Goal: Transaction & Acquisition: Purchase product/service

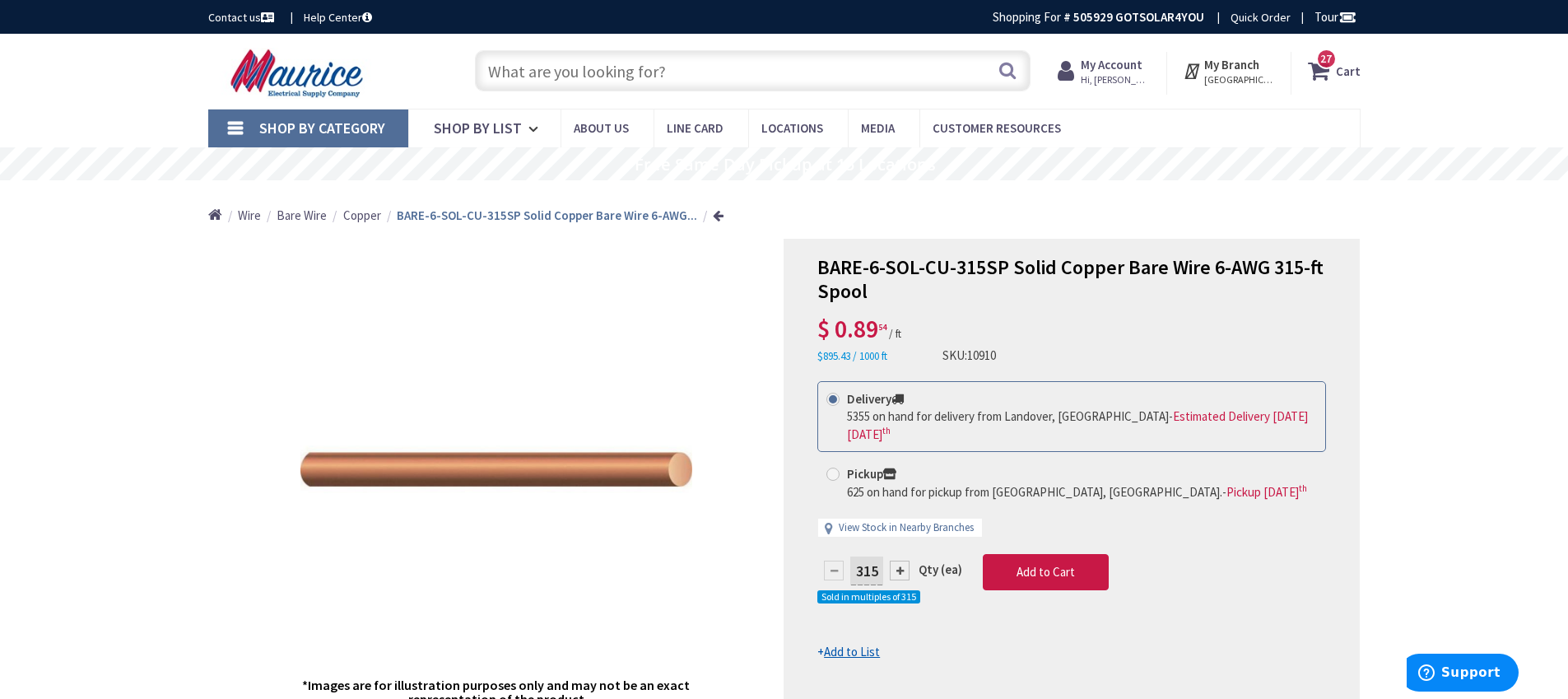
click at [814, 74] on input "text" at bounding box center [753, 70] width 556 height 42
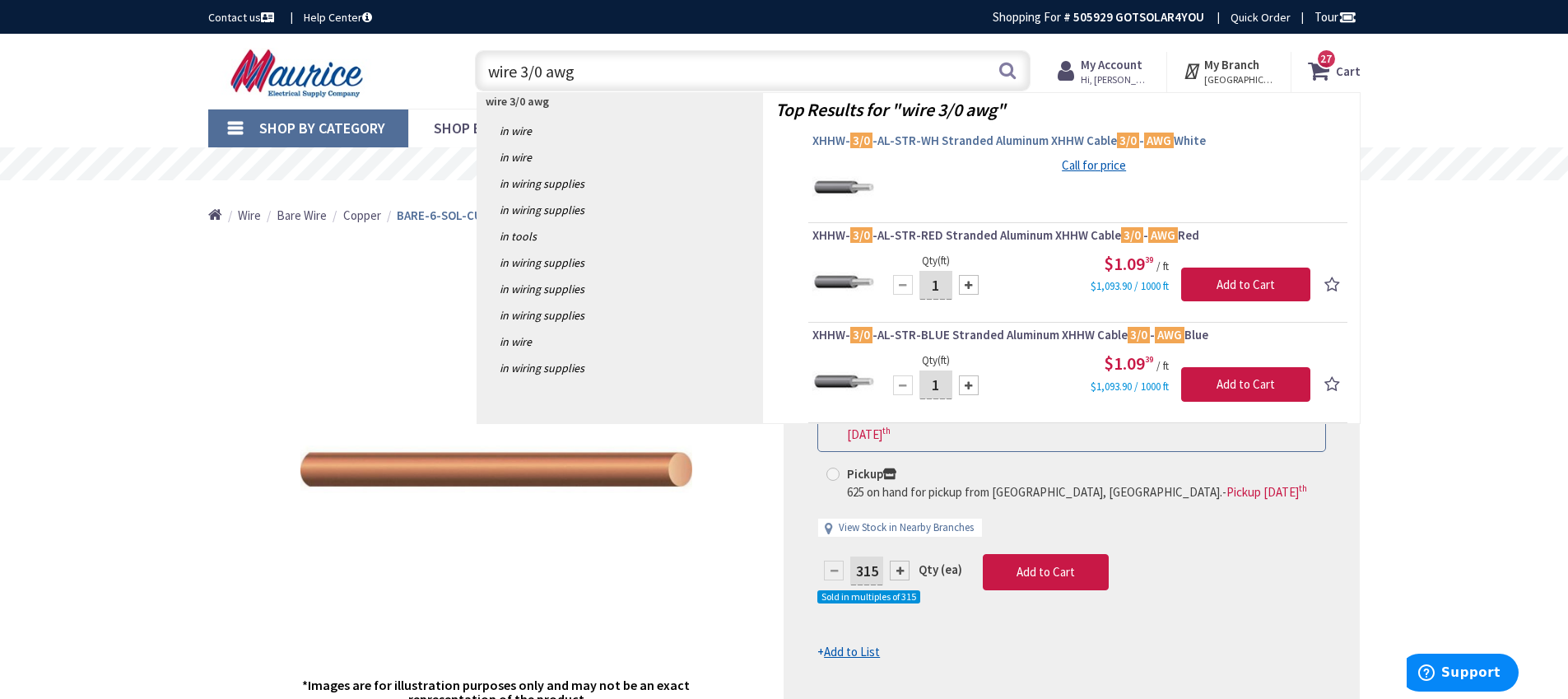
type input "wire 3/0 awg"
click at [1068, 143] on span "XHHW- 3/0 -AL-STR-WH Stranded Aluminum XHHW Cable 3/0 - AWG White" at bounding box center [1078, 141] width 531 height 17
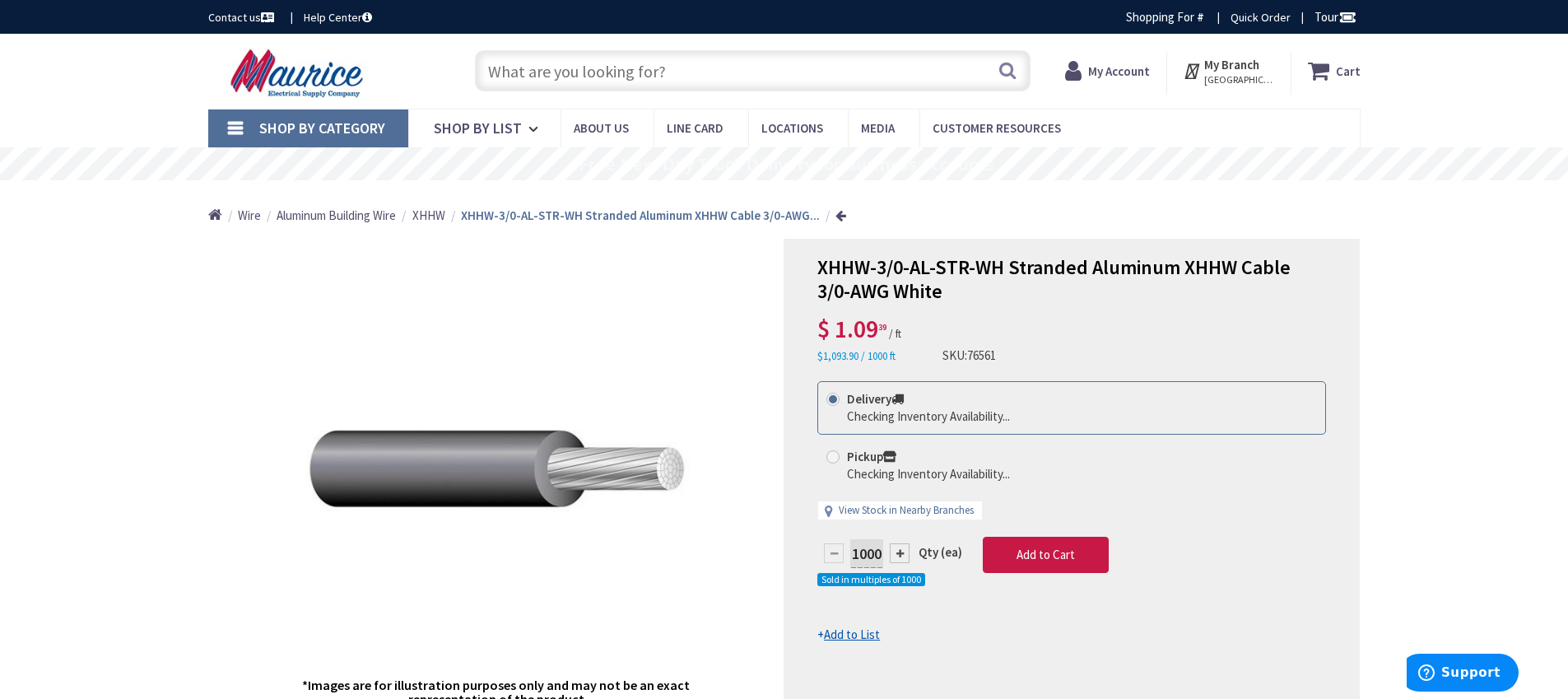
type input "Little River Tpke, [GEOGRAPHIC_DATA], [GEOGRAPHIC_DATA] 20105, [GEOGRAPHIC_DATA]"
click at [650, 72] on input "text" at bounding box center [753, 70] width 556 height 42
click at [656, 78] on input "text" at bounding box center [753, 70] width 556 height 42
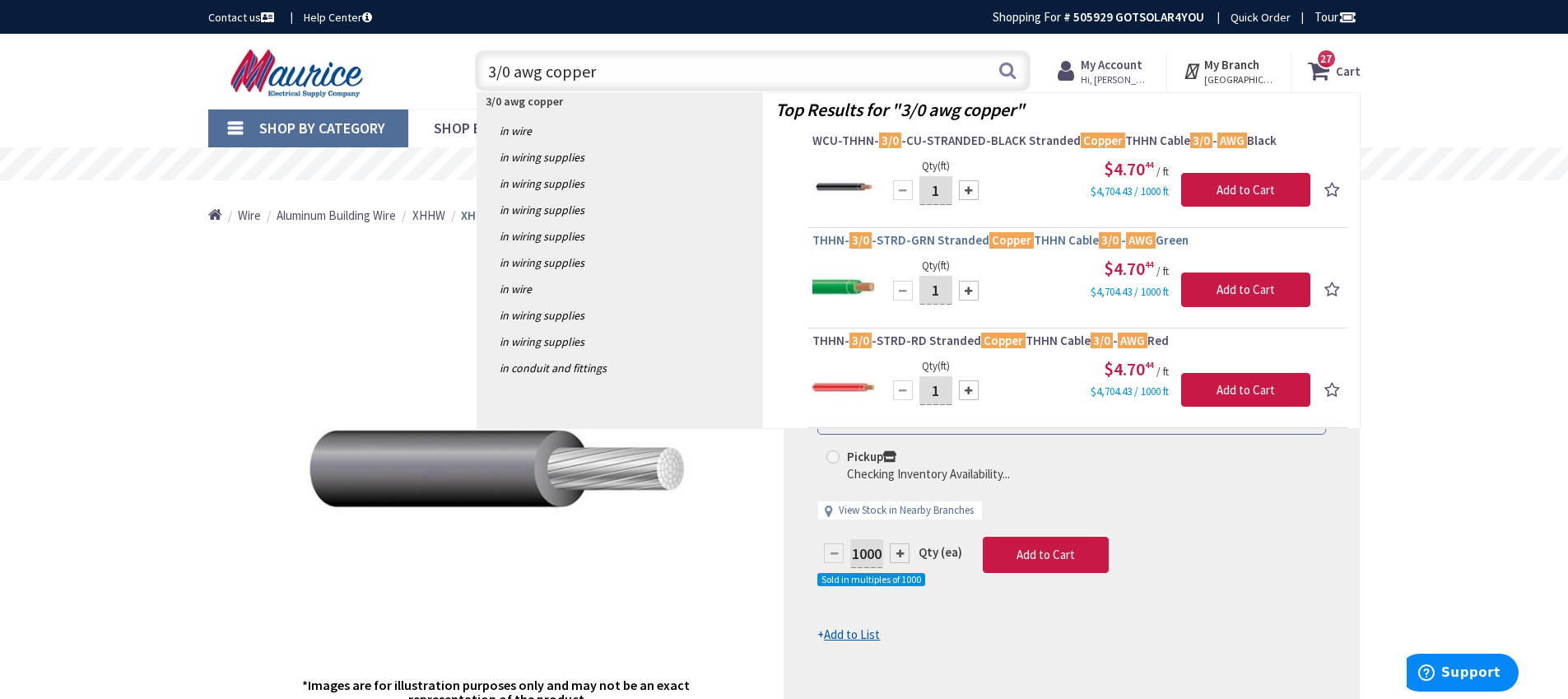
type input "3/0 awg copper"
click at [1052, 239] on span "THHN- 3/0 -STRD-GRN Stranded Copper THHN Cable 3/0 - AWG Green" at bounding box center [1078, 240] width 531 height 17
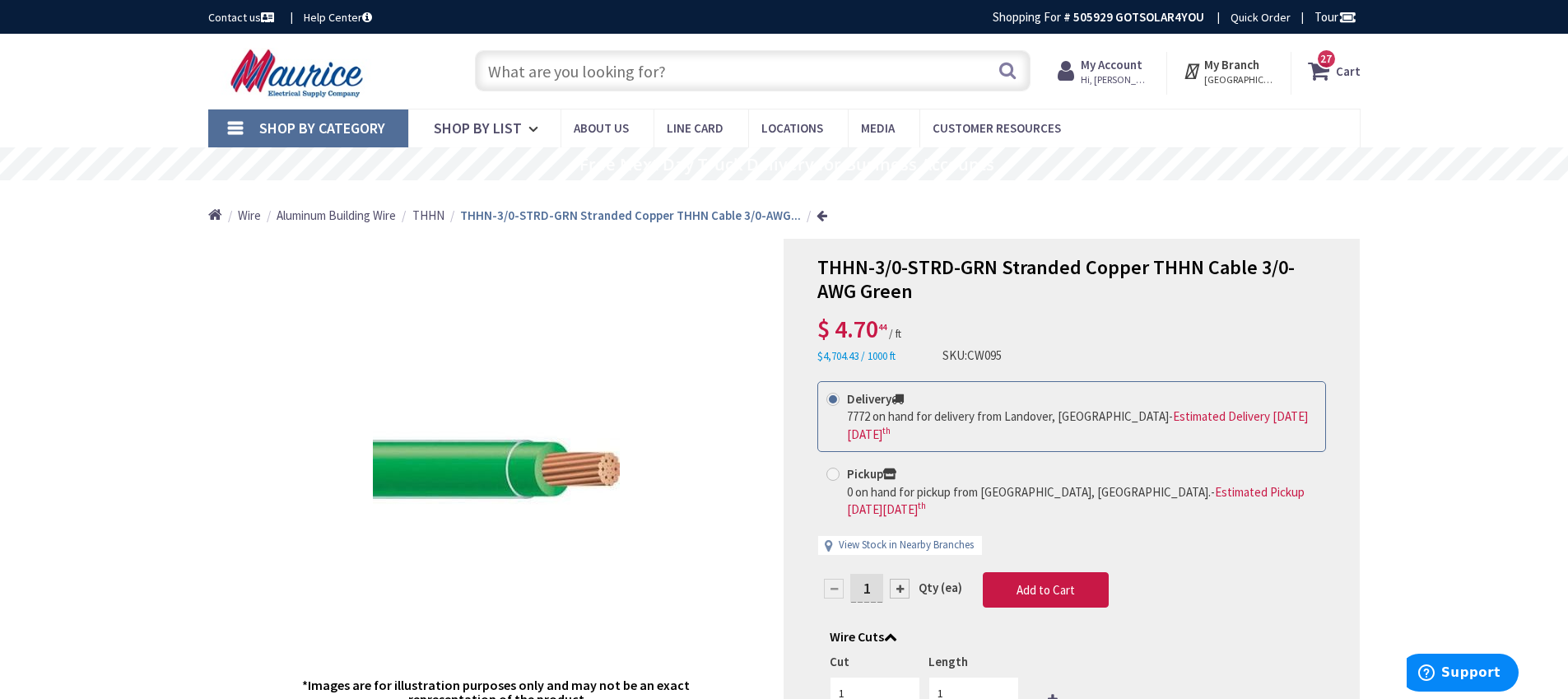
click at [638, 71] on input "text" at bounding box center [753, 70] width 556 height 42
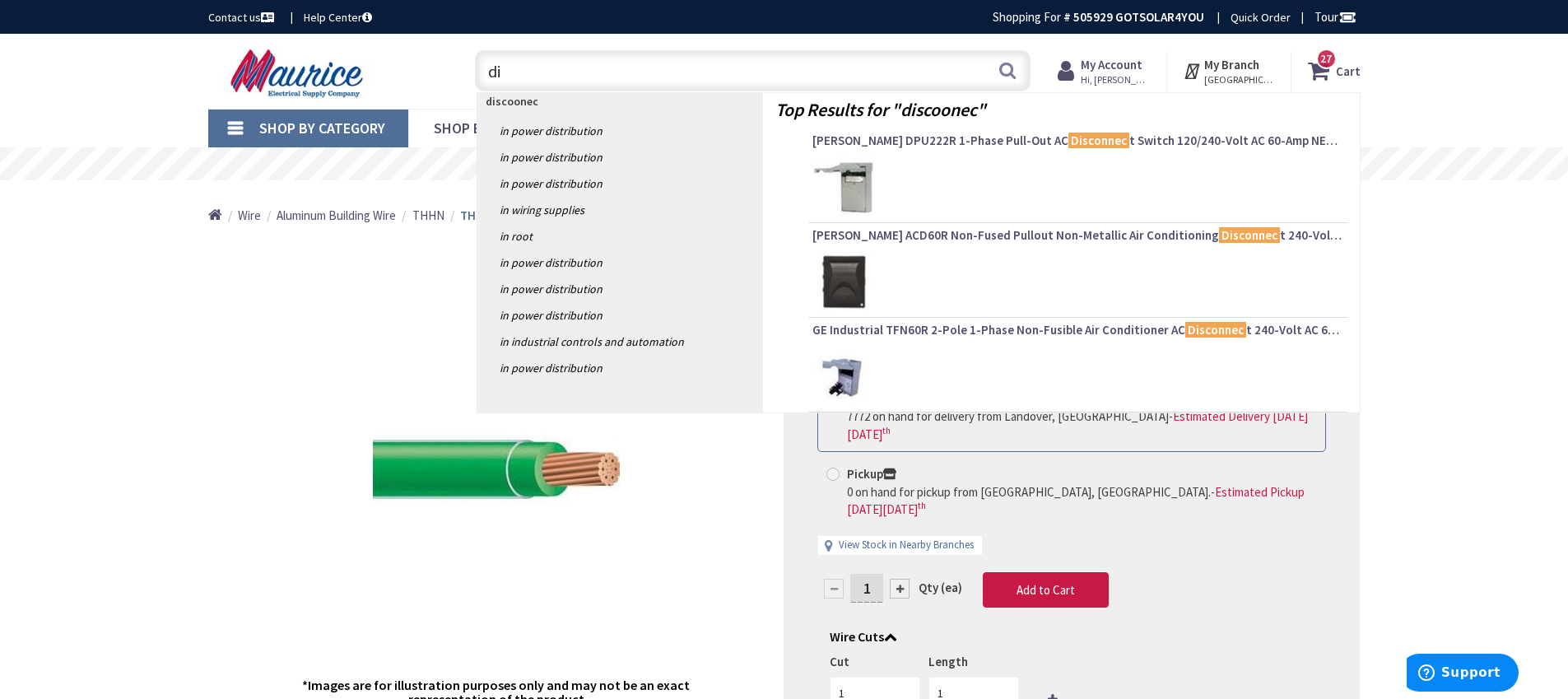
type input "d"
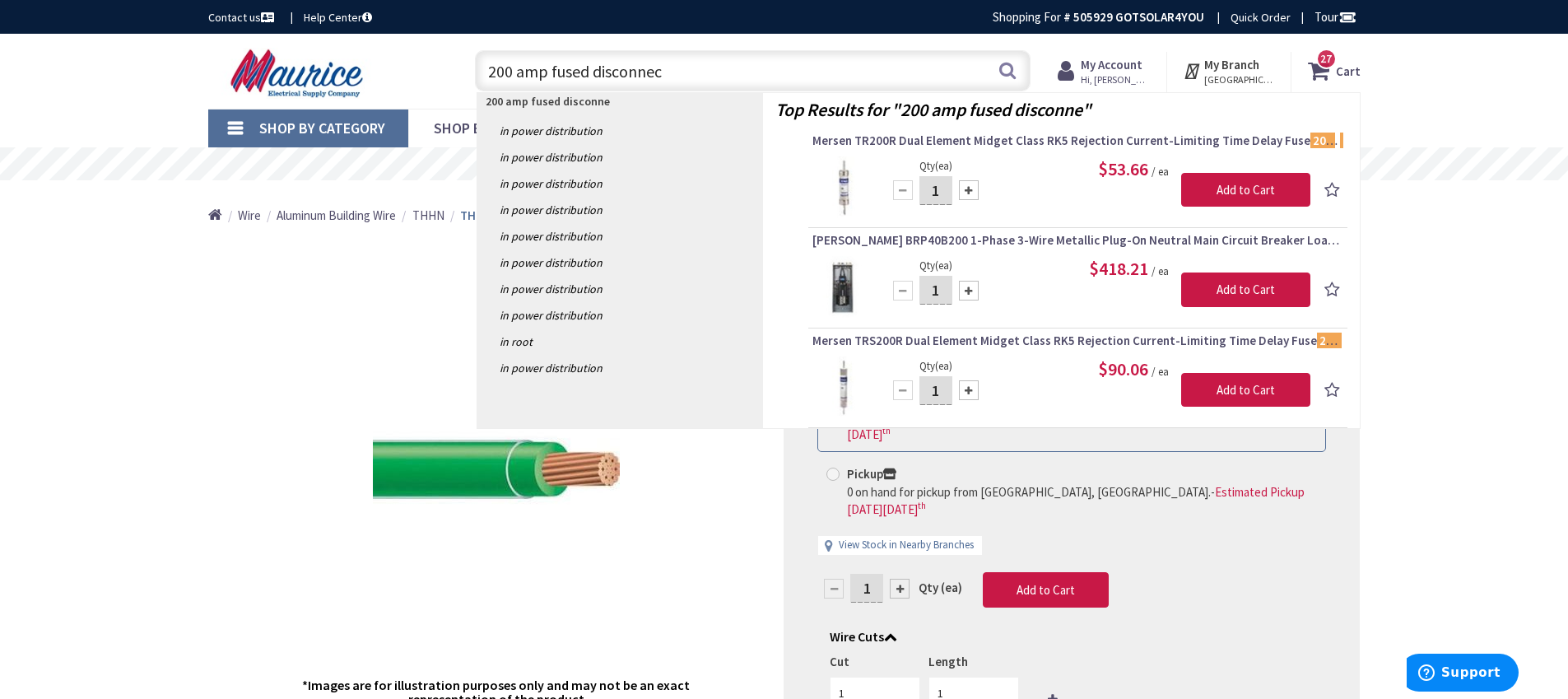
type input "200 amp fused disconnect"
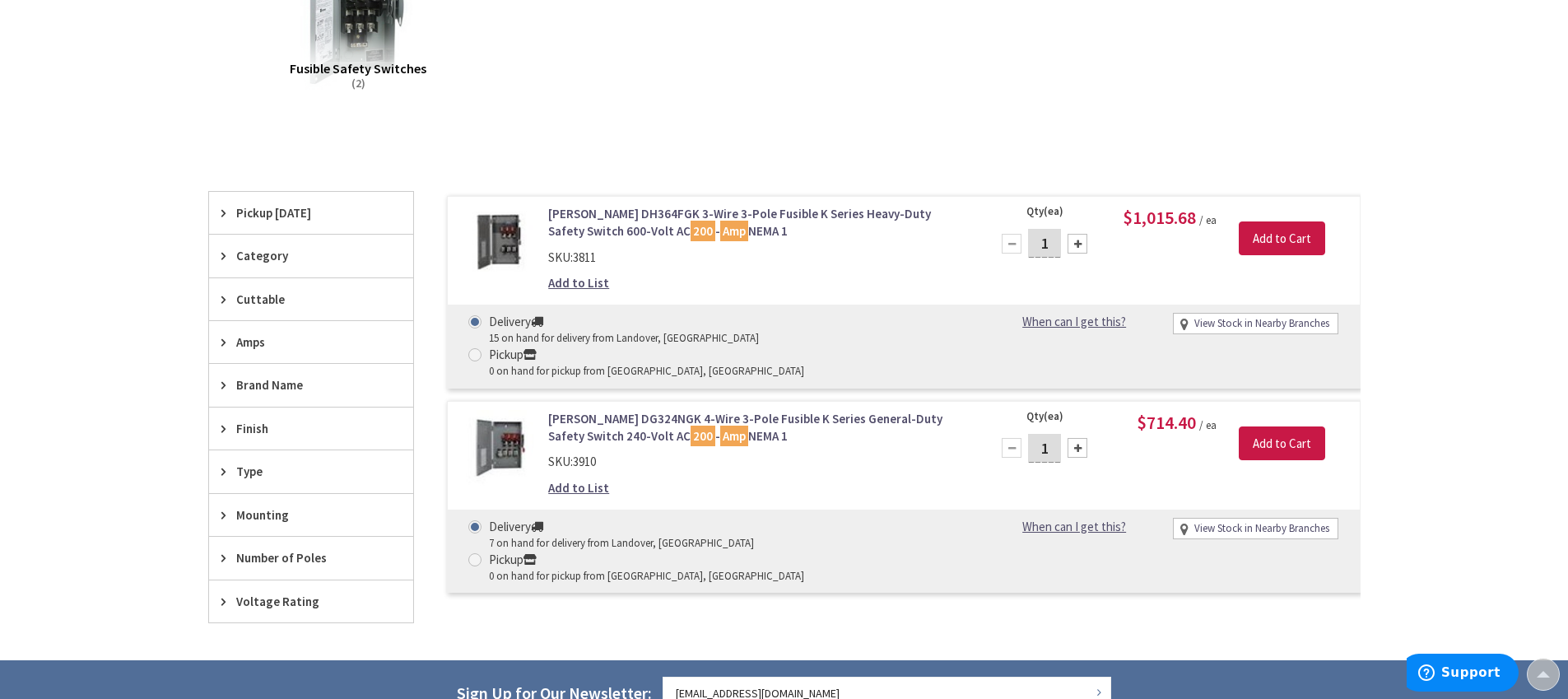
scroll to position [305, 0]
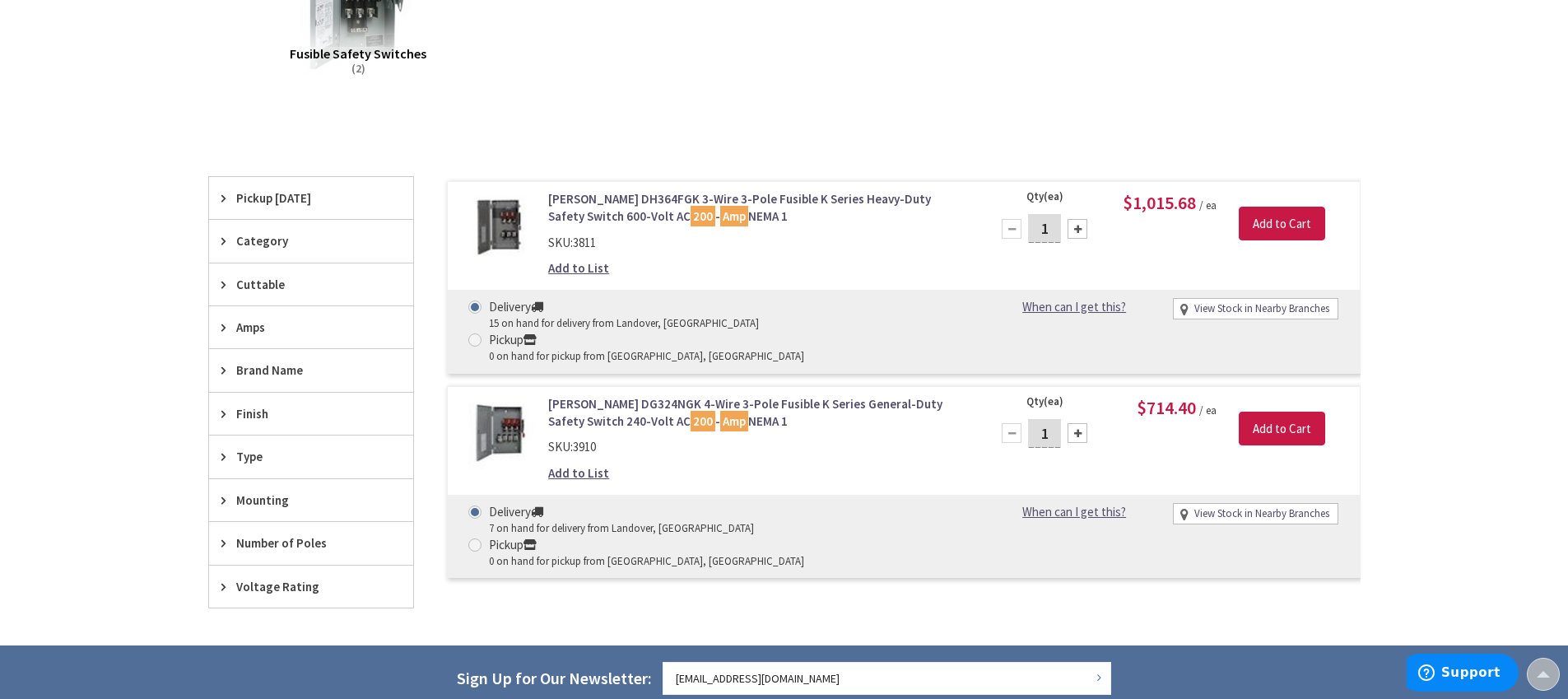
click at [764, 395] on link "Eaton DG324NGK 4-Wire 3-Pole Fusible K Series General-Duty Safety Switch 240-Vo…" at bounding box center [757, 412] width 419 height 35
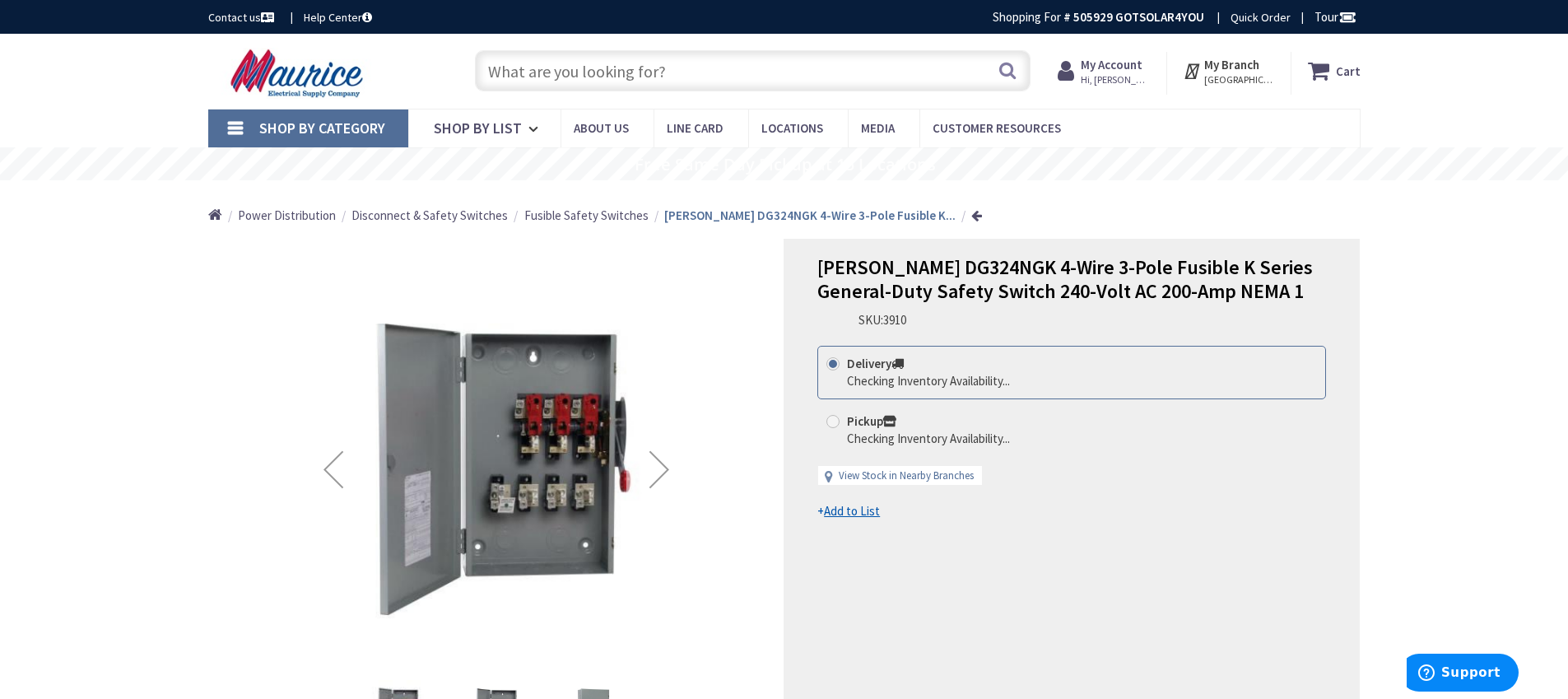
click at [660, 476] on div "Next" at bounding box center [658, 469] width 66 height 66
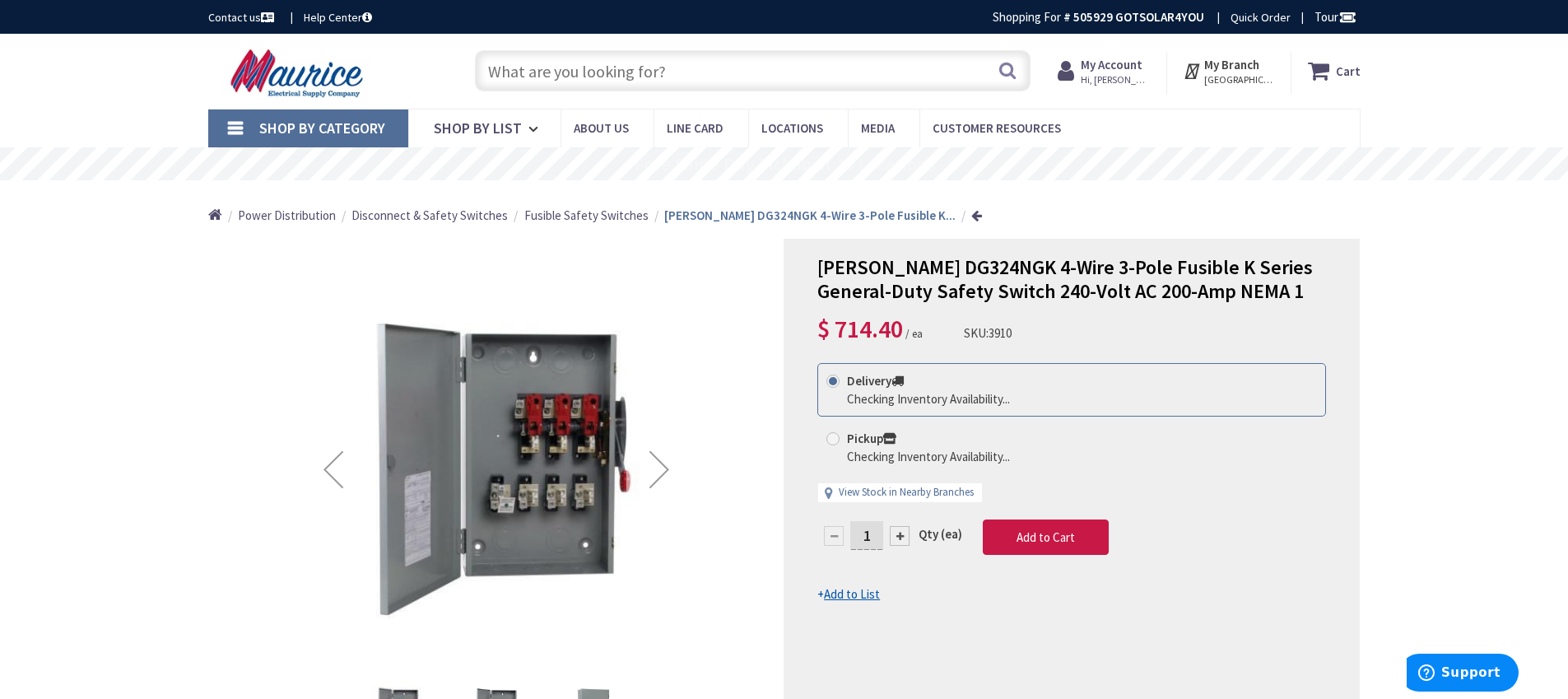
click at [660, 476] on div "Next" at bounding box center [658, 469] width 66 height 66
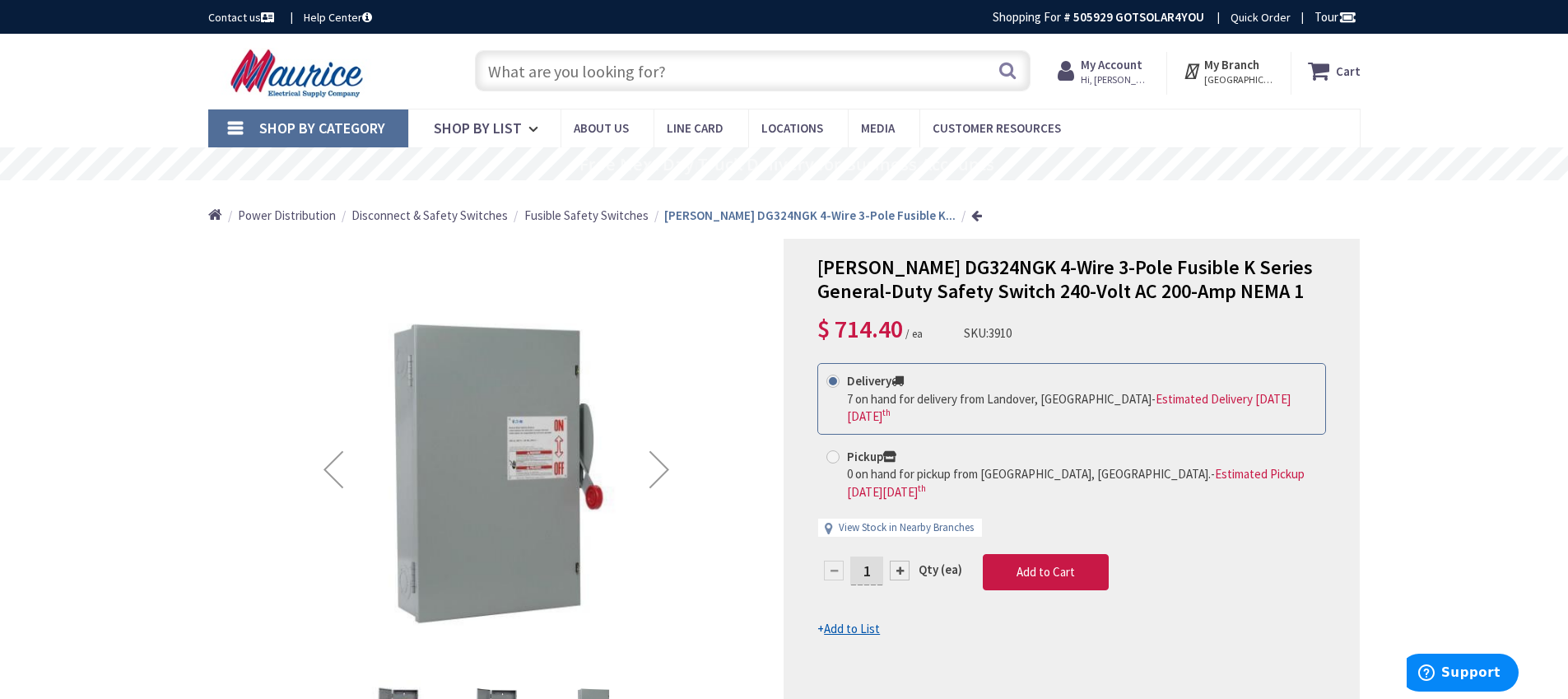
click at [660, 476] on div "Next" at bounding box center [658, 469] width 66 height 66
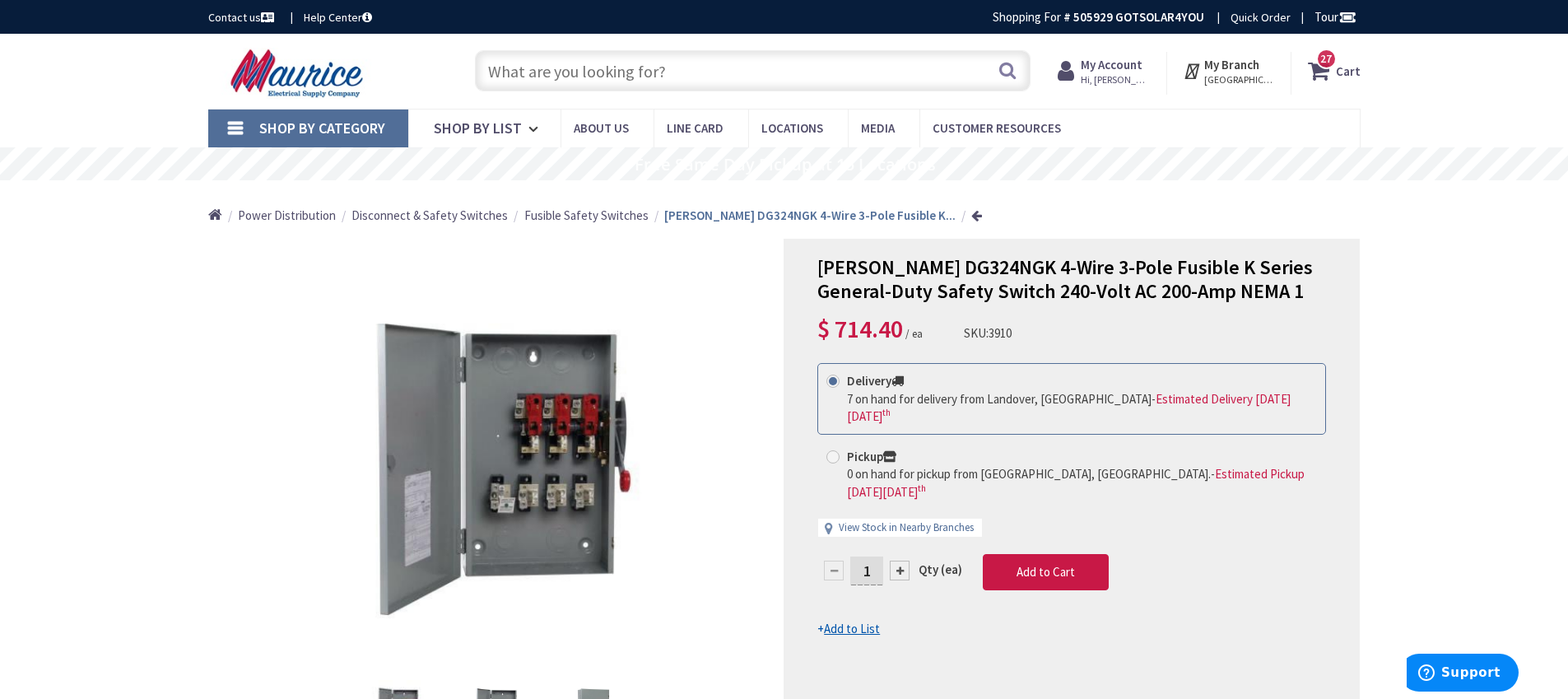
click at [618, 77] on input "text" at bounding box center [753, 70] width 556 height 42
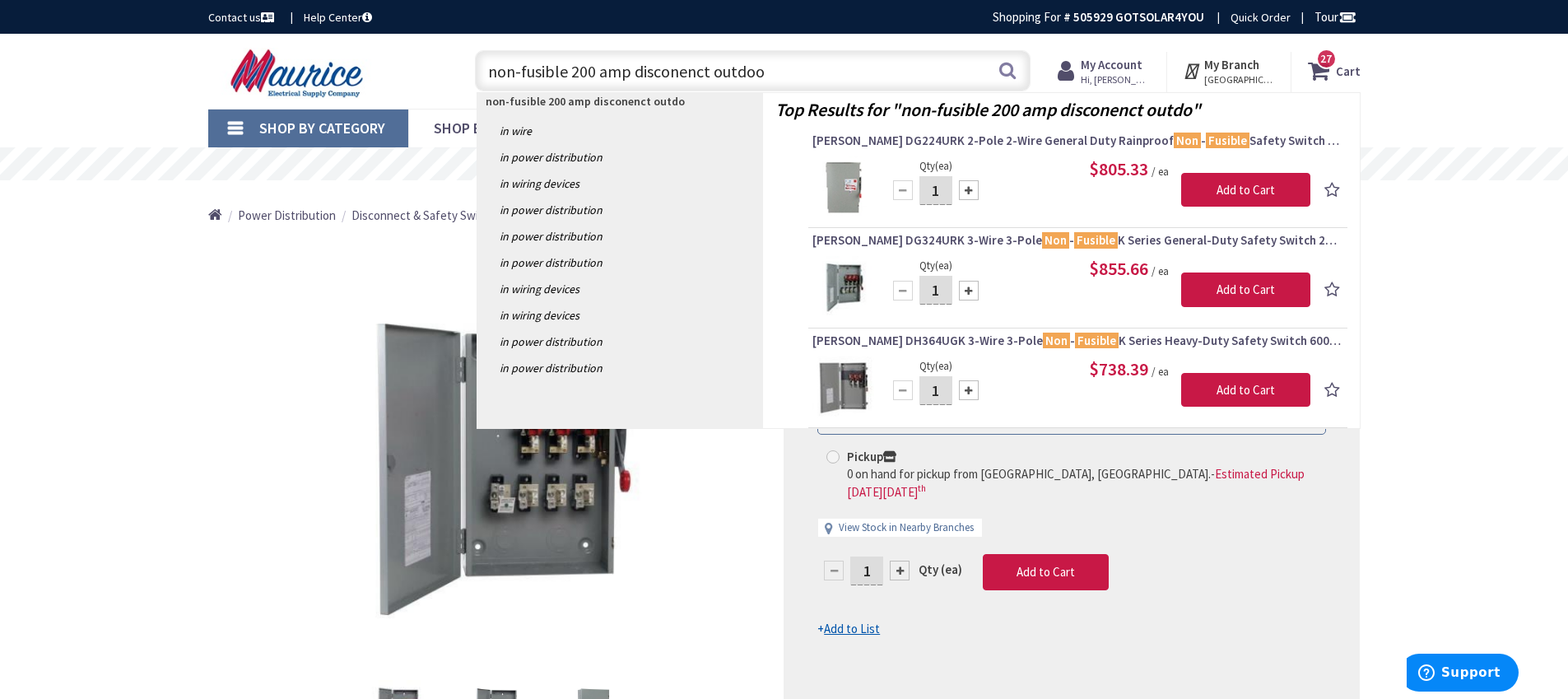
type input "non-fusible 200 amp disconenct outdoor"
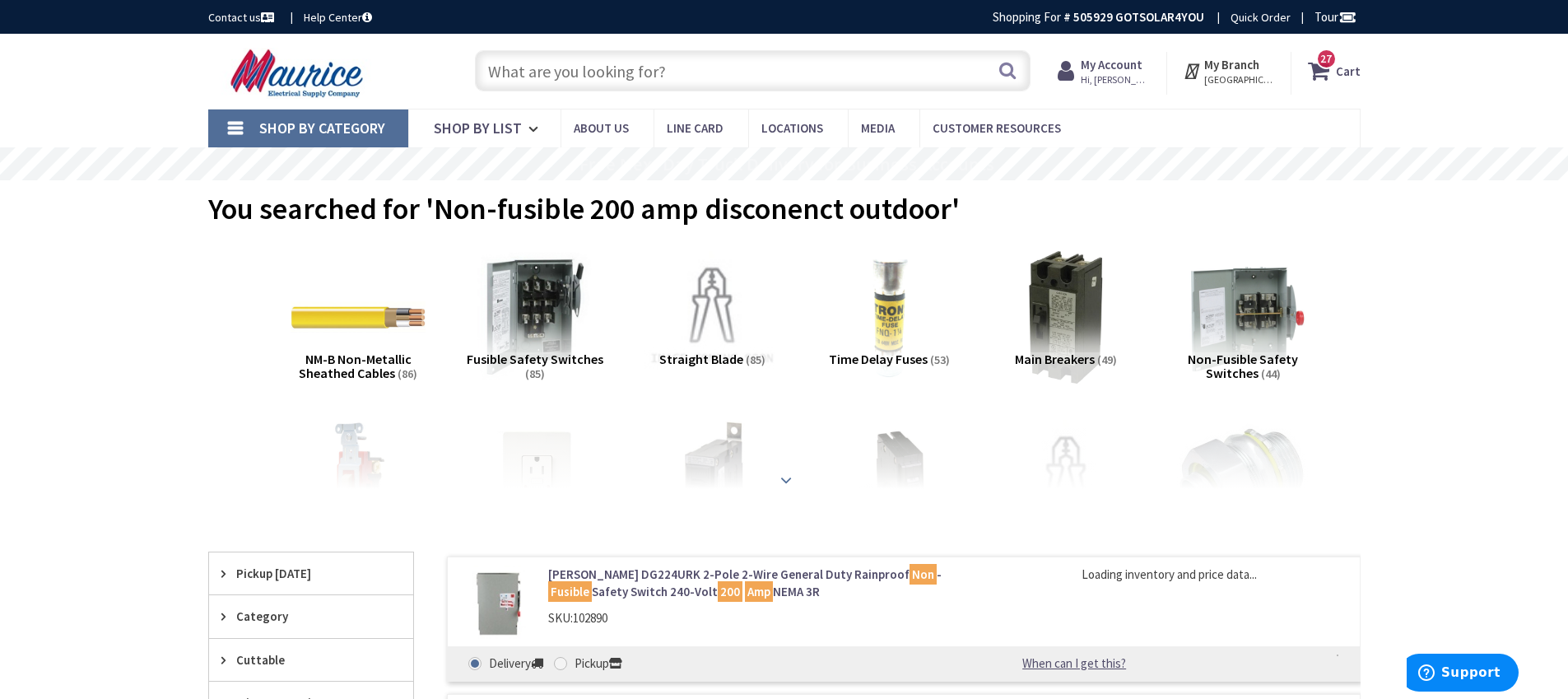
click at [774, 469] on div at bounding box center [784, 444] width 1070 height 91
click at [783, 483] on div at bounding box center [784, 444] width 1070 height 91
click at [1273, 320] on img at bounding box center [1242, 317] width 149 height 149
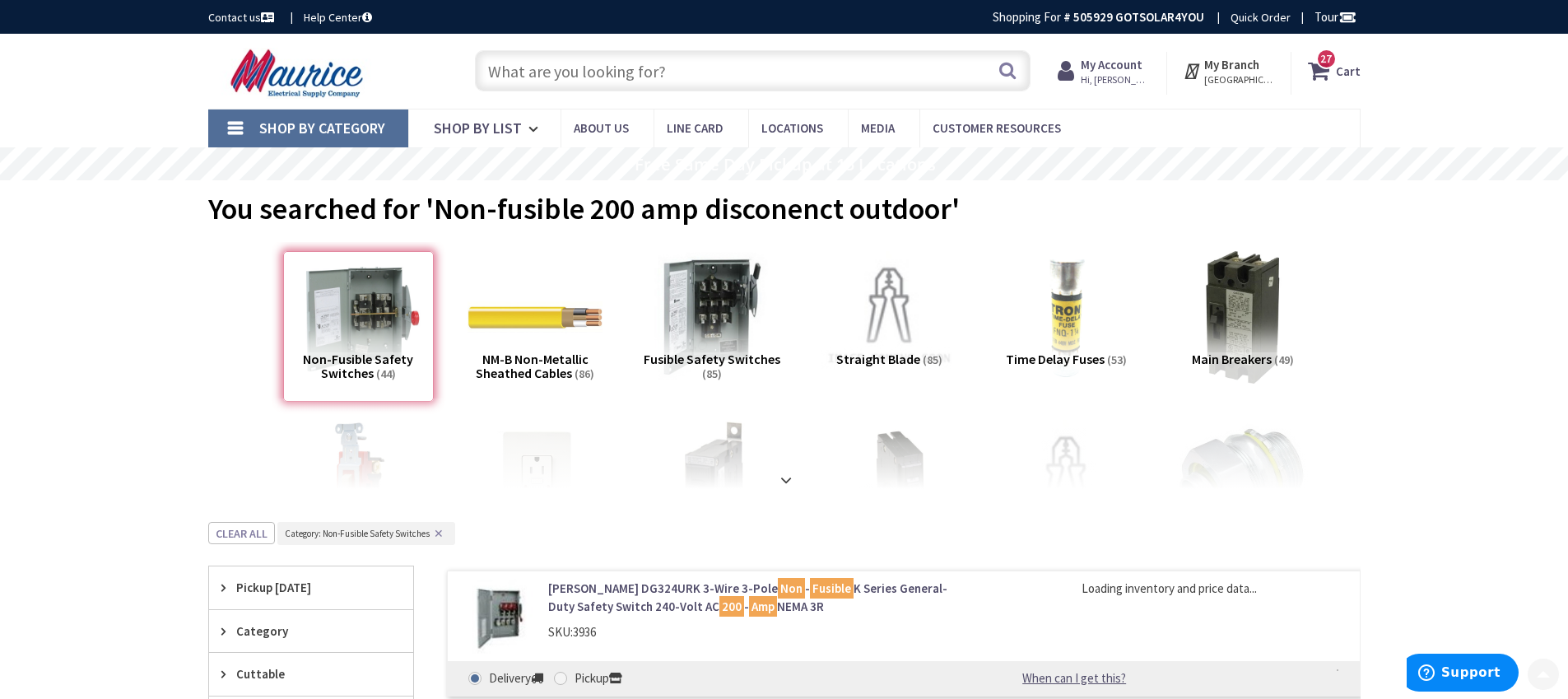
scroll to position [521, 0]
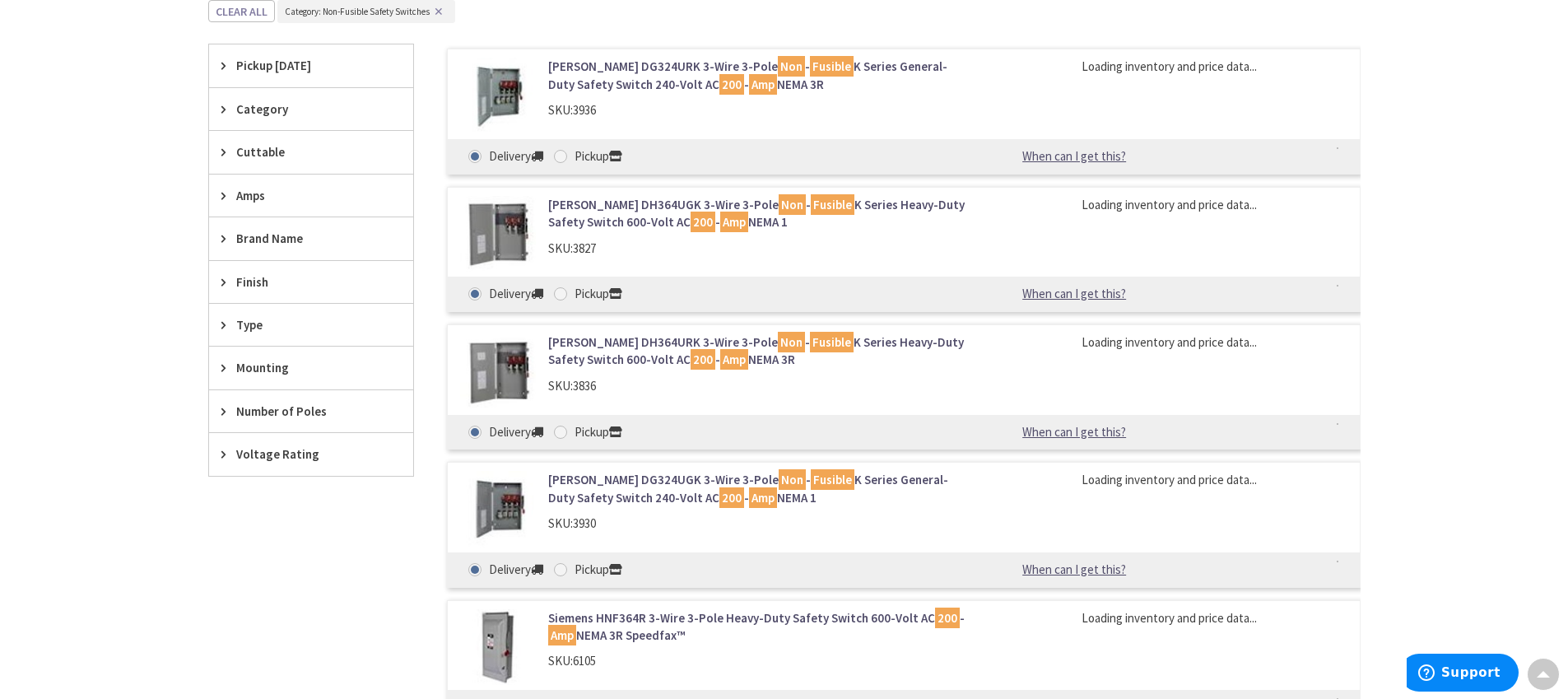
click at [273, 192] on span "Amps" at bounding box center [302, 195] width 134 height 18
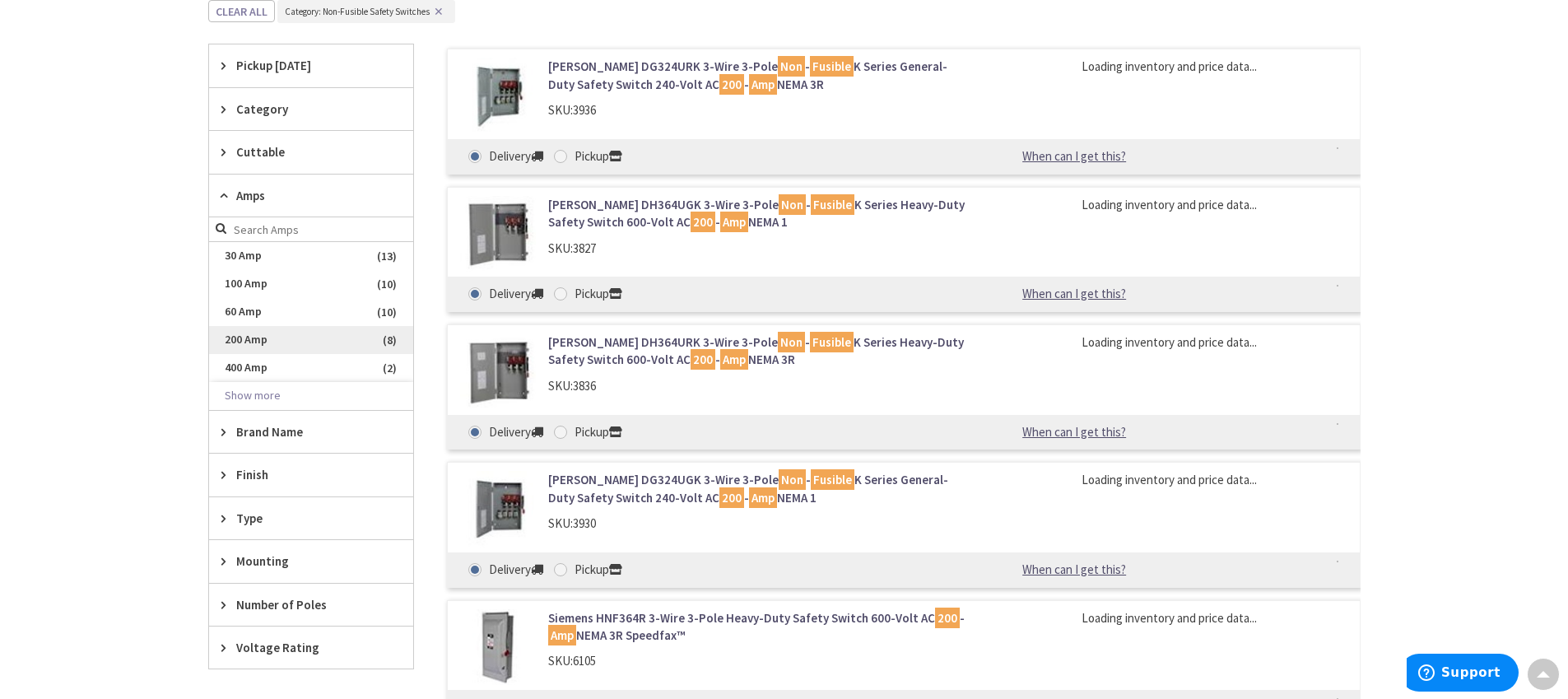
click at [256, 345] on span "200 Amp" at bounding box center [311, 340] width 204 height 28
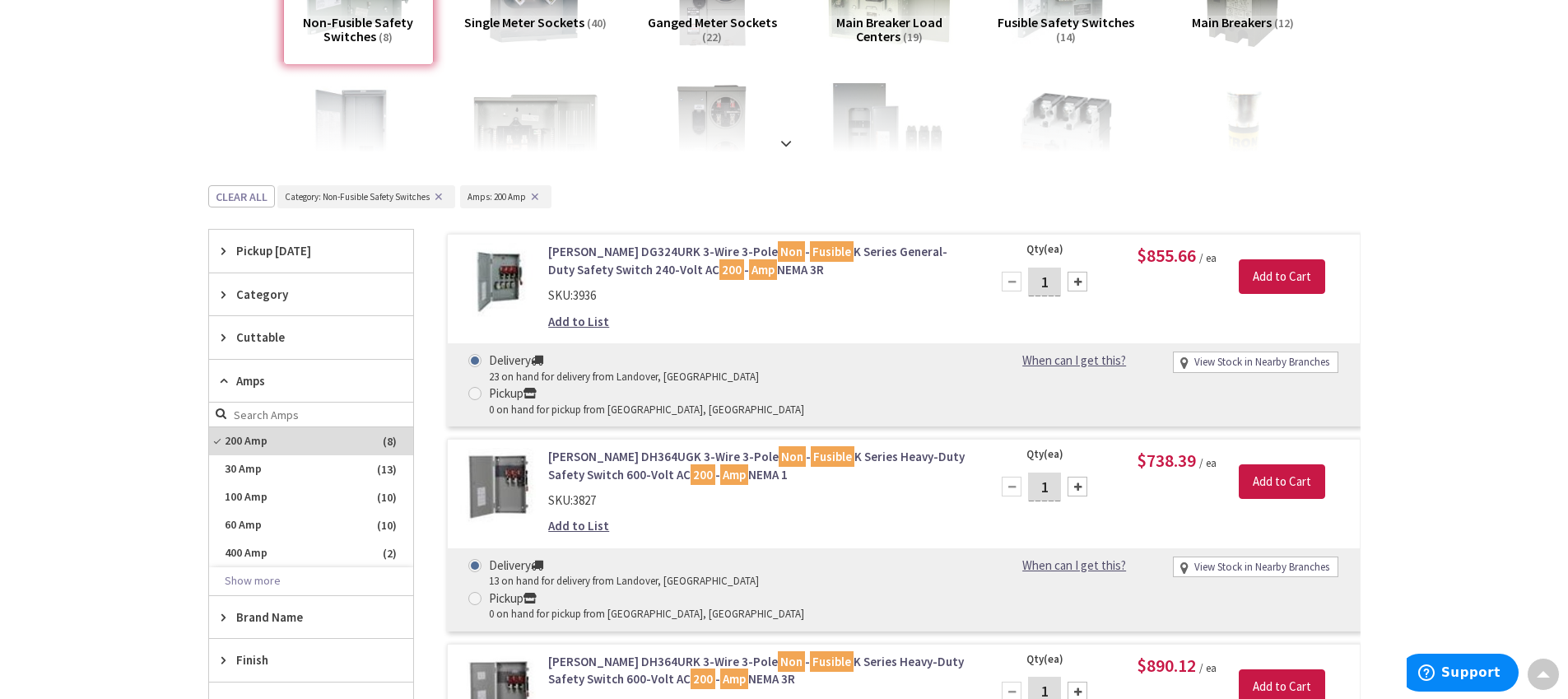
scroll to position [332, 0]
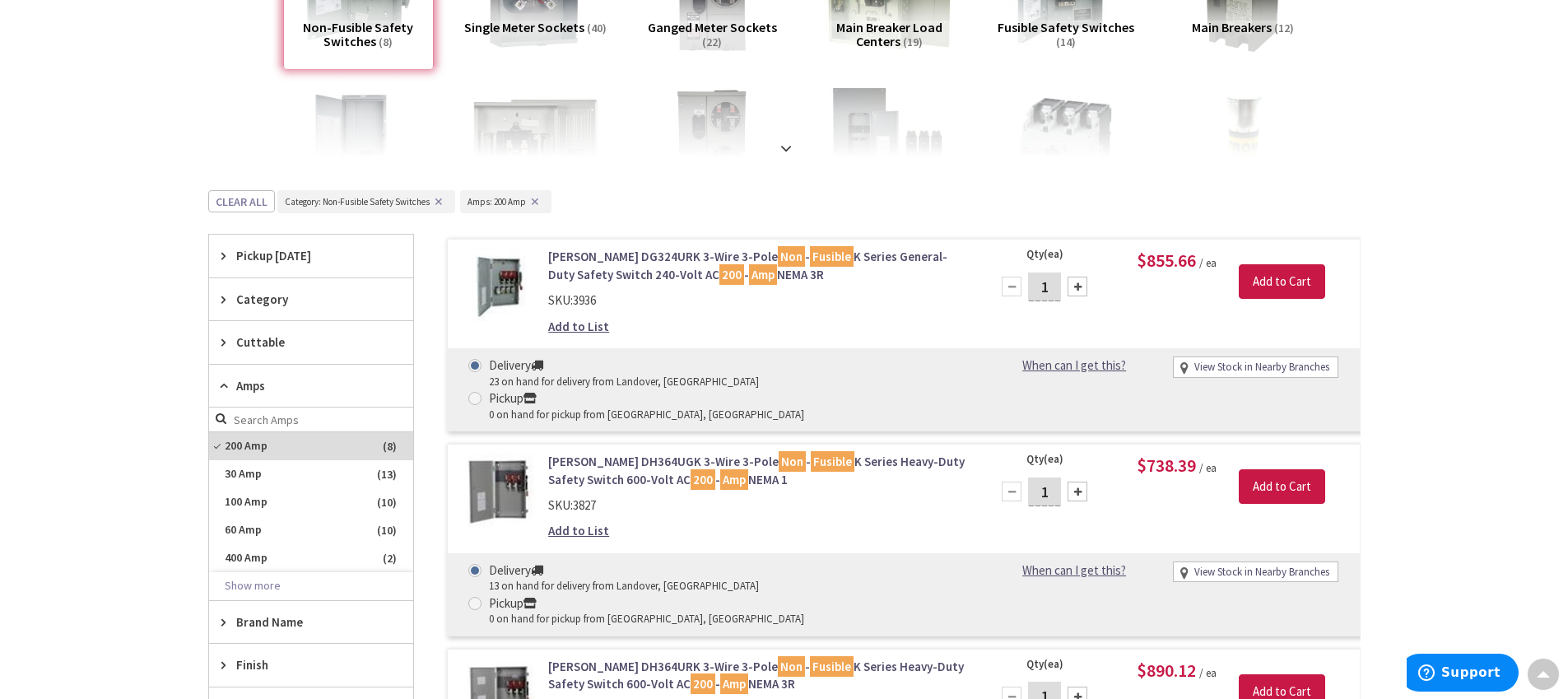
click at [620, 267] on link "Eaton DG324URK 3-Wire 3-Pole Non - Fusible K Series General-Duty Safety Switch …" at bounding box center [757, 265] width 419 height 35
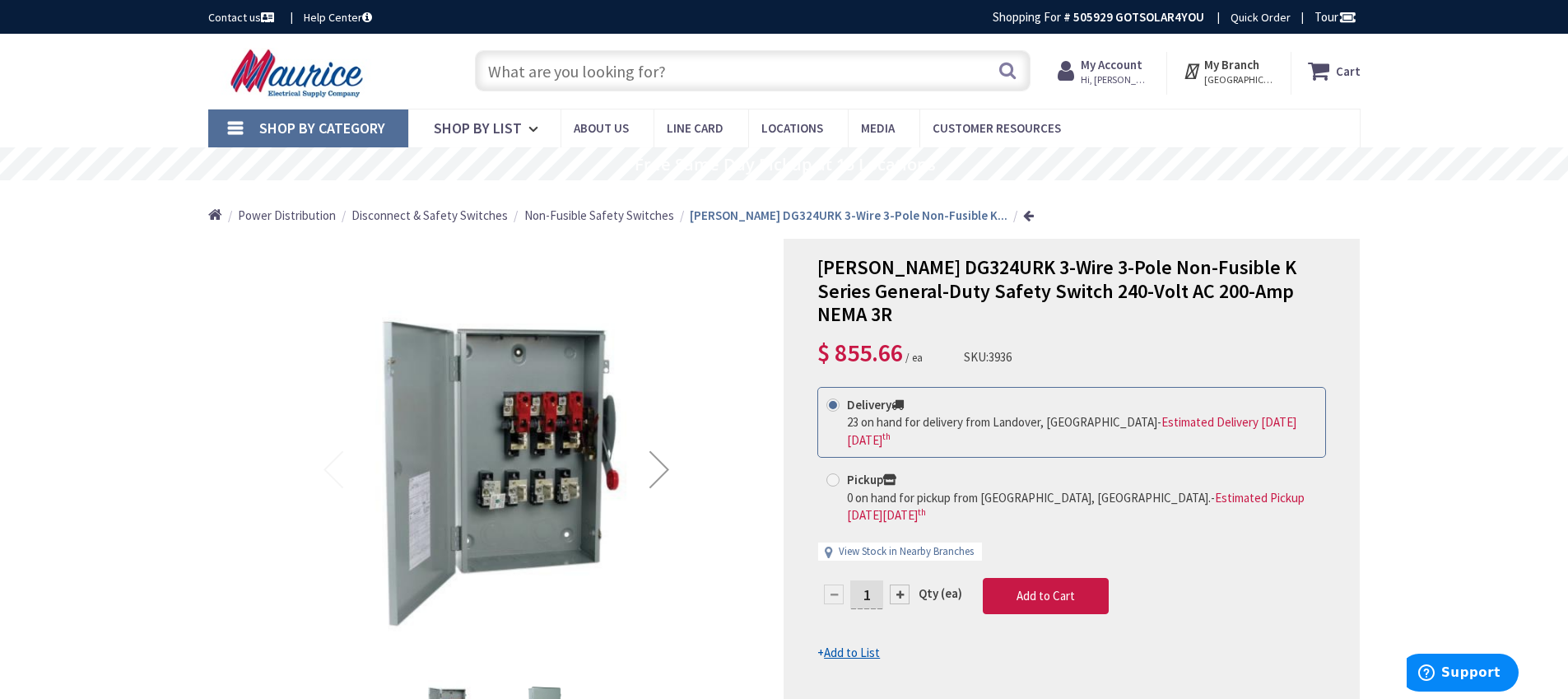
click at [666, 462] on div "Next" at bounding box center [658, 469] width 66 height 66
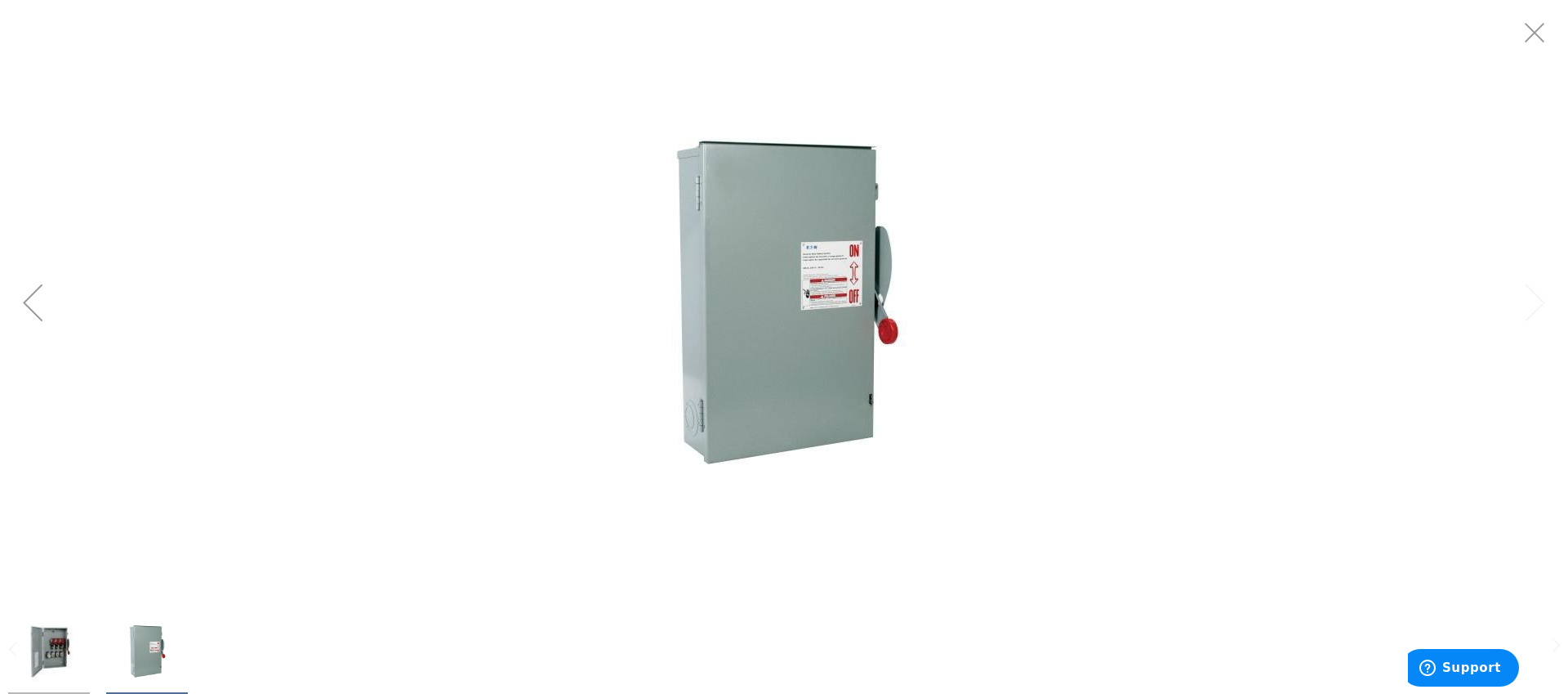
click at [147, 632] on img "Eaton DG324URK 3-Wire 3-Pole Non-Fusible K Series General-Duty Safety Switch 24…" at bounding box center [147, 651] width 65 height 65
click at [58, 624] on img "Eaton DG324URK 3-Wire 3-Pole Non-Fusible K Series General-Duty Safety Switch 24…" at bounding box center [49, 651] width 65 height 65
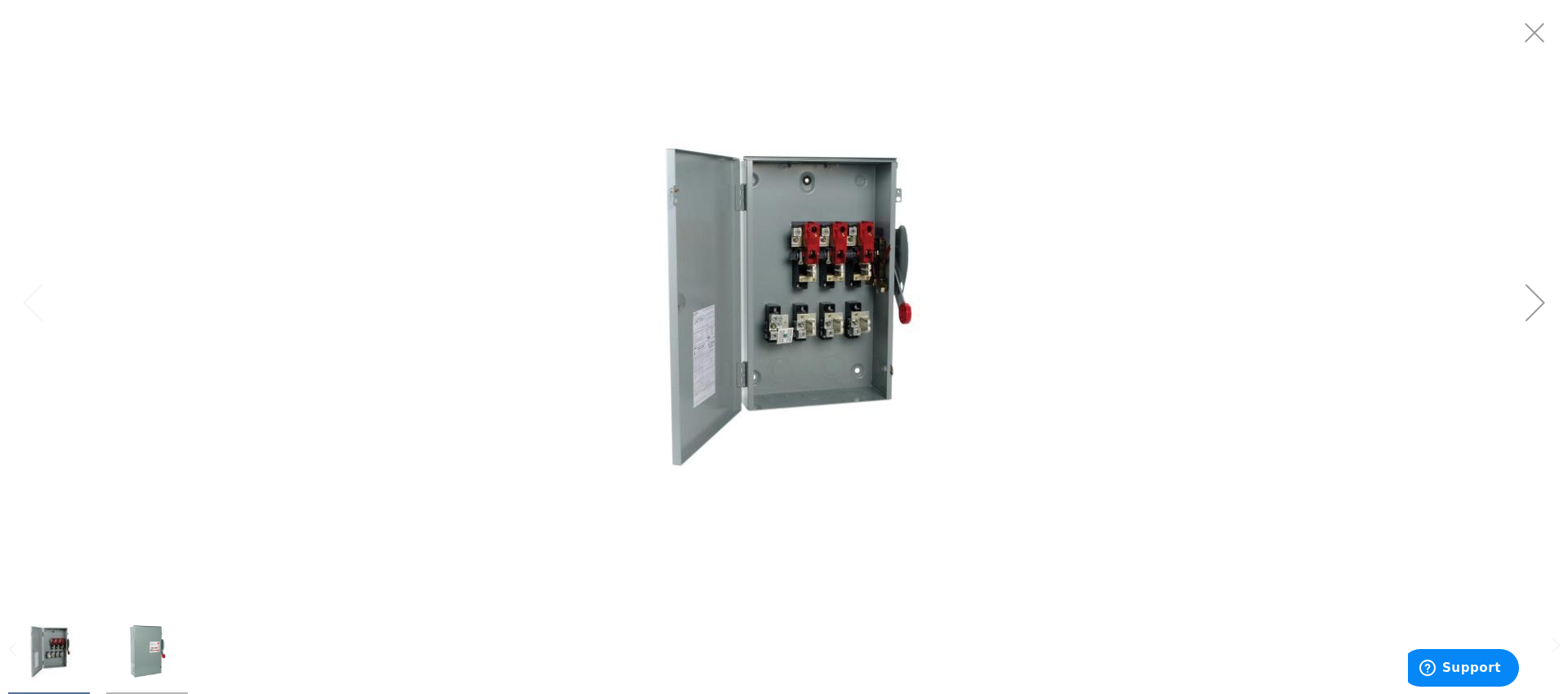
click at [782, 374] on img at bounding box center [784, 302] width 408 height 409
click at [820, 359] on img at bounding box center [784, 302] width 408 height 409
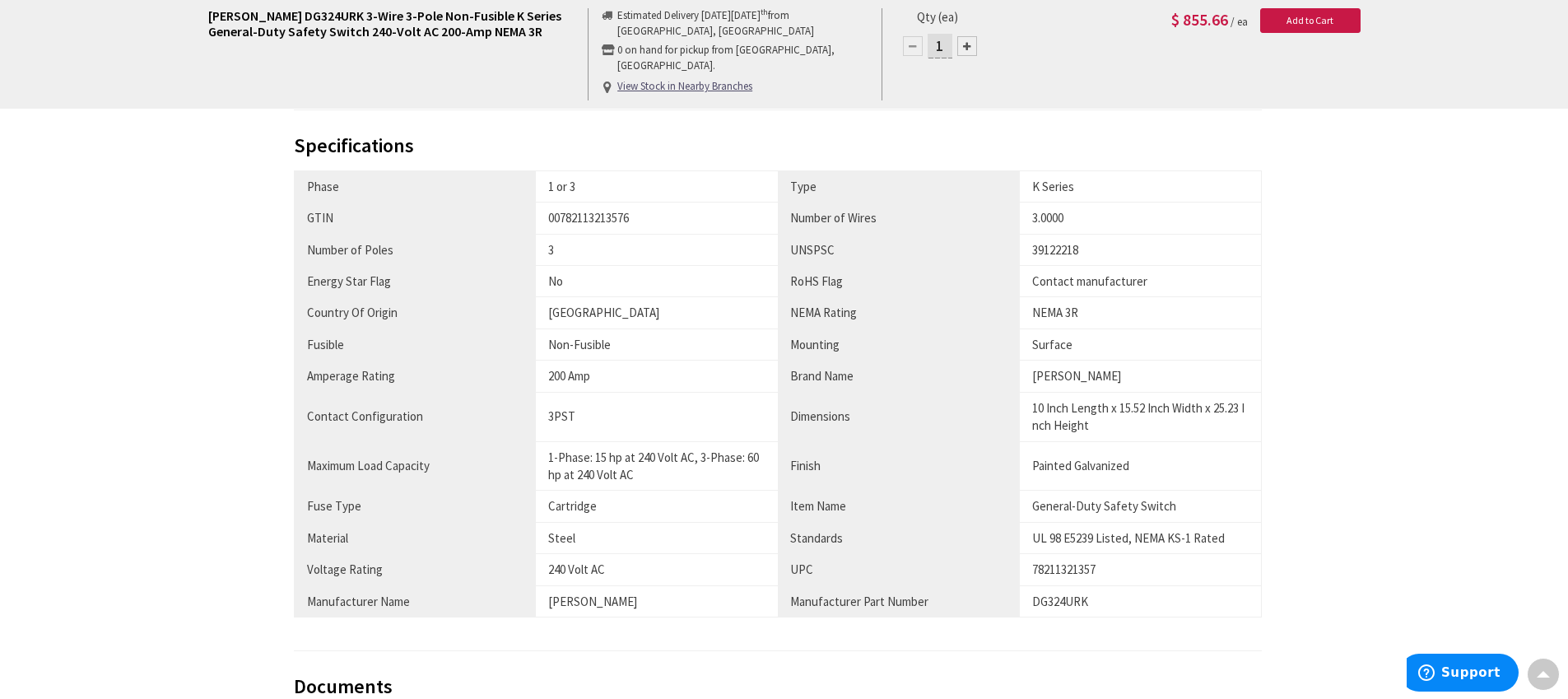
scroll to position [974, 0]
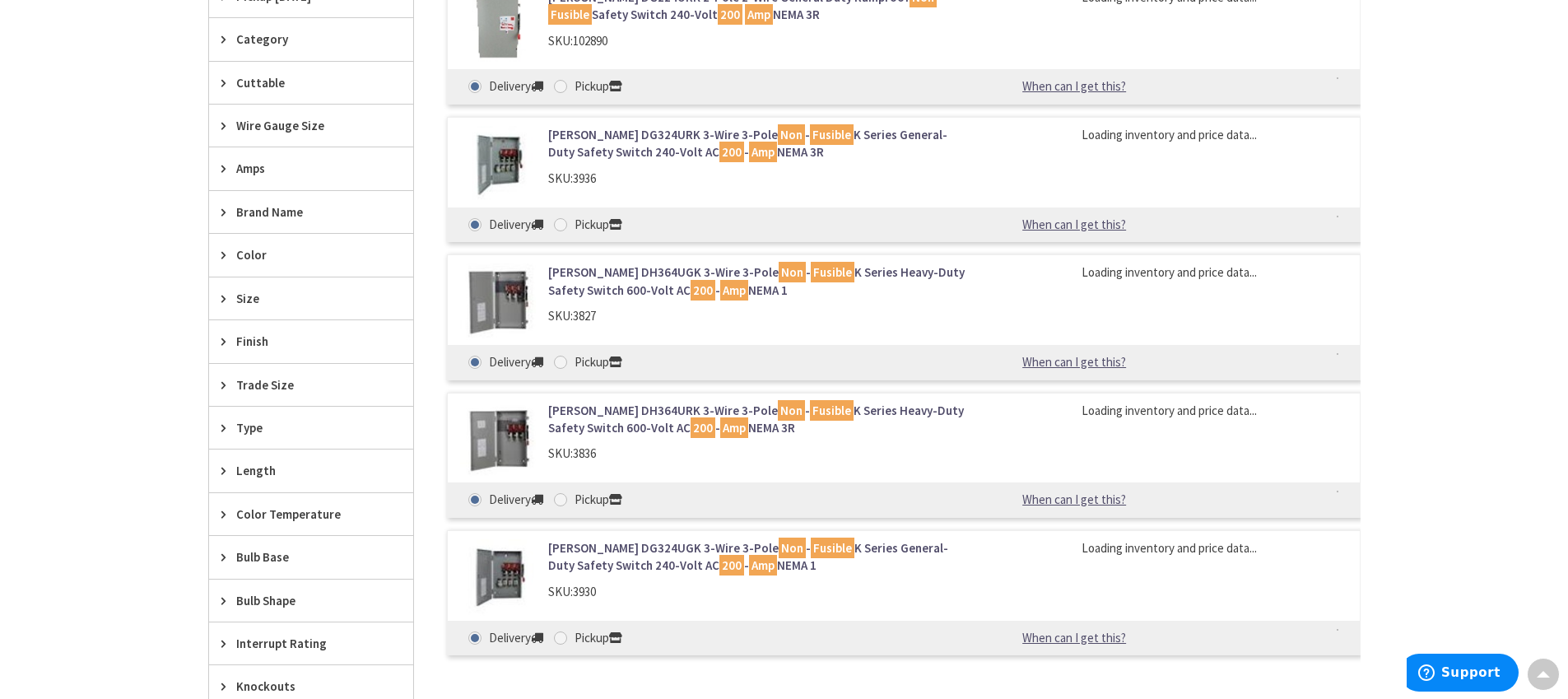
scroll to position [515, 0]
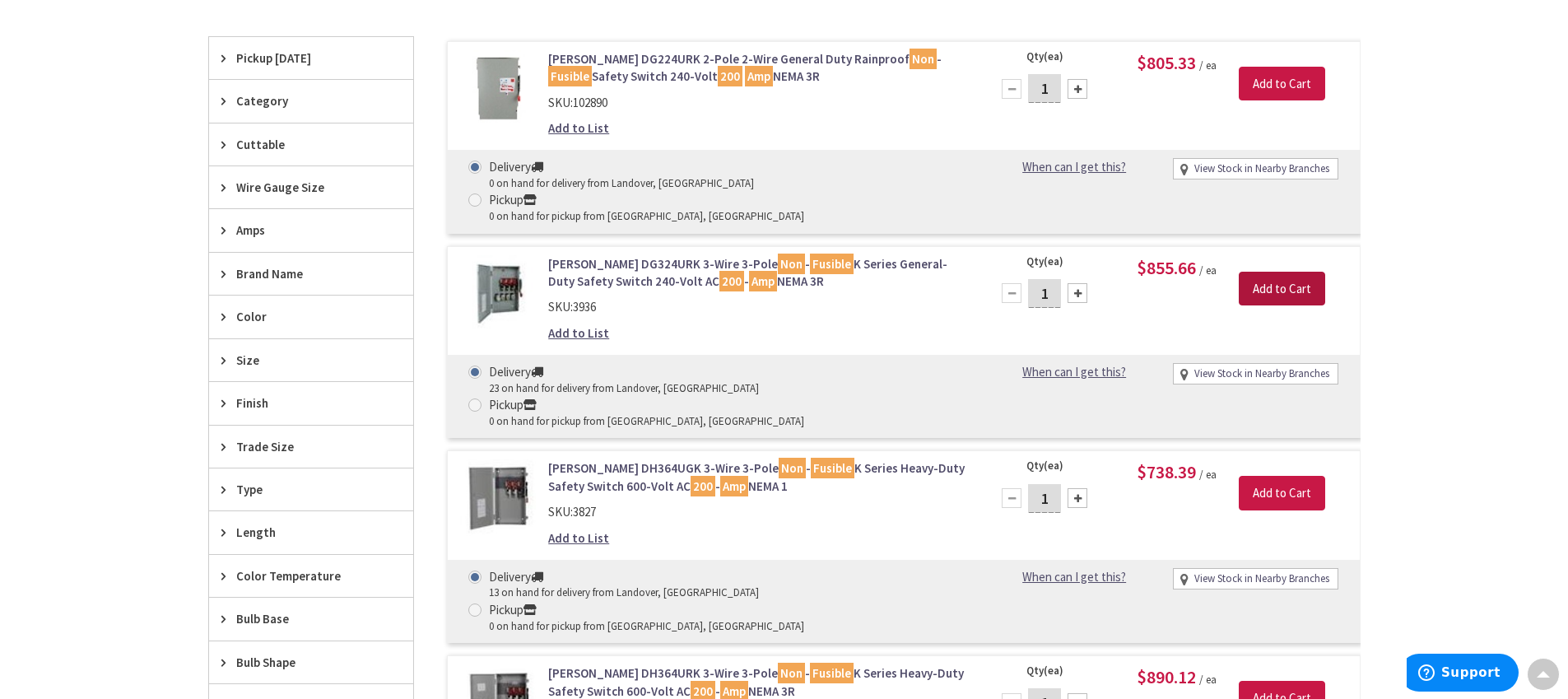
click at [1263, 272] on input "Add to Cart" at bounding box center [1281, 288] width 86 height 34
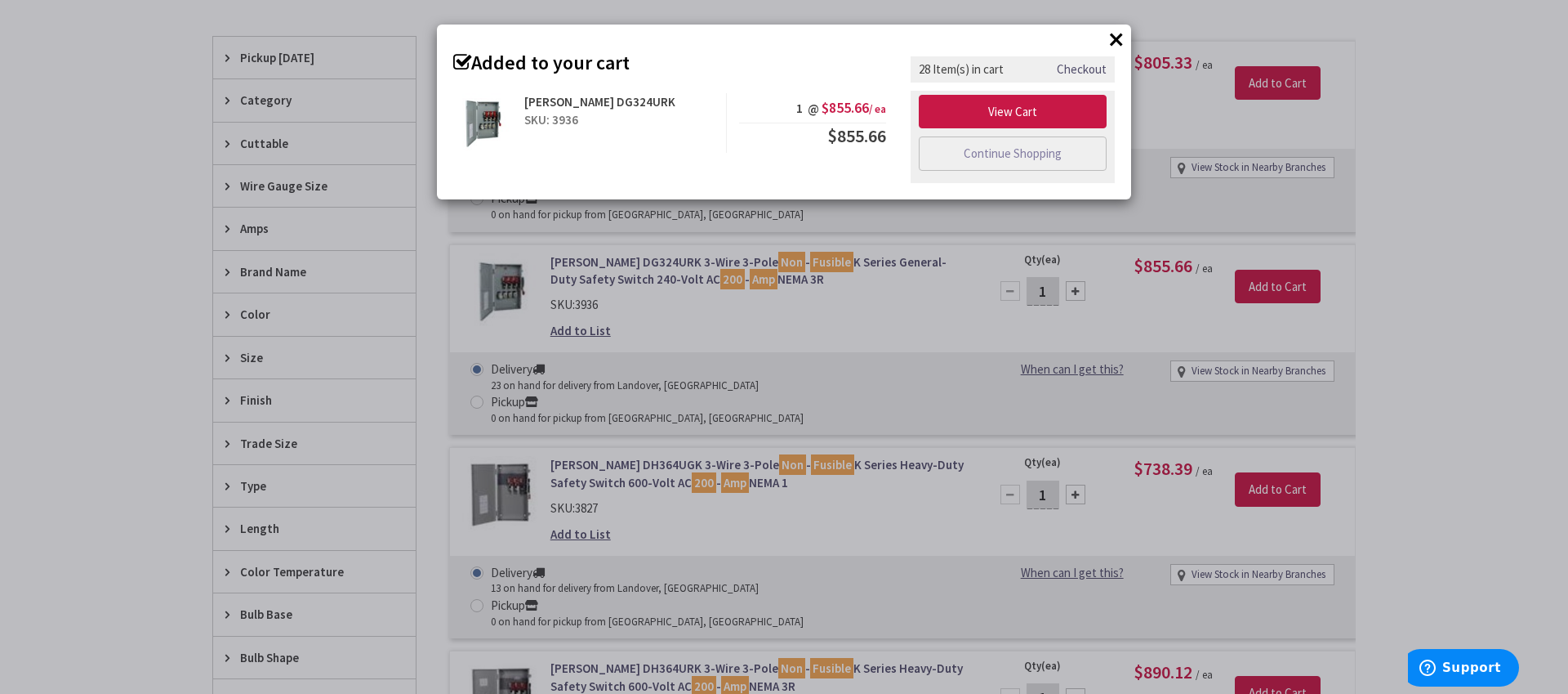
click at [1114, 38] on button "×" at bounding box center [1117, 39] width 25 height 25
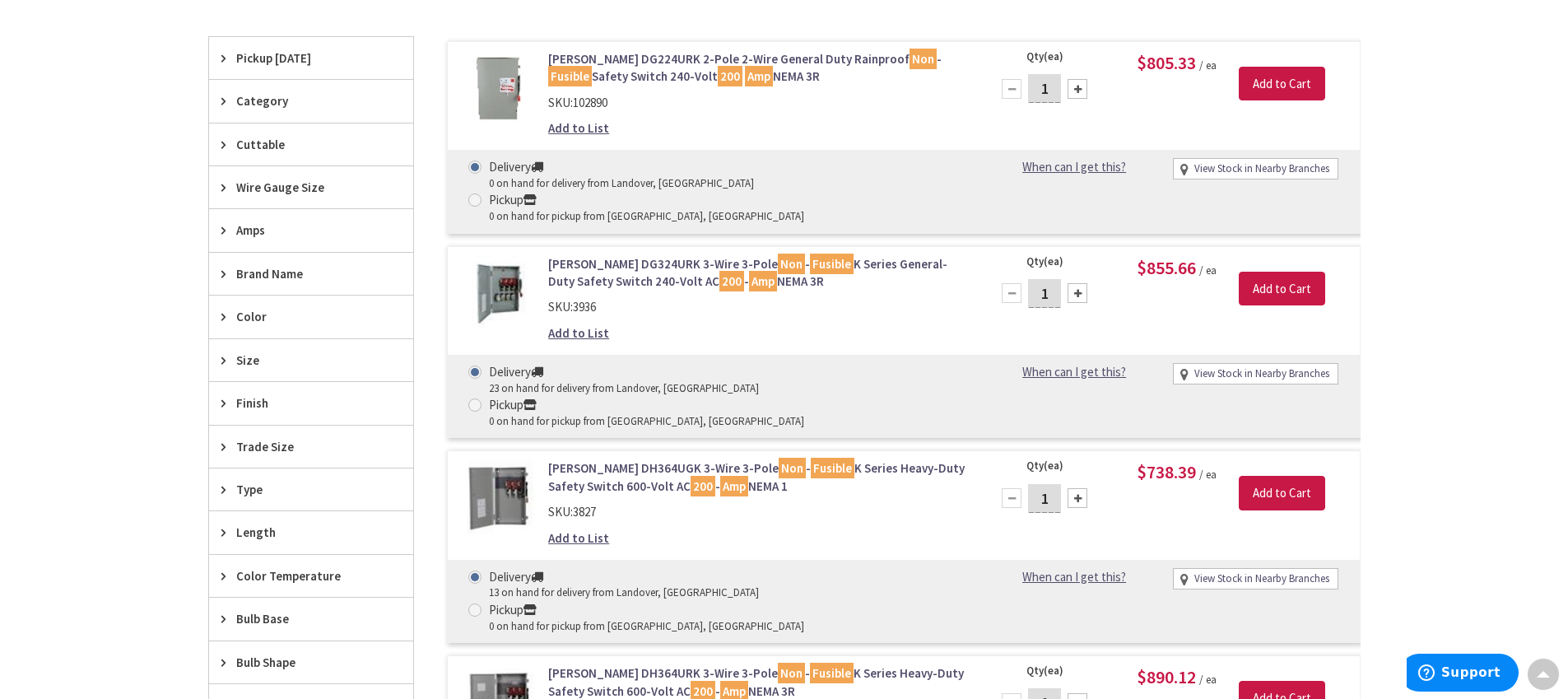
click at [259, 223] on span "Amps" at bounding box center [302, 229] width 134 height 18
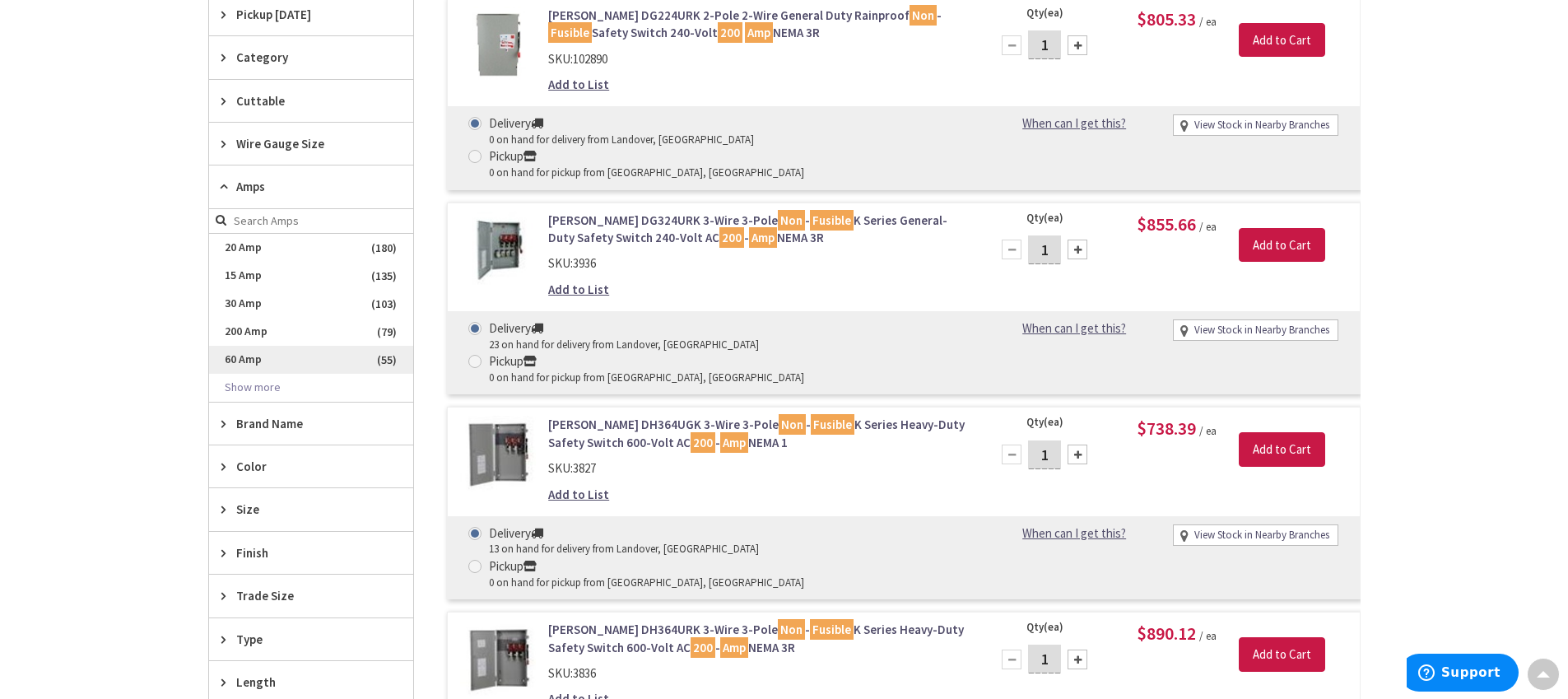
scroll to position [590, 0]
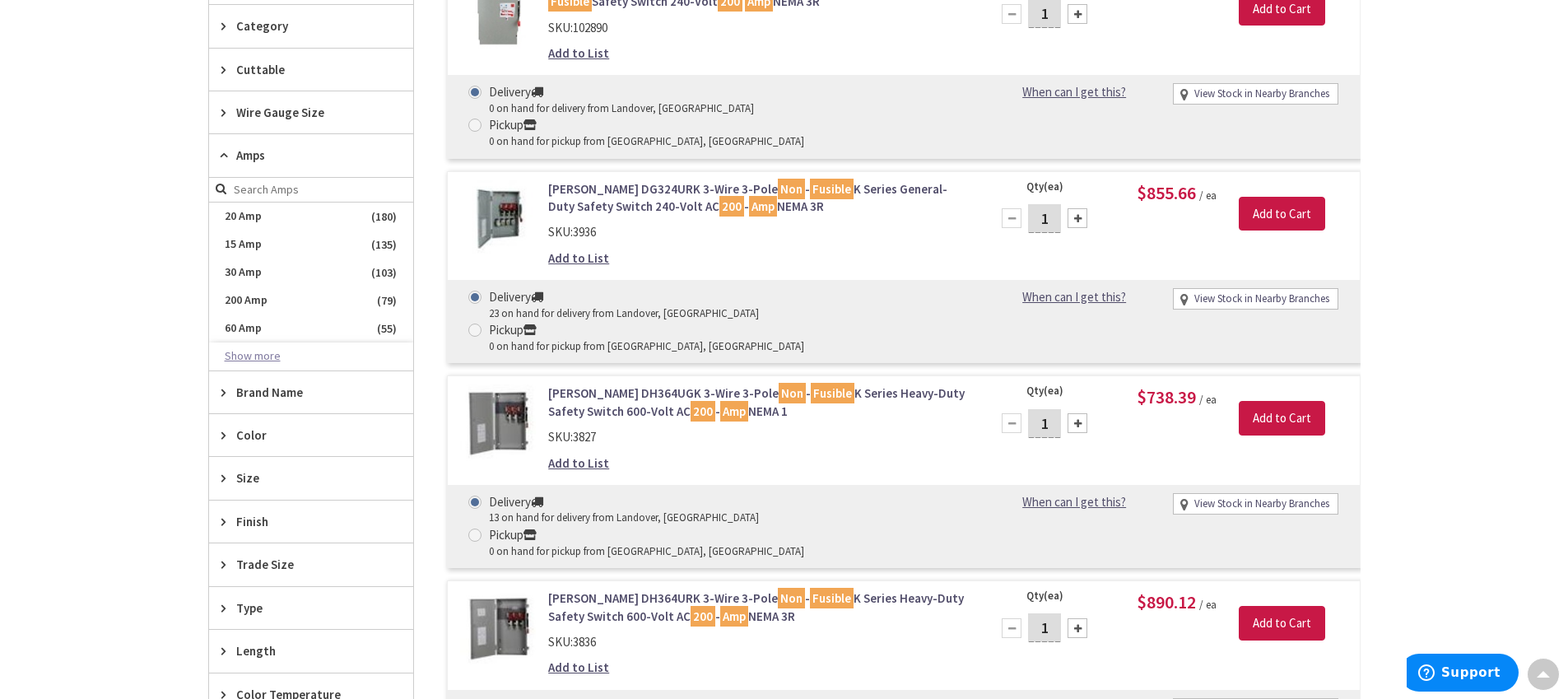
click at [266, 362] on button "Show more" at bounding box center [311, 356] width 204 height 28
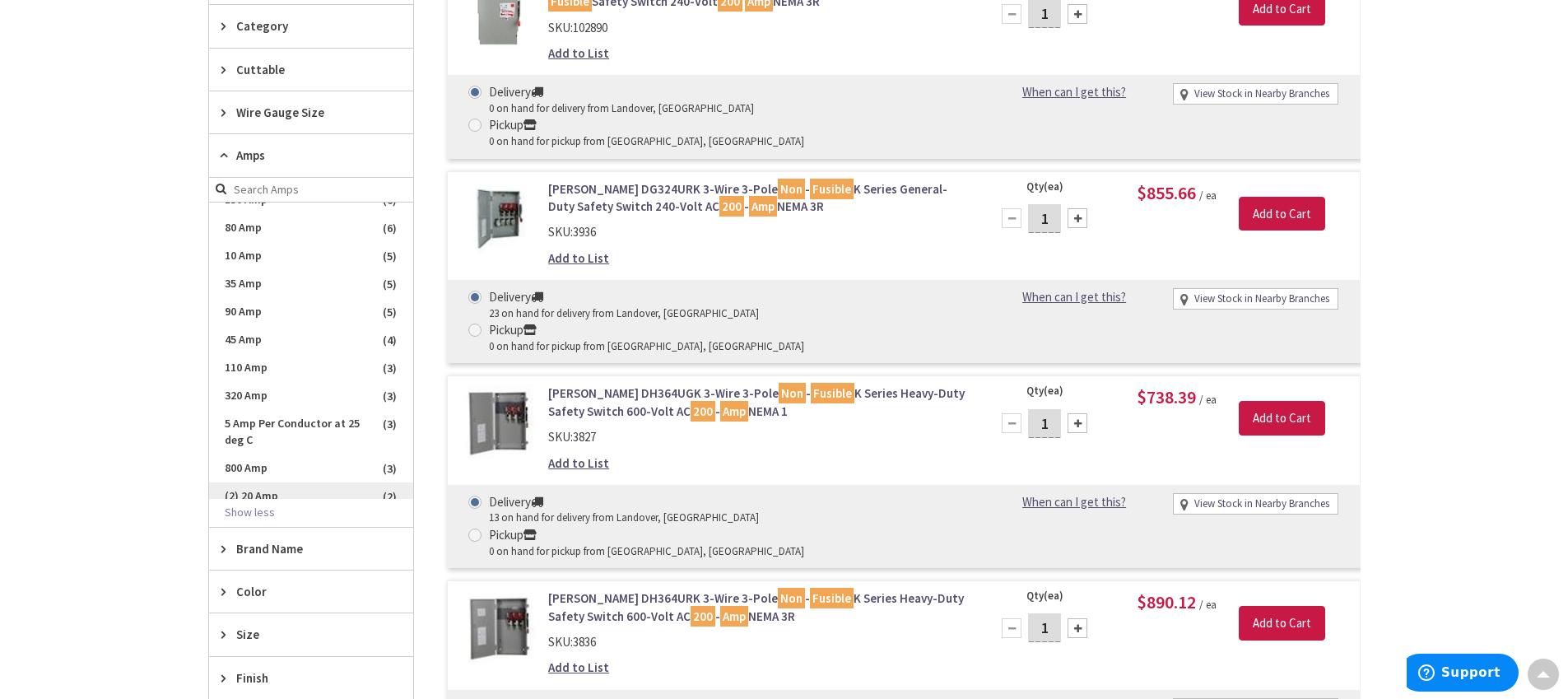
scroll to position [423, 0]
click at [286, 193] on input "search" at bounding box center [311, 190] width 204 height 25
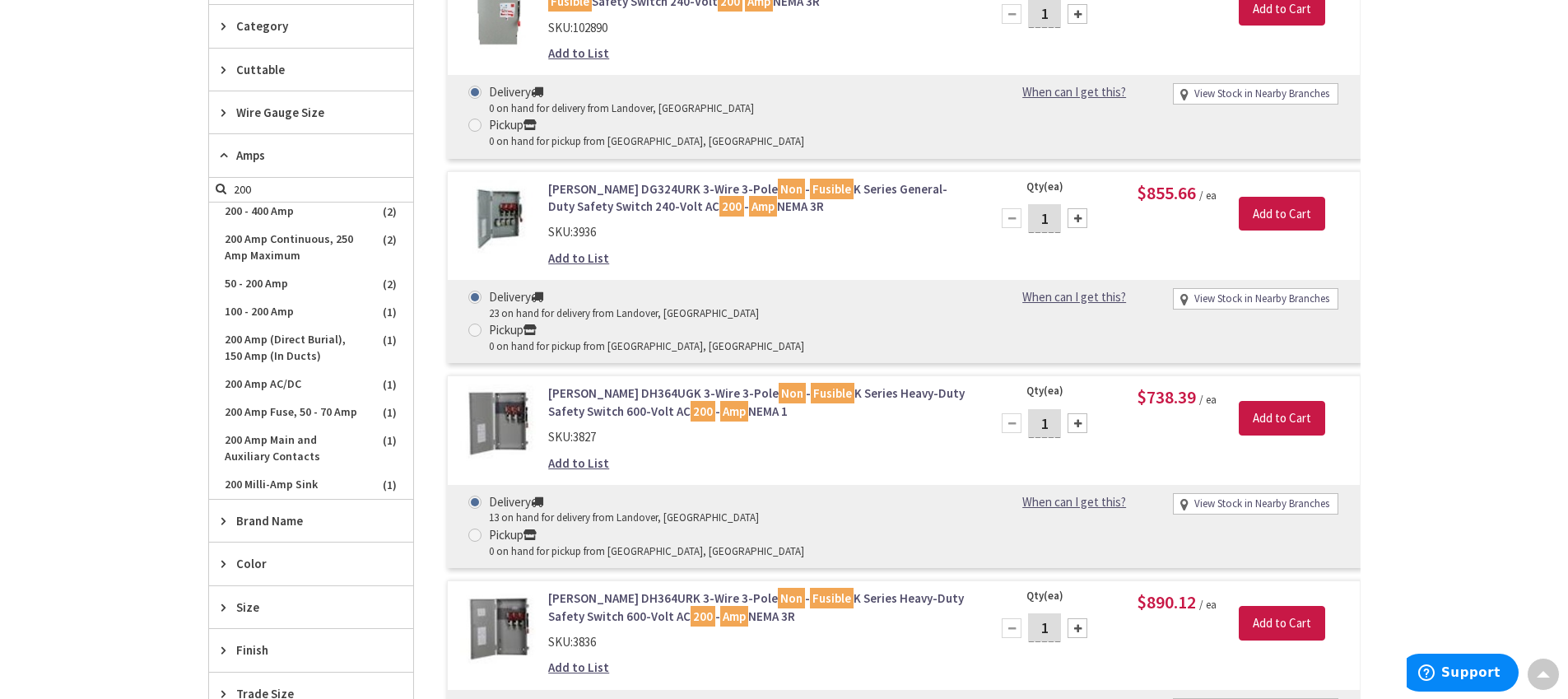
scroll to position [0, 0]
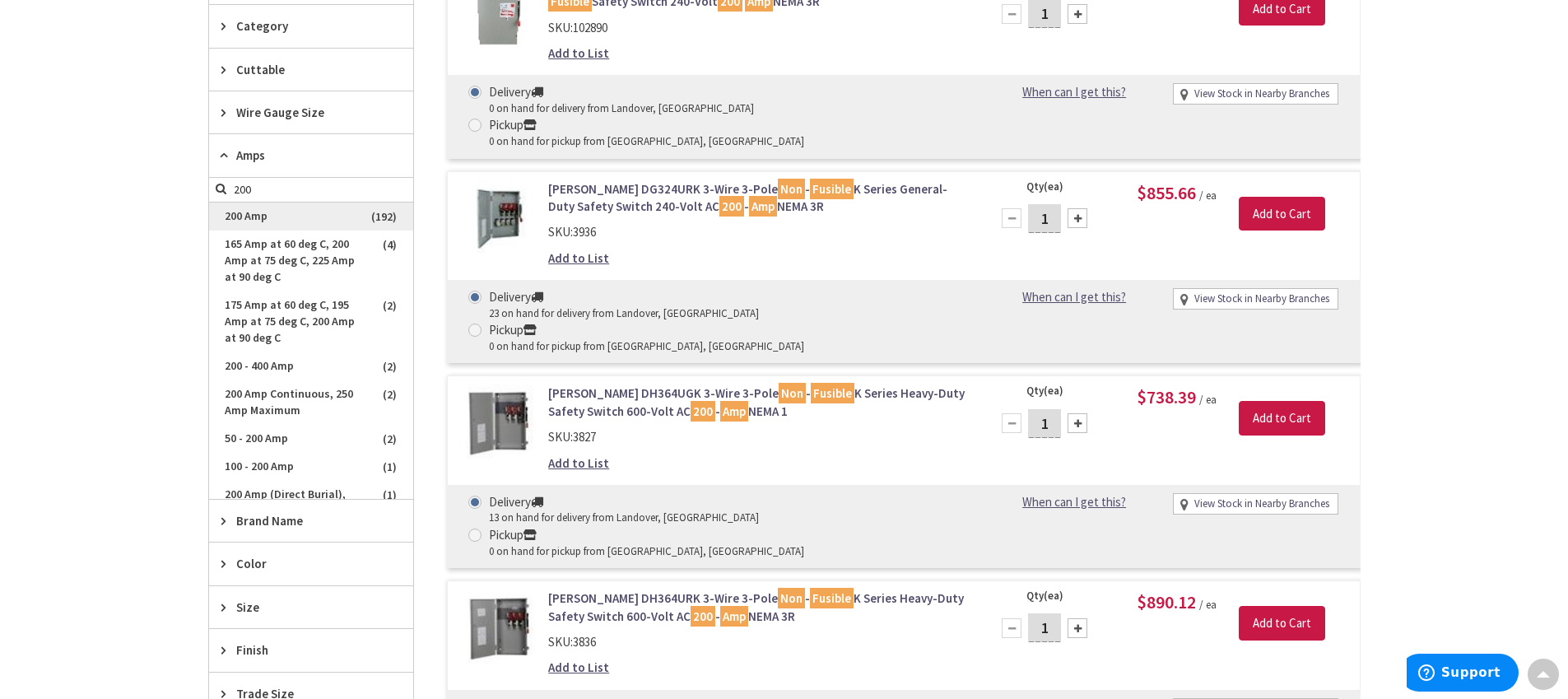
type input "200"
click at [281, 216] on span "200 Amp" at bounding box center [311, 216] width 204 height 28
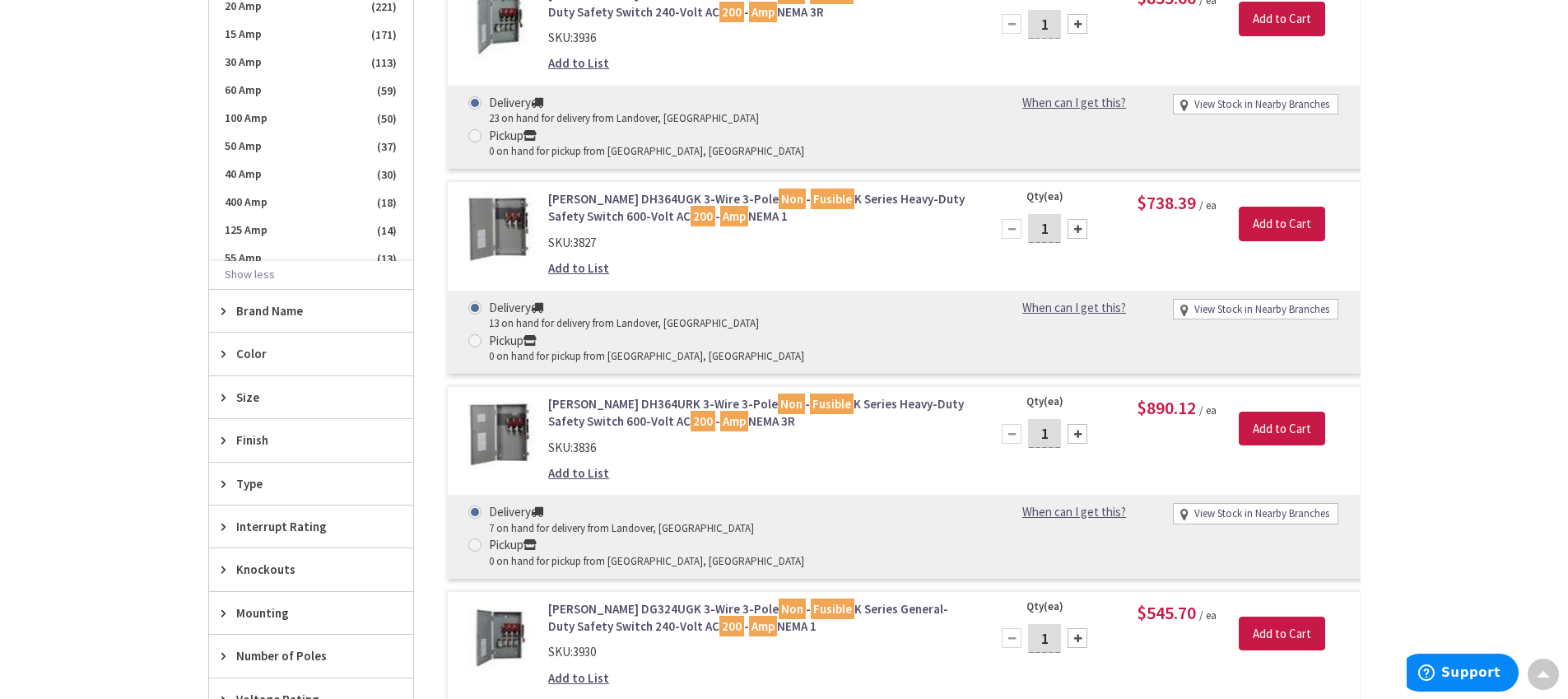
scroll to position [816, 0]
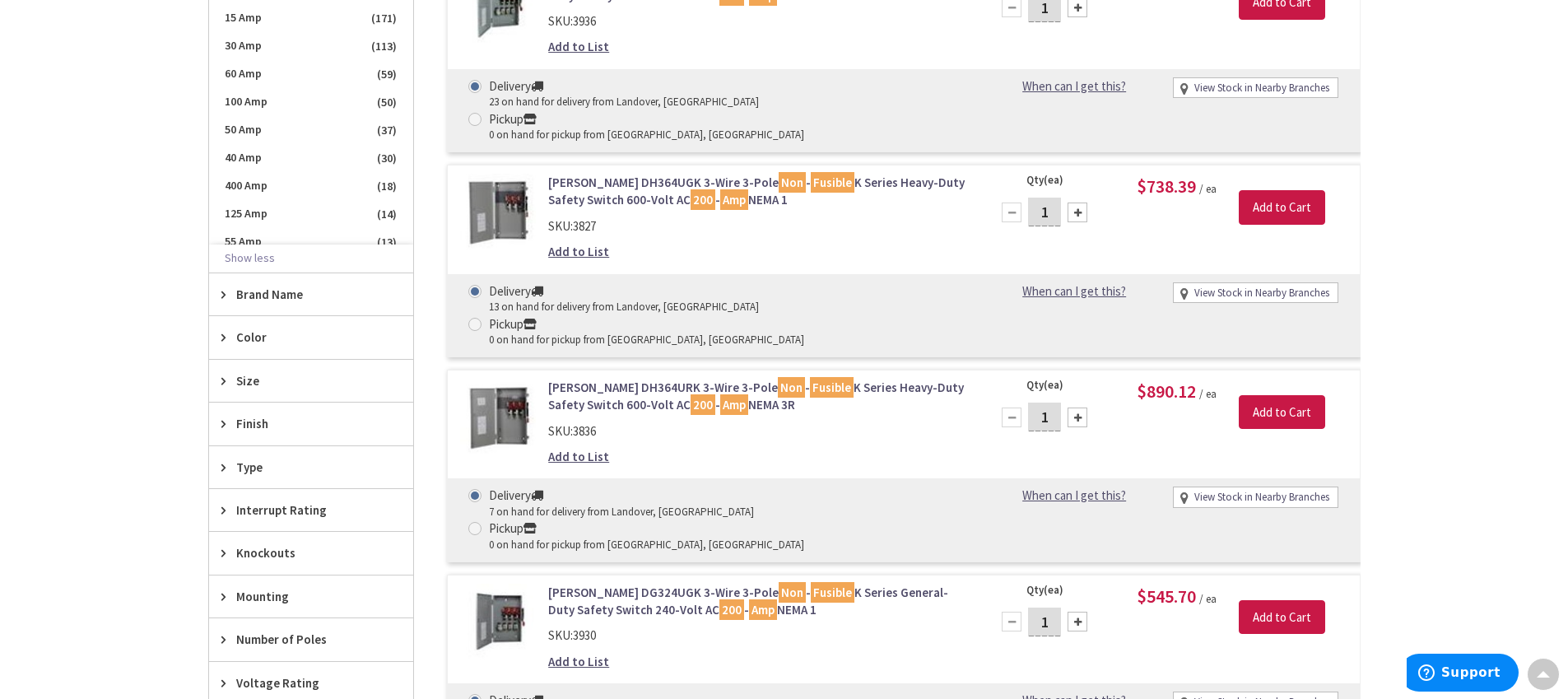
click at [228, 385] on icon at bounding box center [227, 380] width 12 height 12
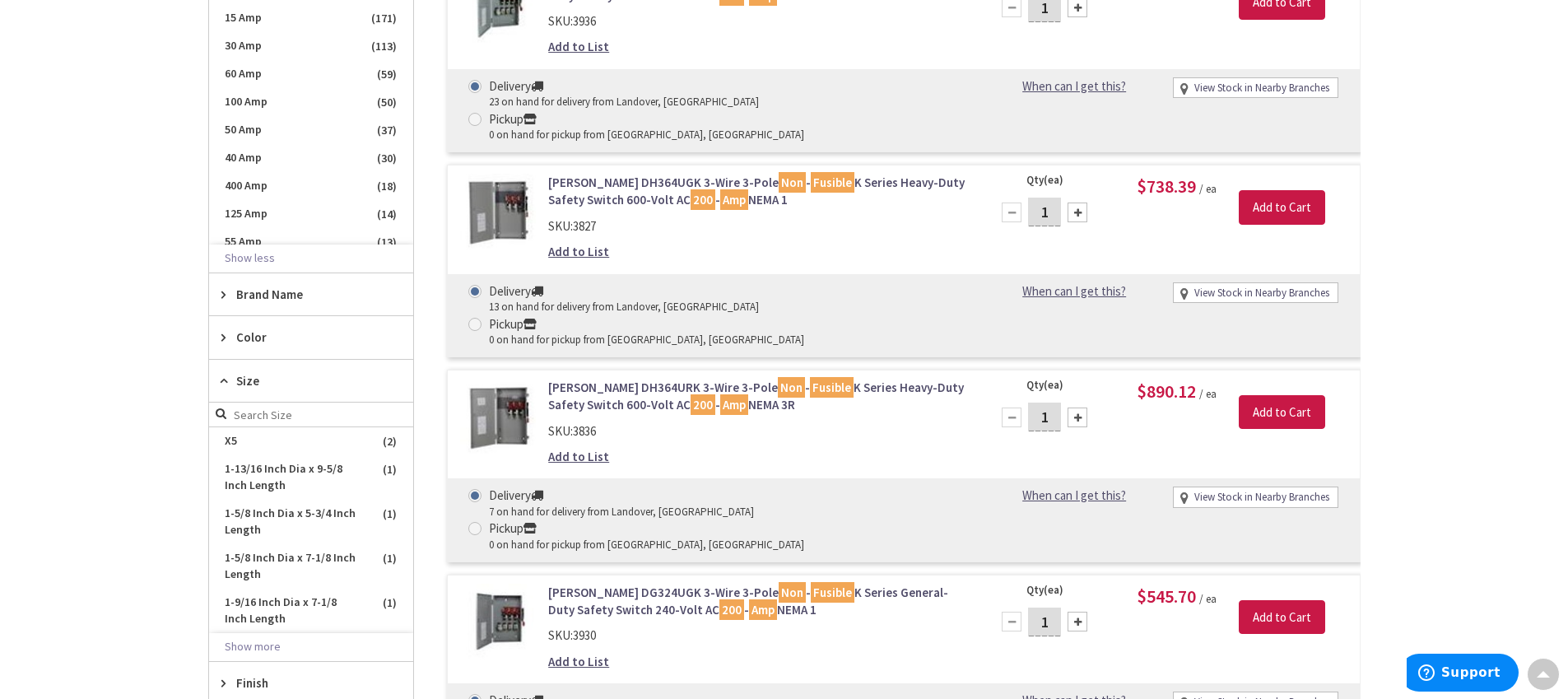
click at [230, 381] on icon at bounding box center [227, 380] width 12 height 12
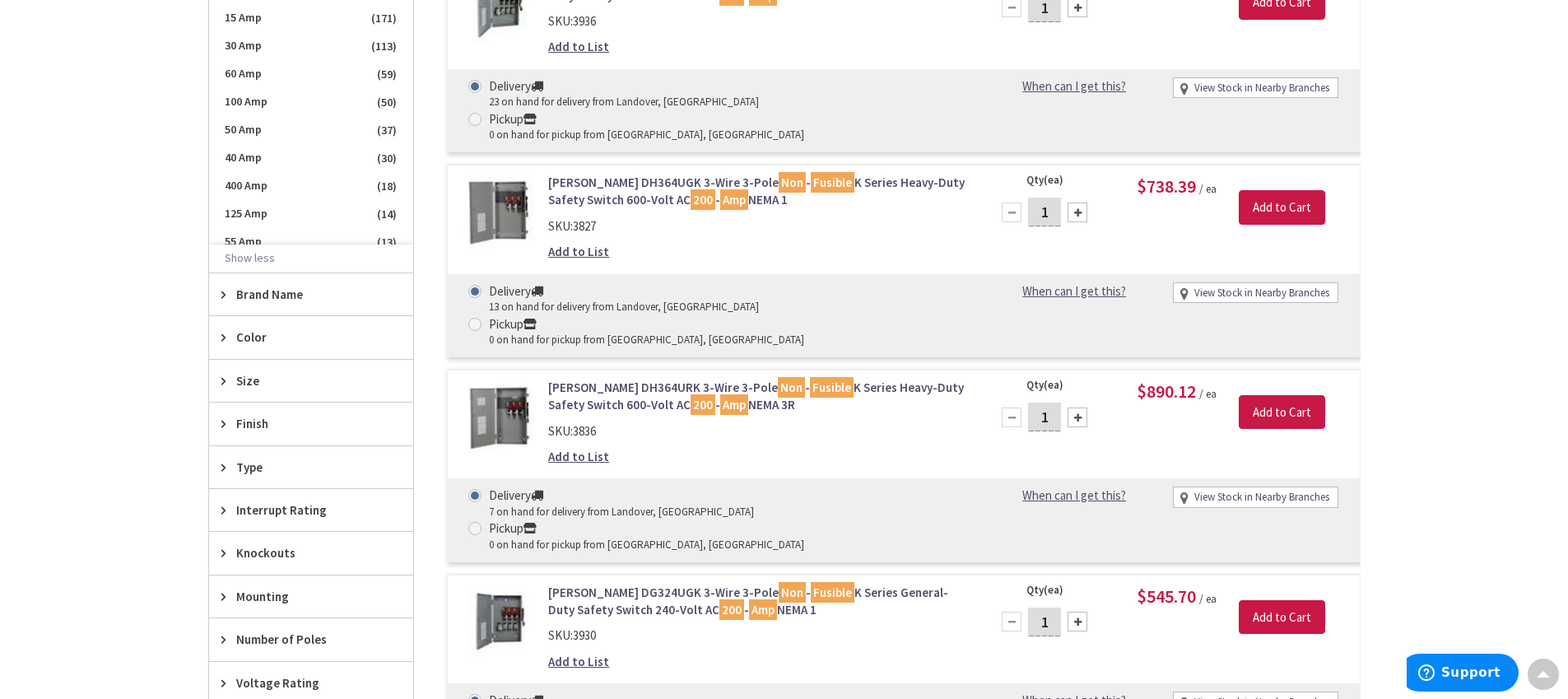
click at [222, 420] on icon at bounding box center [227, 423] width 12 height 12
click at [223, 454] on div "Type" at bounding box center [311, 466] width 204 height 42
click at [232, 461] on icon at bounding box center [227, 466] width 12 height 12
click at [237, 463] on span "Type" at bounding box center [302, 467] width 134 height 18
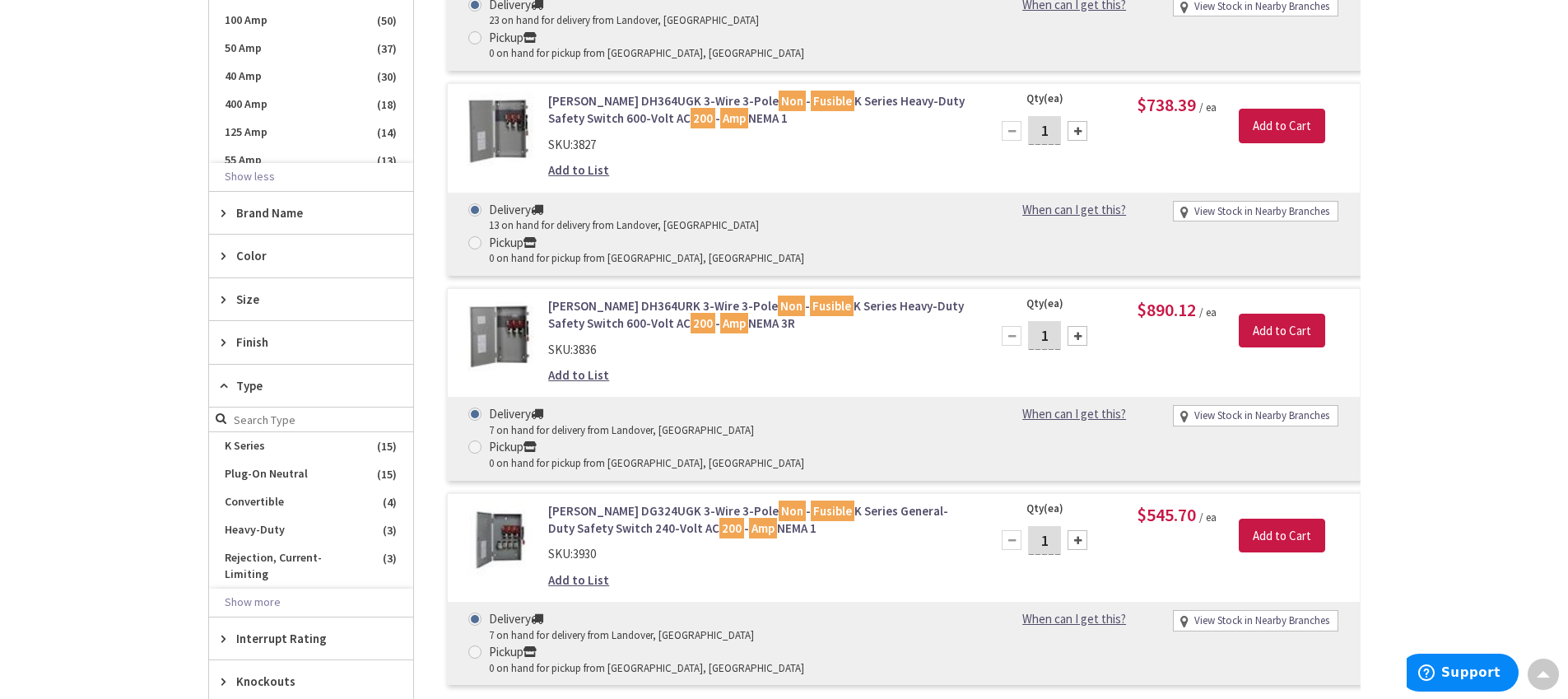
scroll to position [926, 0]
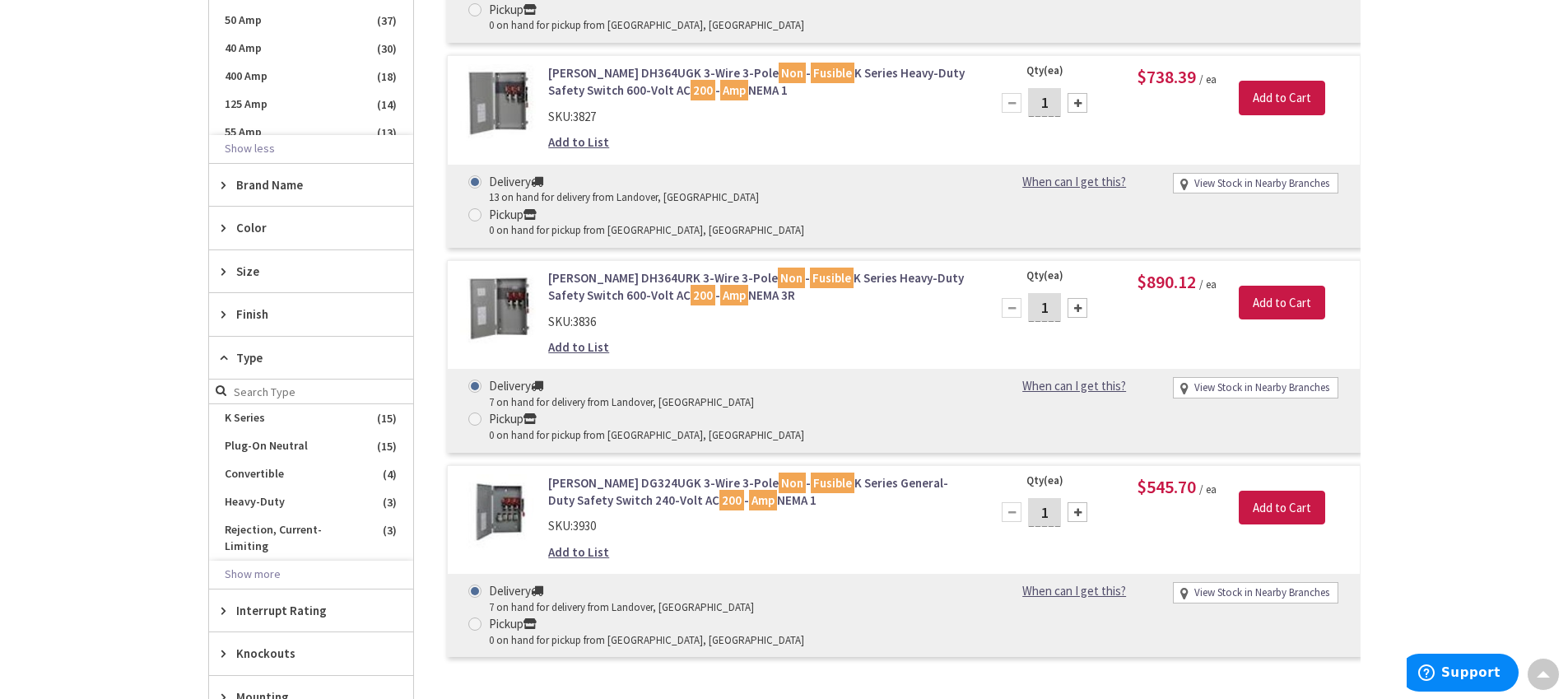
click at [221, 356] on icon at bounding box center [227, 357] width 12 height 12
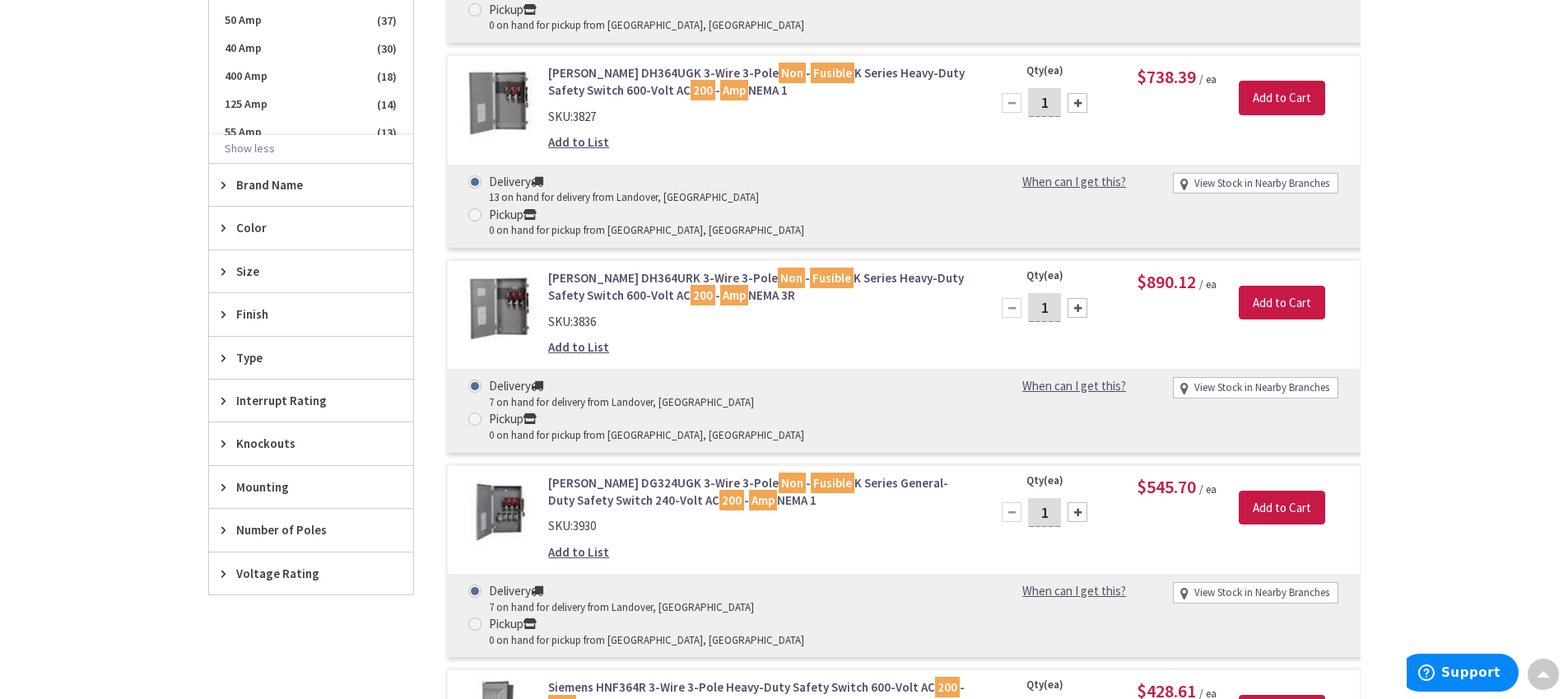
click at [226, 360] on icon at bounding box center [227, 357] width 12 height 12
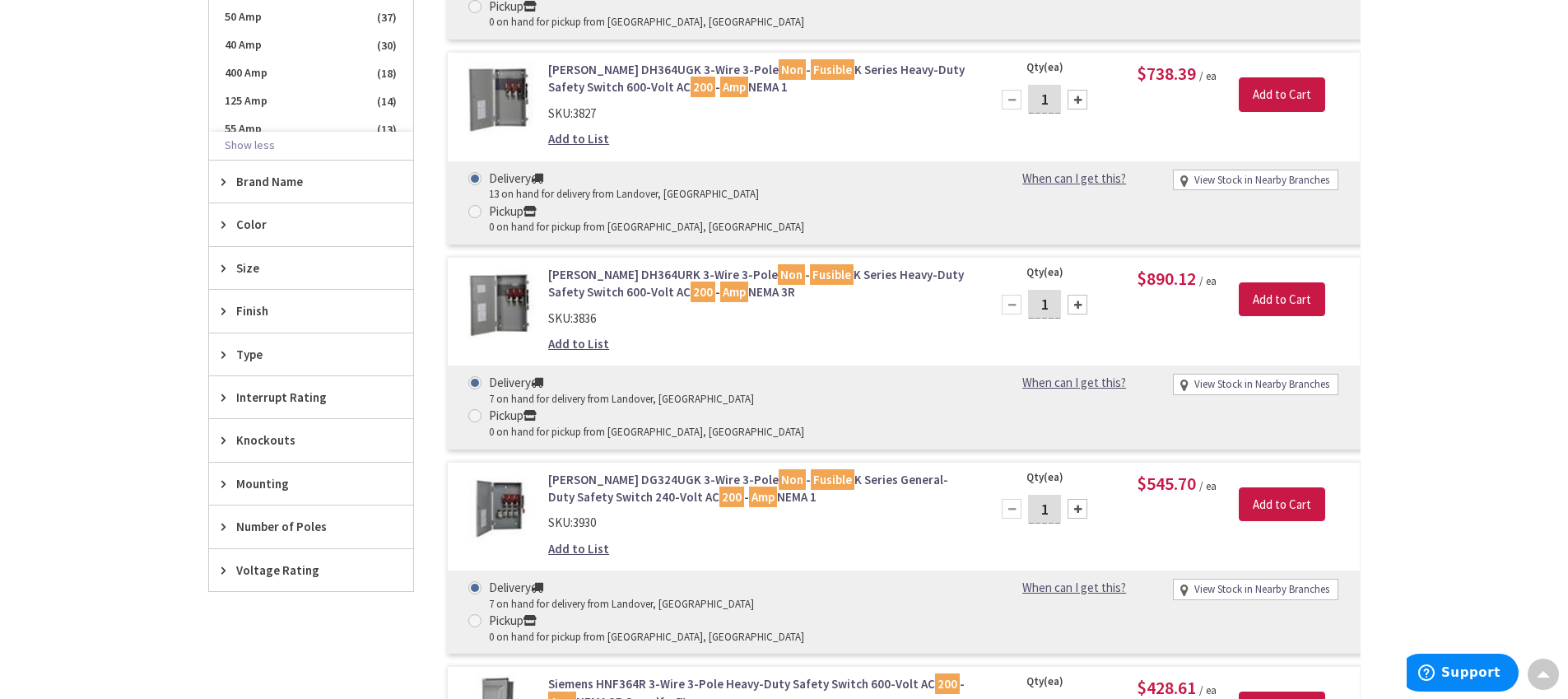
scroll to position [932, 0]
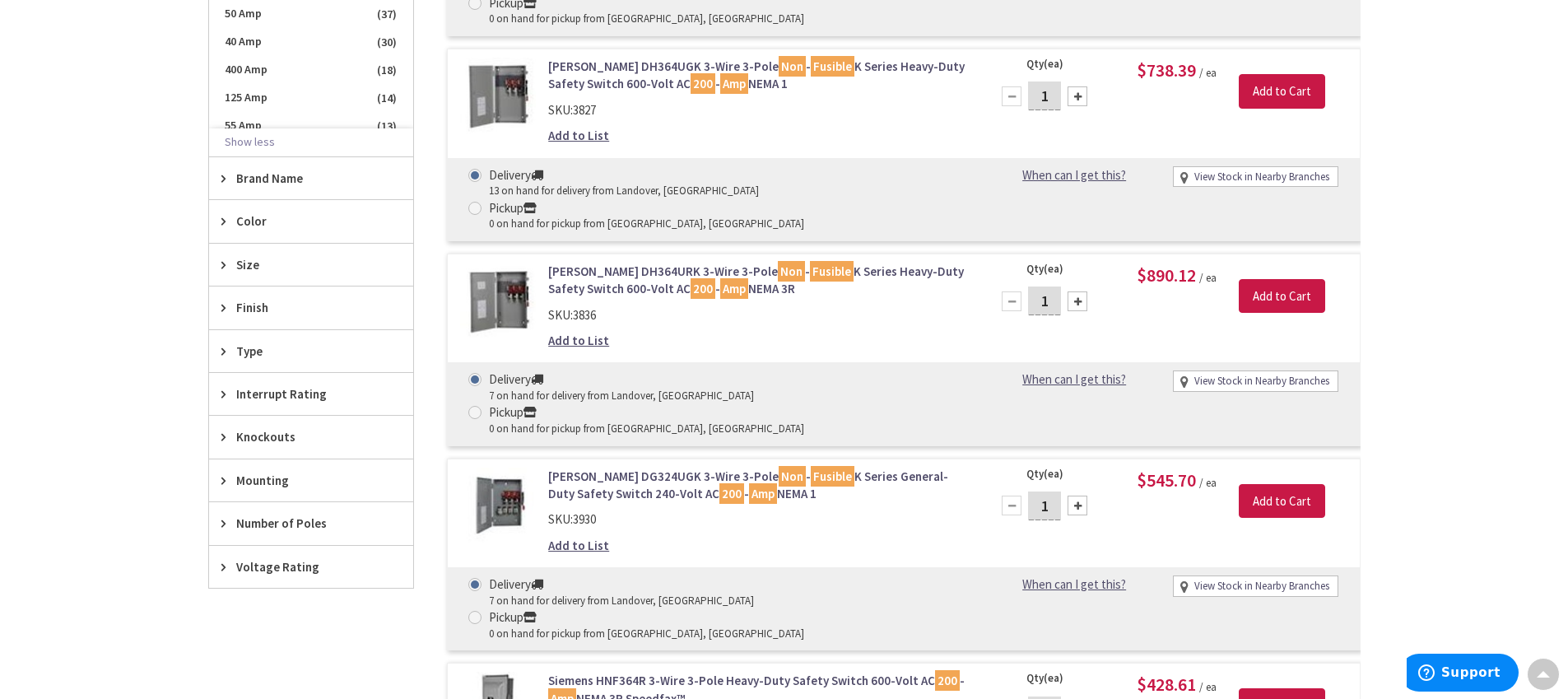
click at [224, 484] on icon at bounding box center [227, 480] width 12 height 12
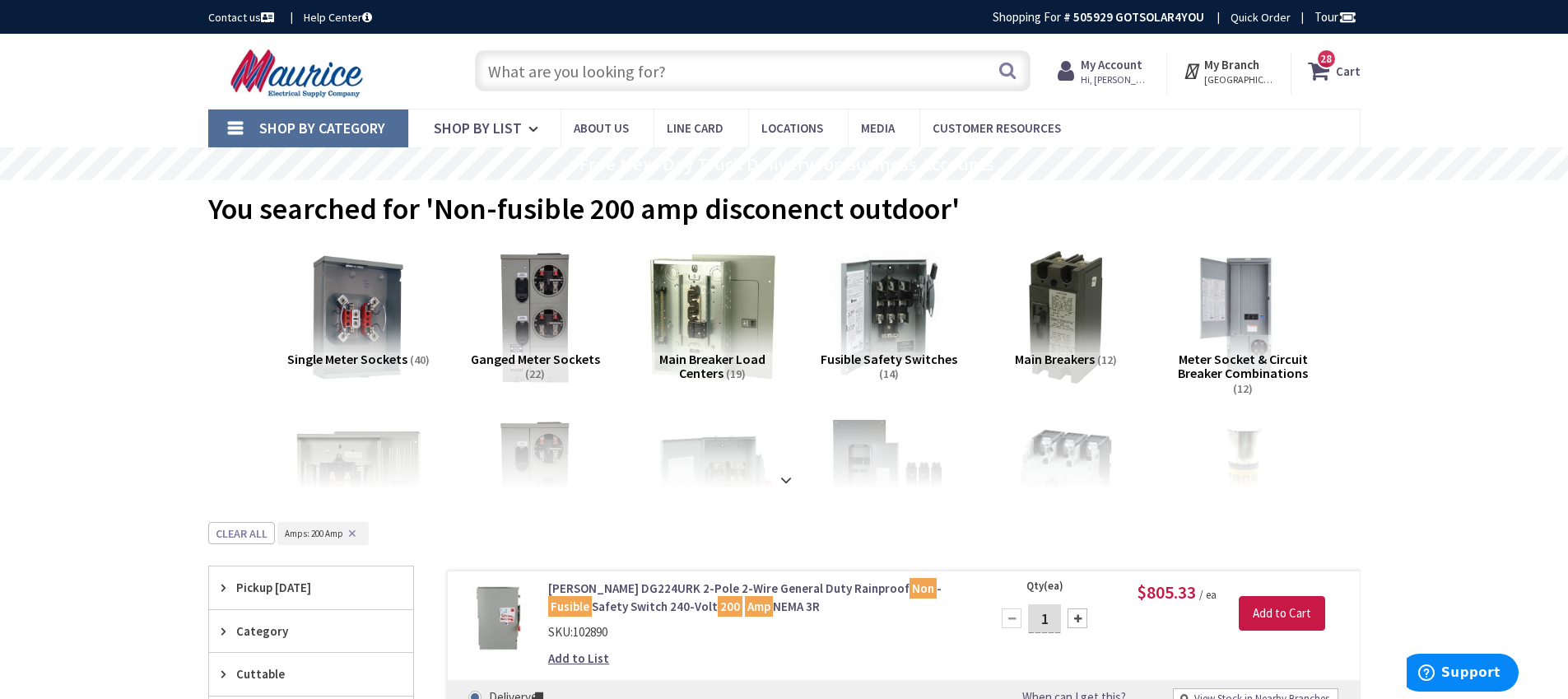
scroll to position [535, 0]
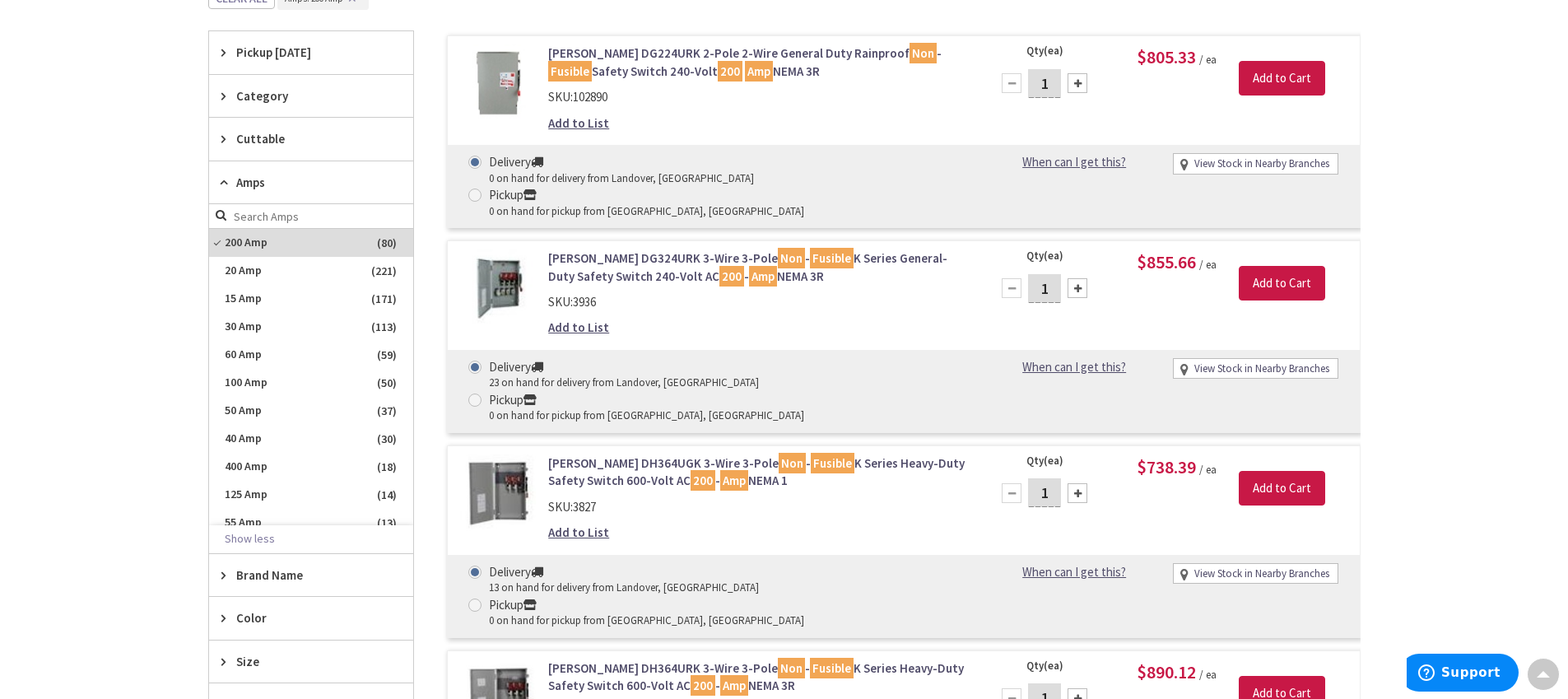
click at [236, 97] on span "Category" at bounding box center [302, 95] width 134 height 18
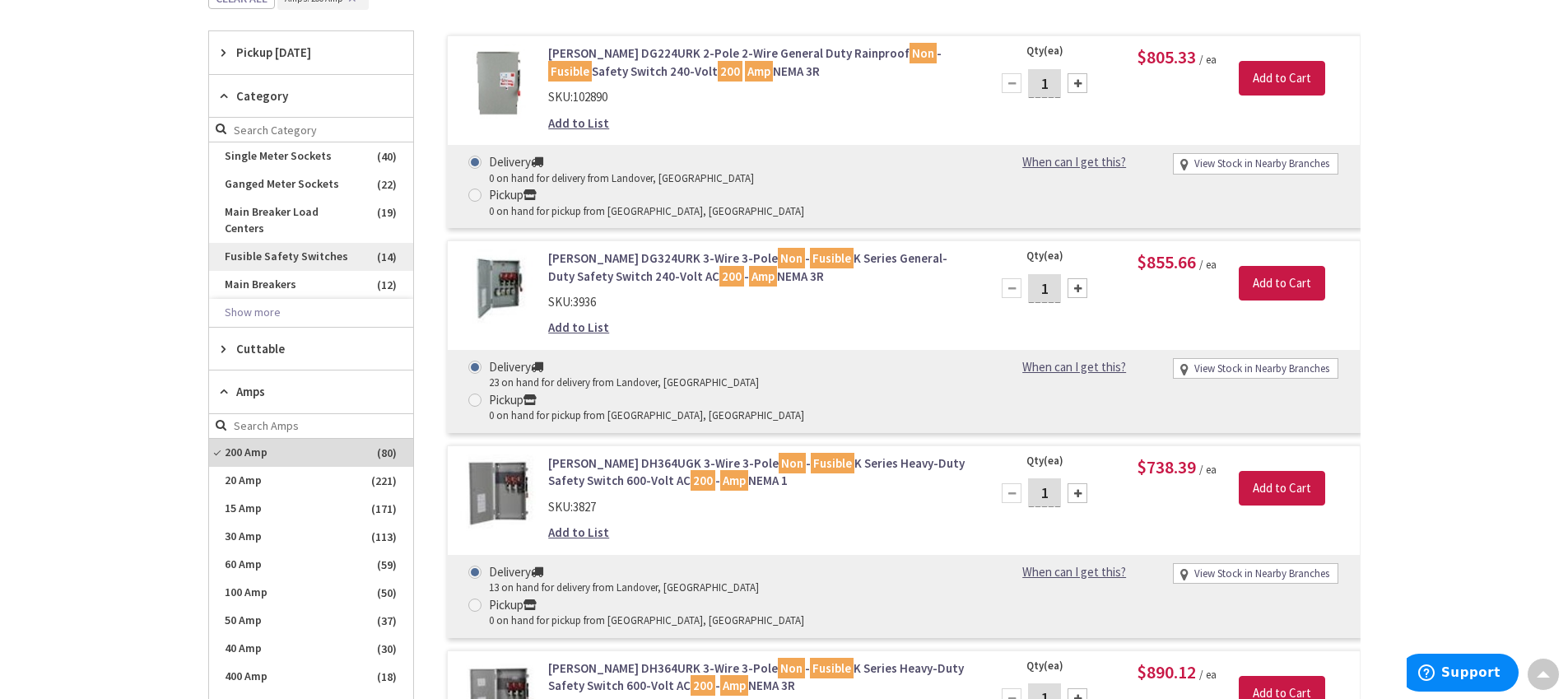
click at [327, 245] on span "Fusible Safety Switches" at bounding box center [311, 257] width 204 height 28
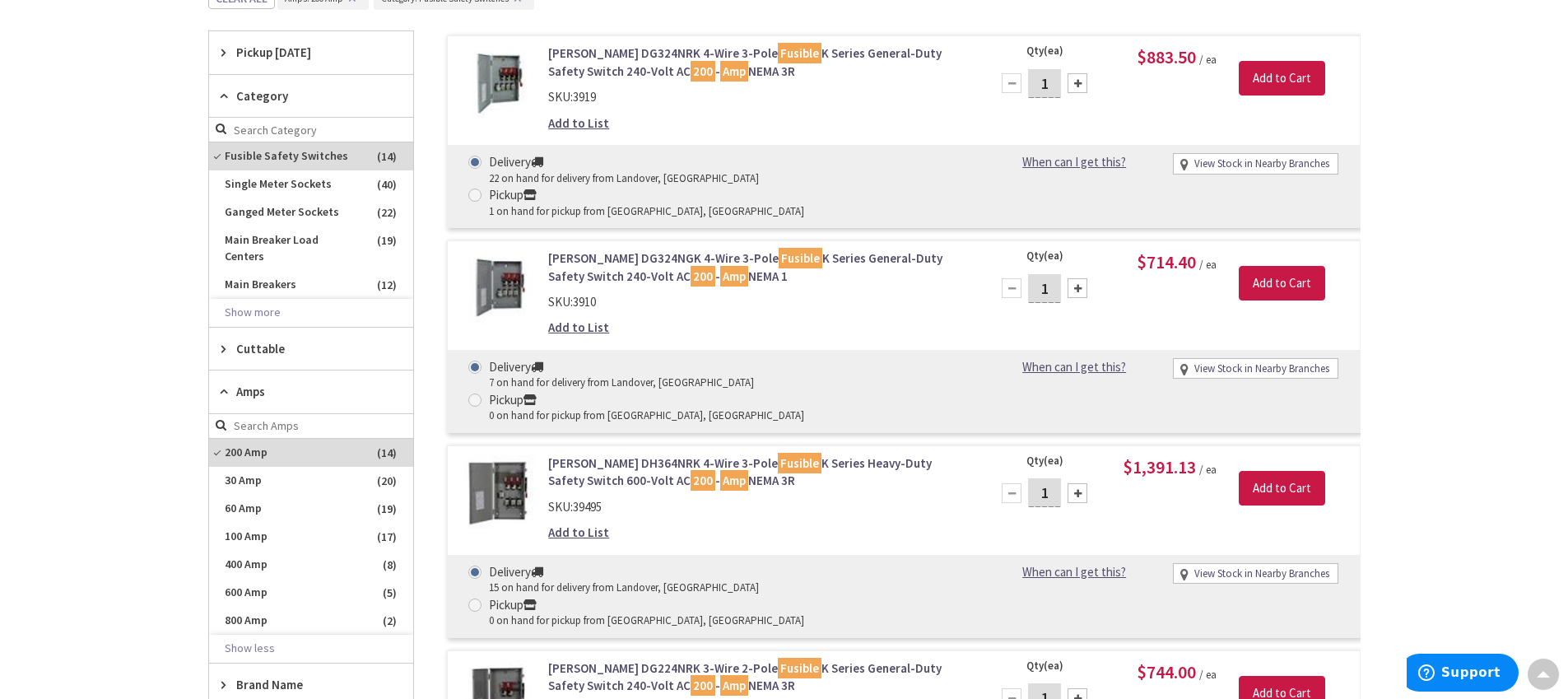
click at [250, 340] on span "Cuttable" at bounding box center [302, 349] width 134 height 18
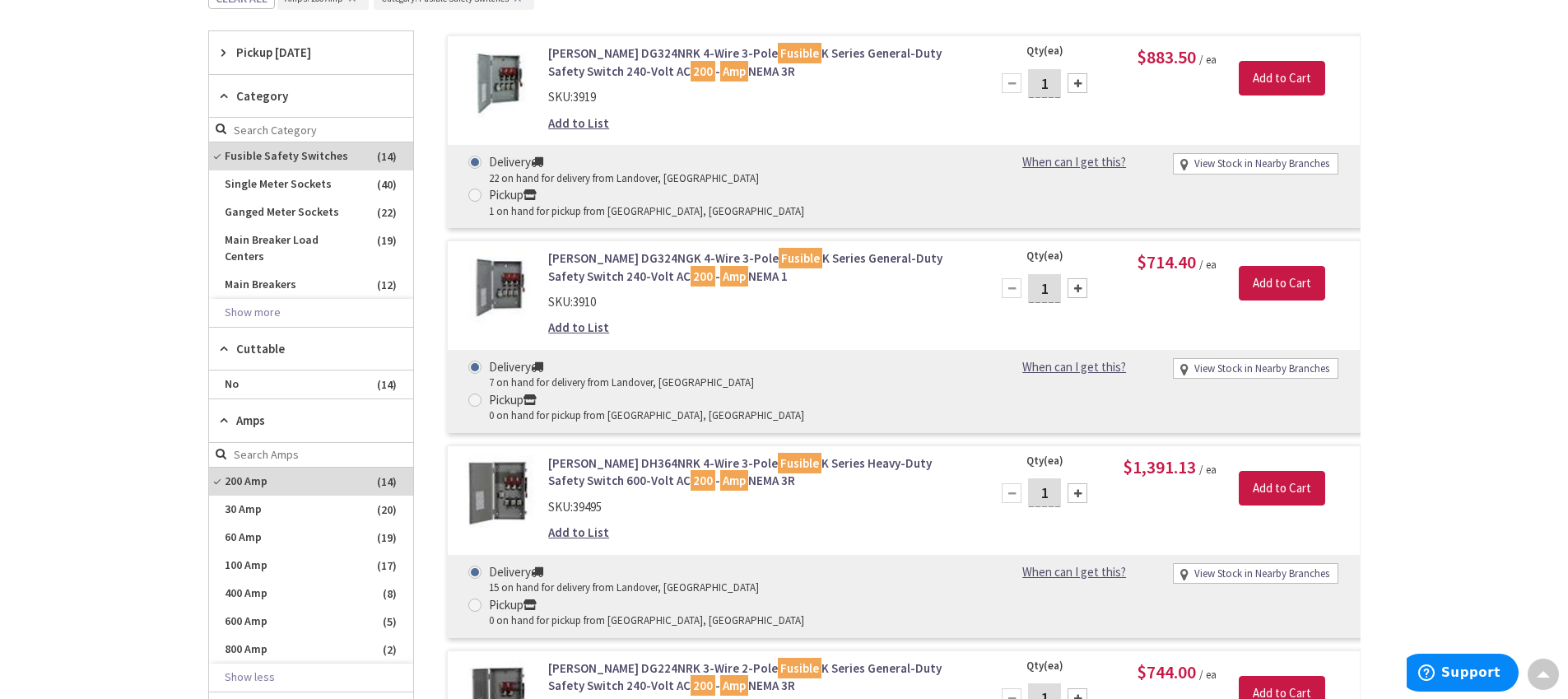
click at [250, 340] on span "Cuttable" at bounding box center [302, 349] width 134 height 18
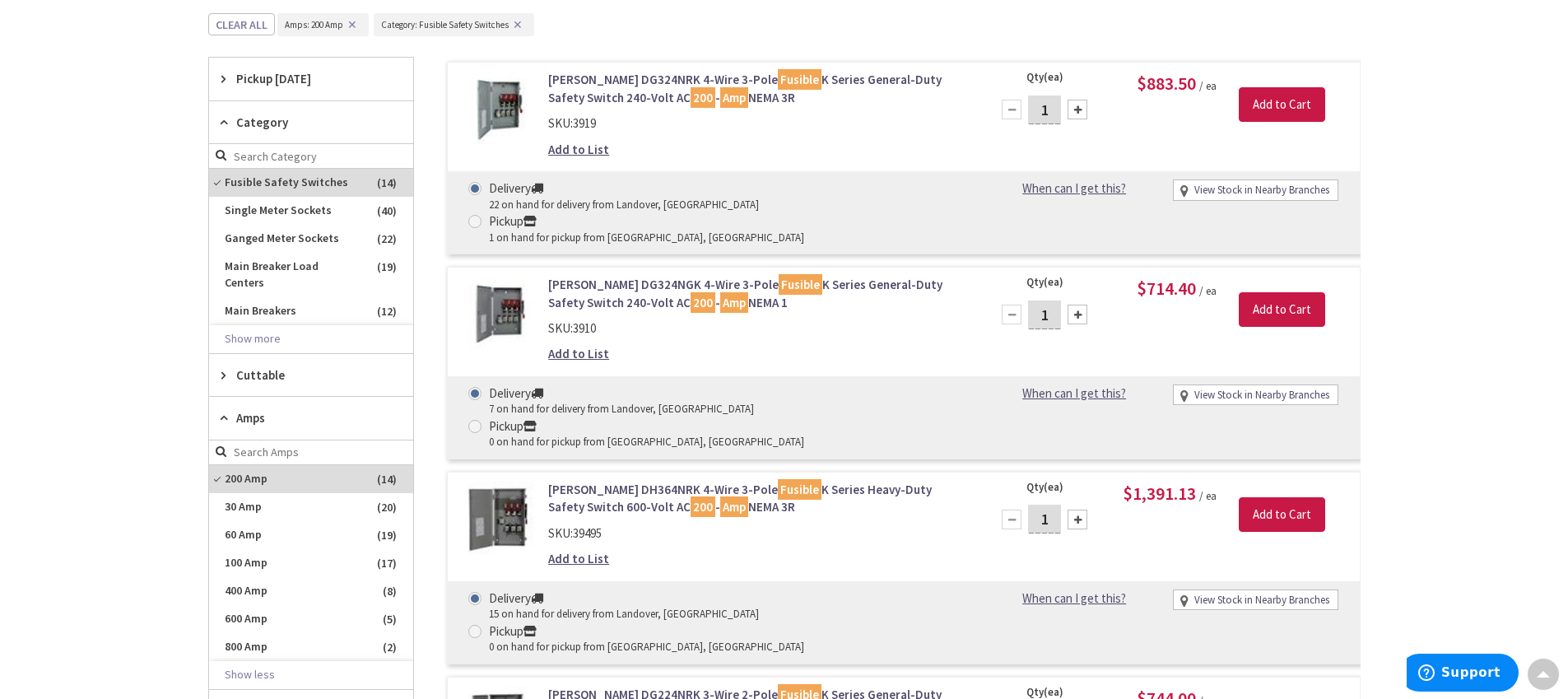
scroll to position [479, 0]
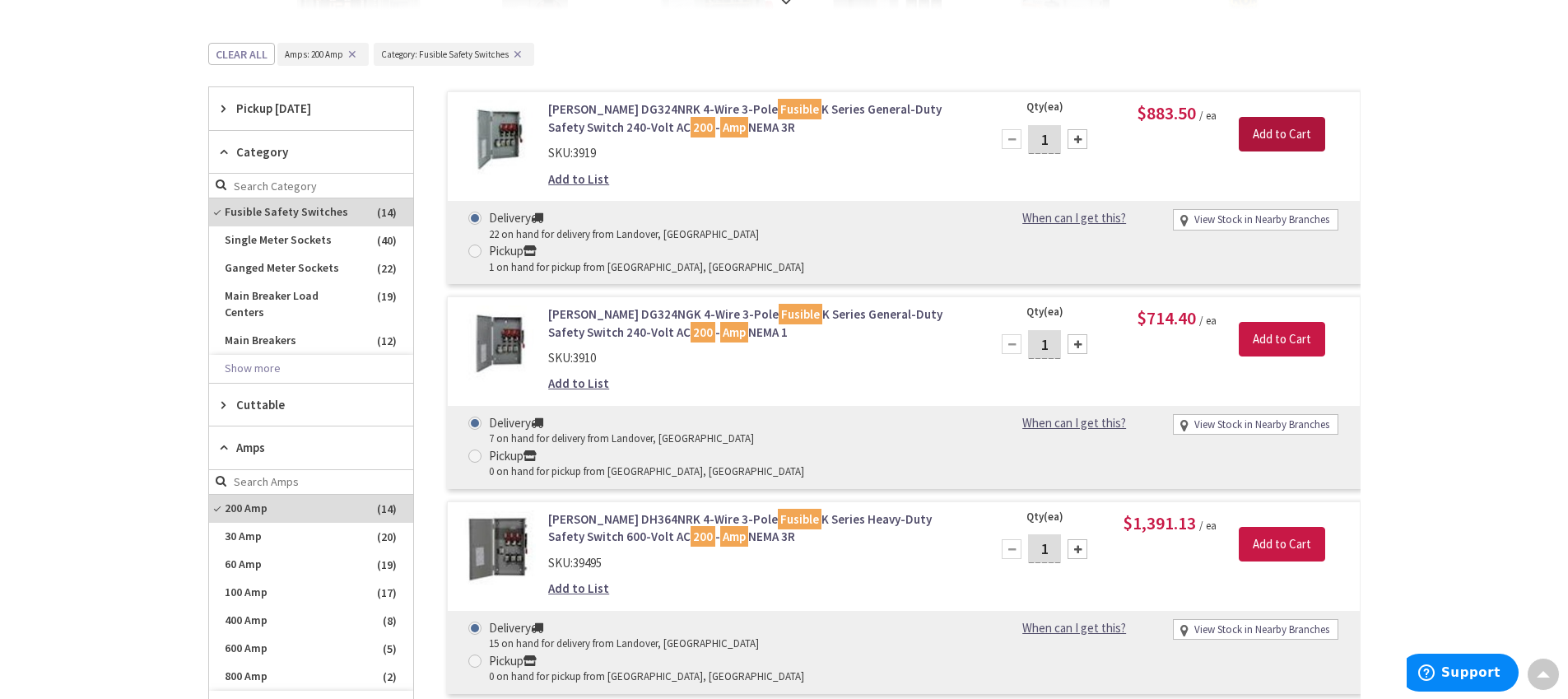
click at [1288, 137] on input "Add to Cart" at bounding box center [1281, 133] width 86 height 34
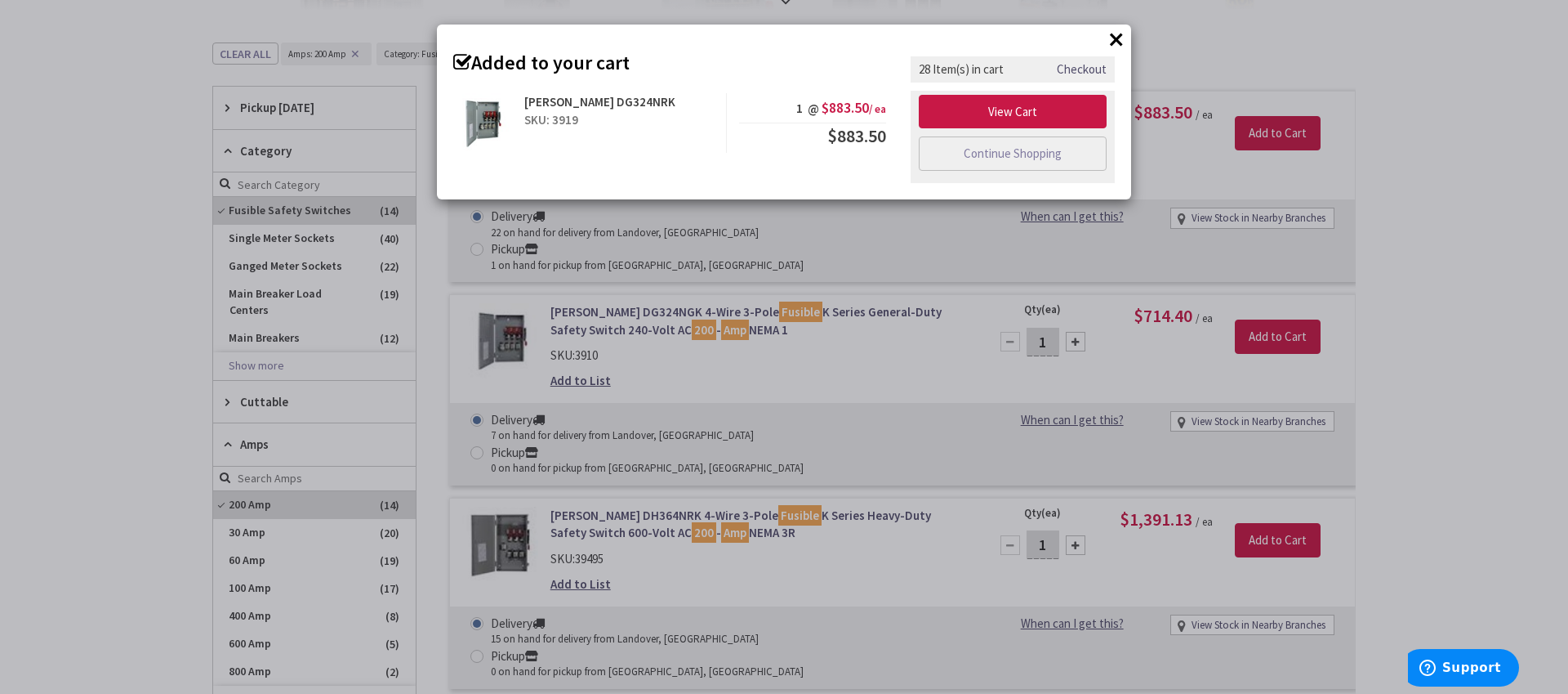
click at [1113, 41] on button "×" at bounding box center [1117, 39] width 25 height 25
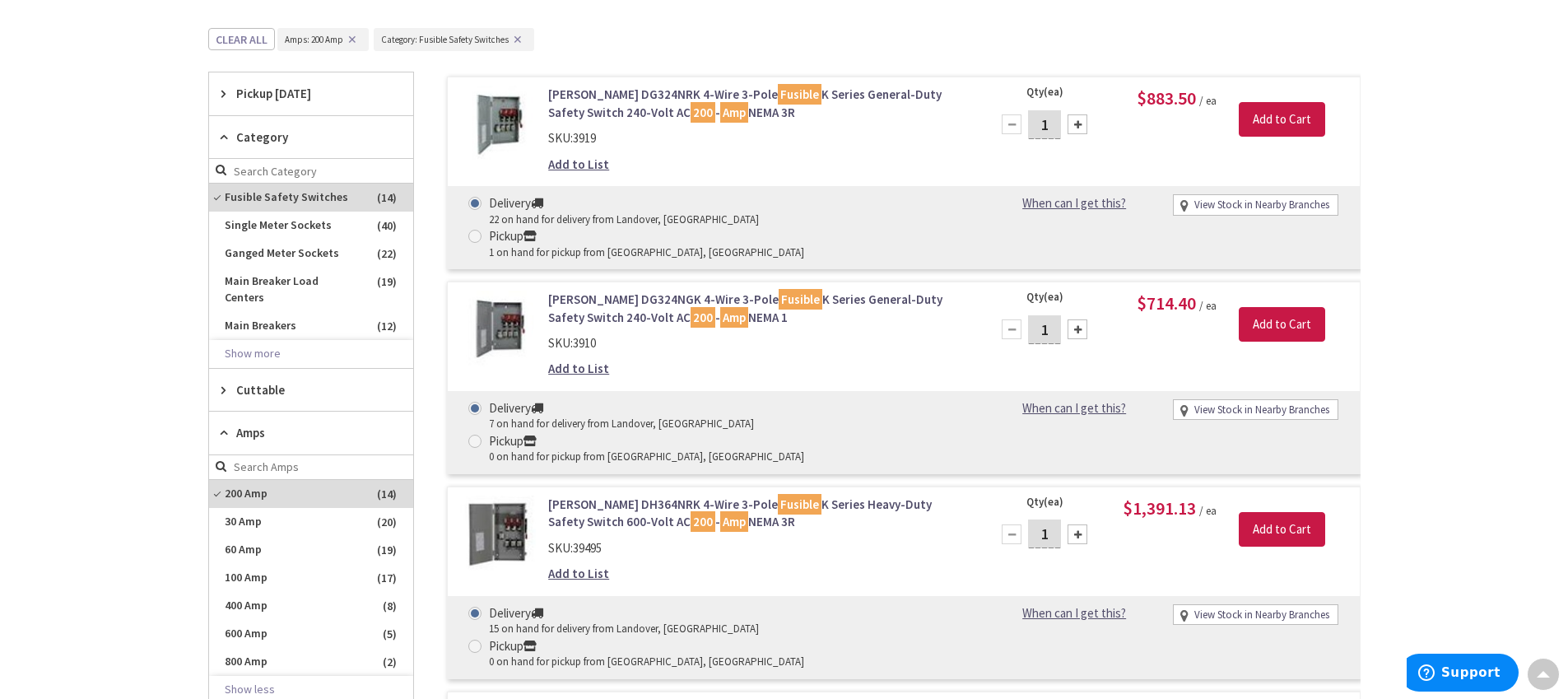
scroll to position [495, 0]
click at [1247, 306] on input "Add to Cart" at bounding box center [1281, 323] width 86 height 34
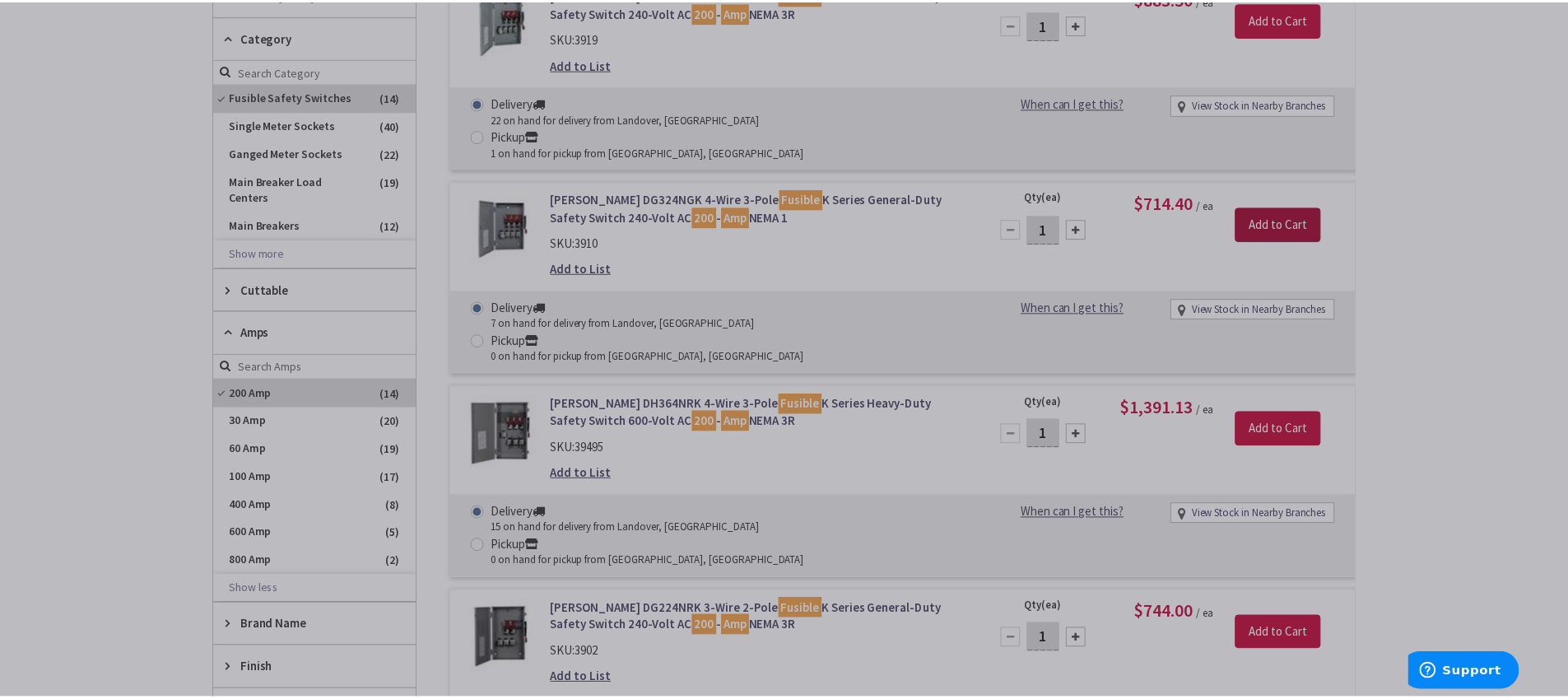
scroll to position [601, 0]
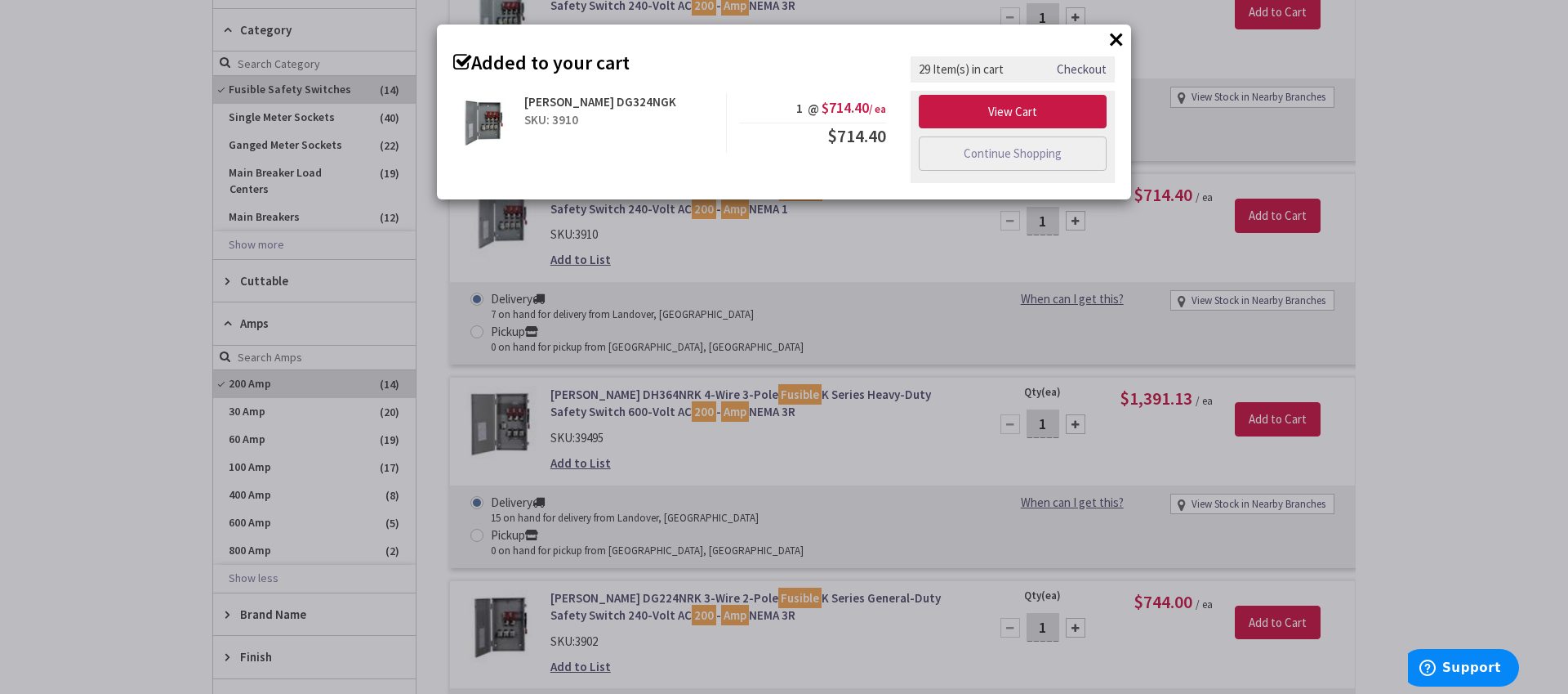
click at [1118, 33] on button "×" at bounding box center [1117, 39] width 25 height 25
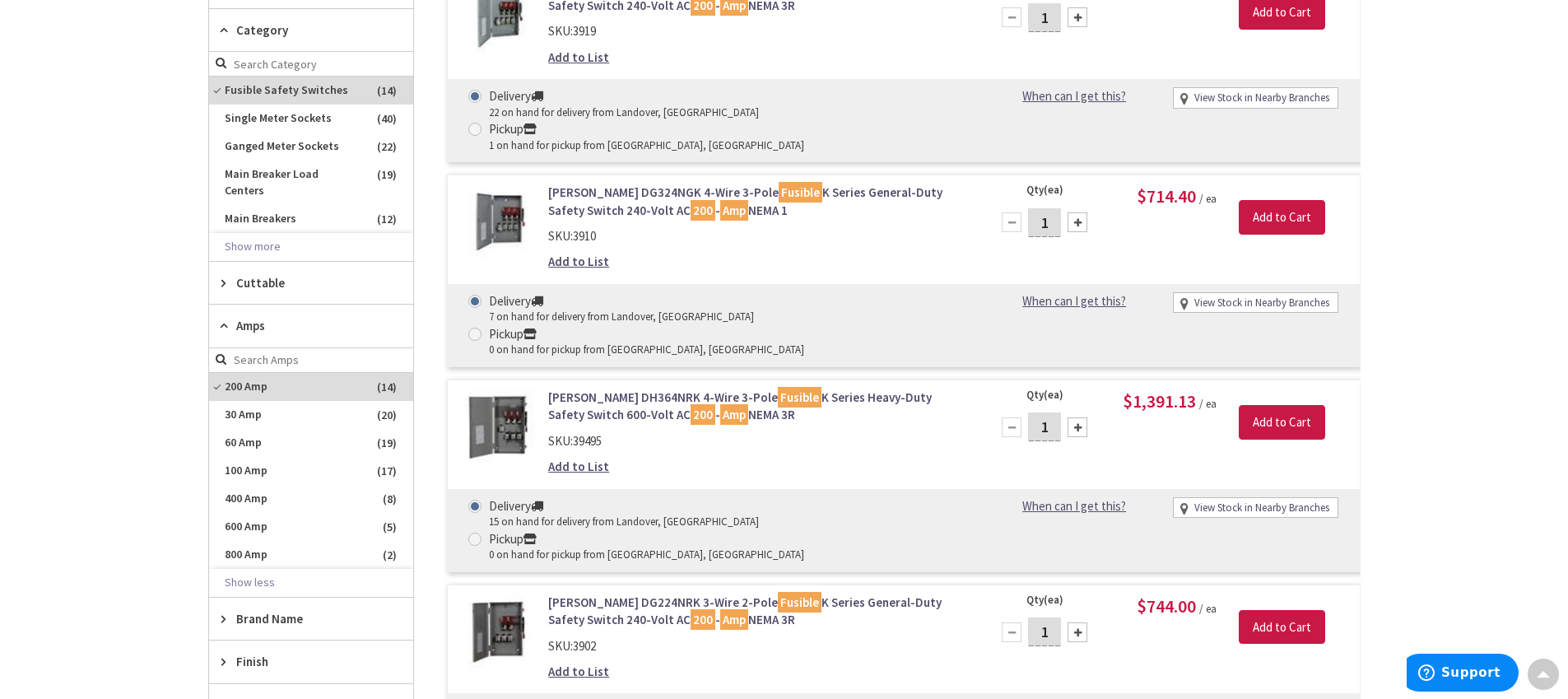
scroll to position [0, 0]
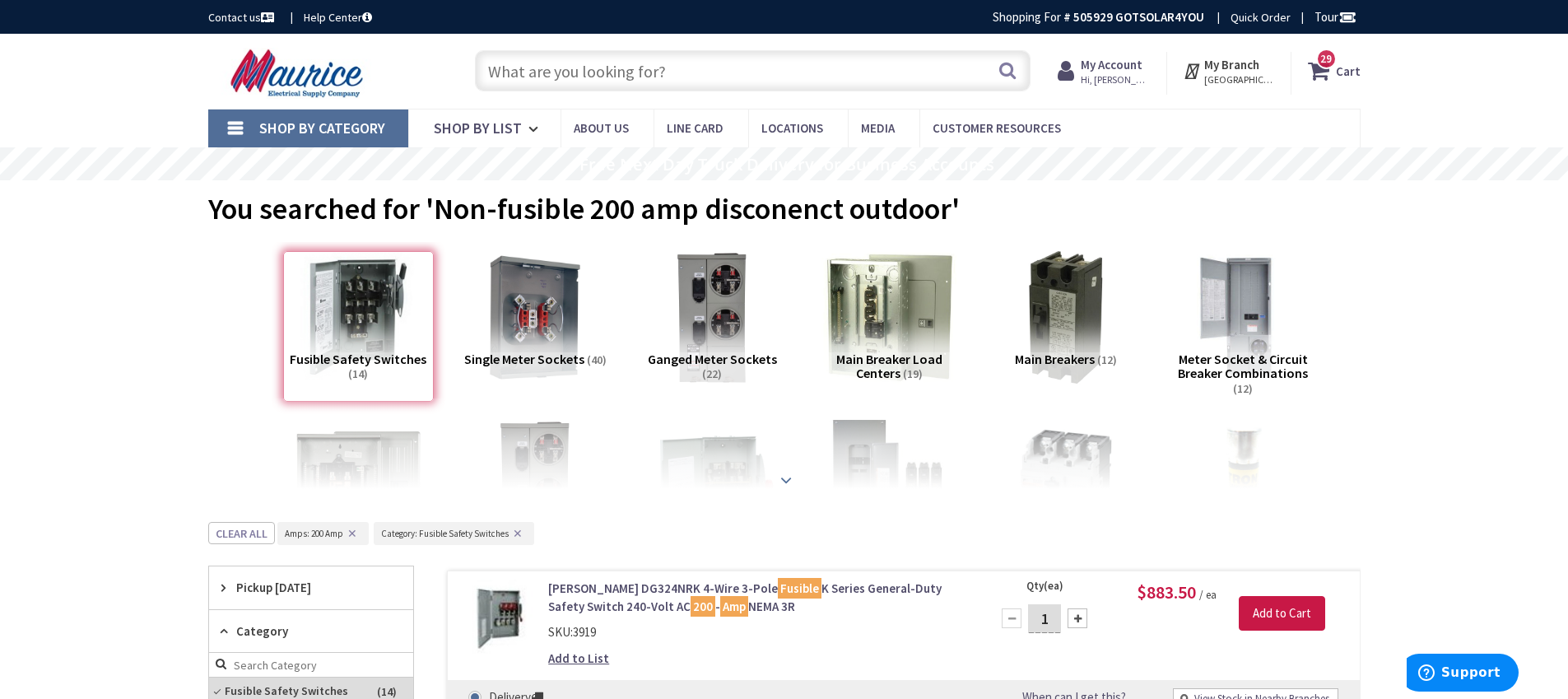
click at [778, 482] on strong at bounding box center [785, 478] width 19 height 18
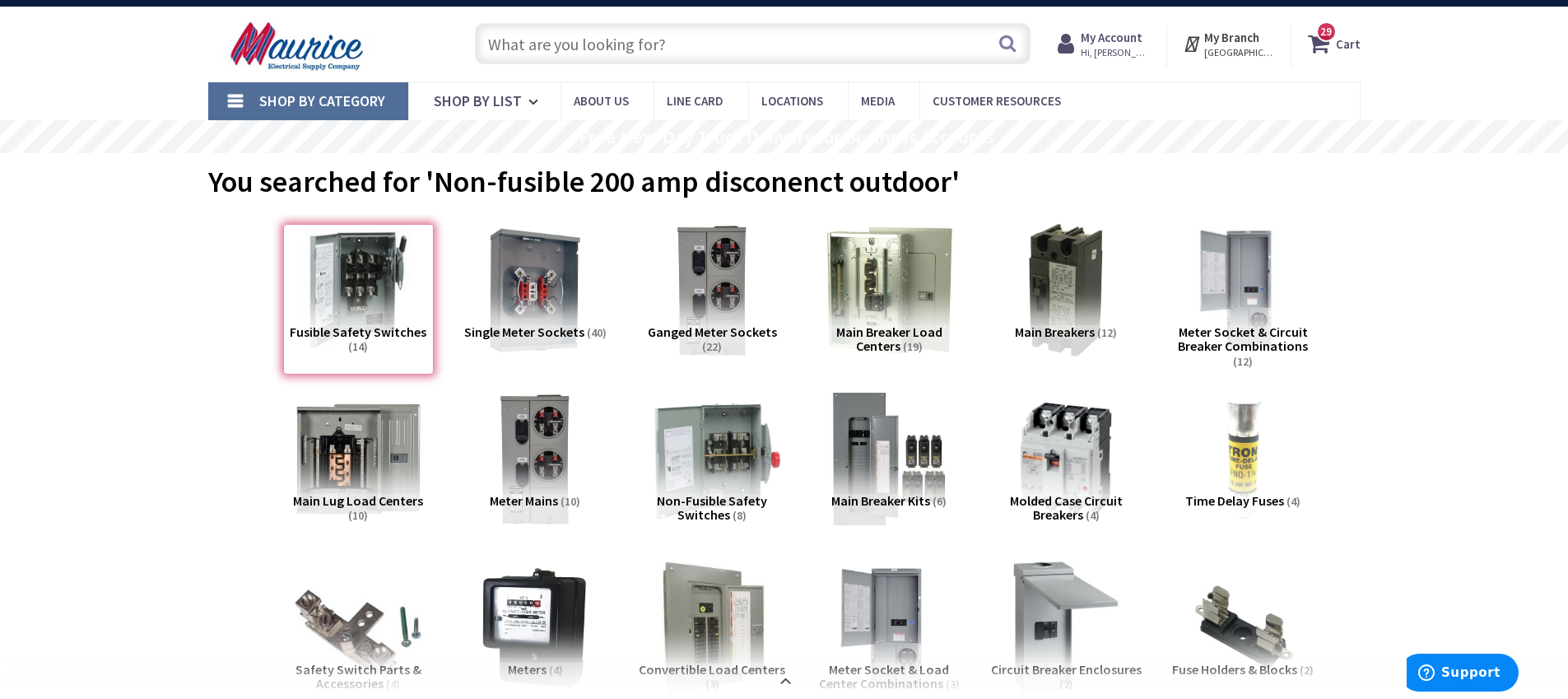
click at [716, 472] on img at bounding box center [711, 459] width 149 height 149
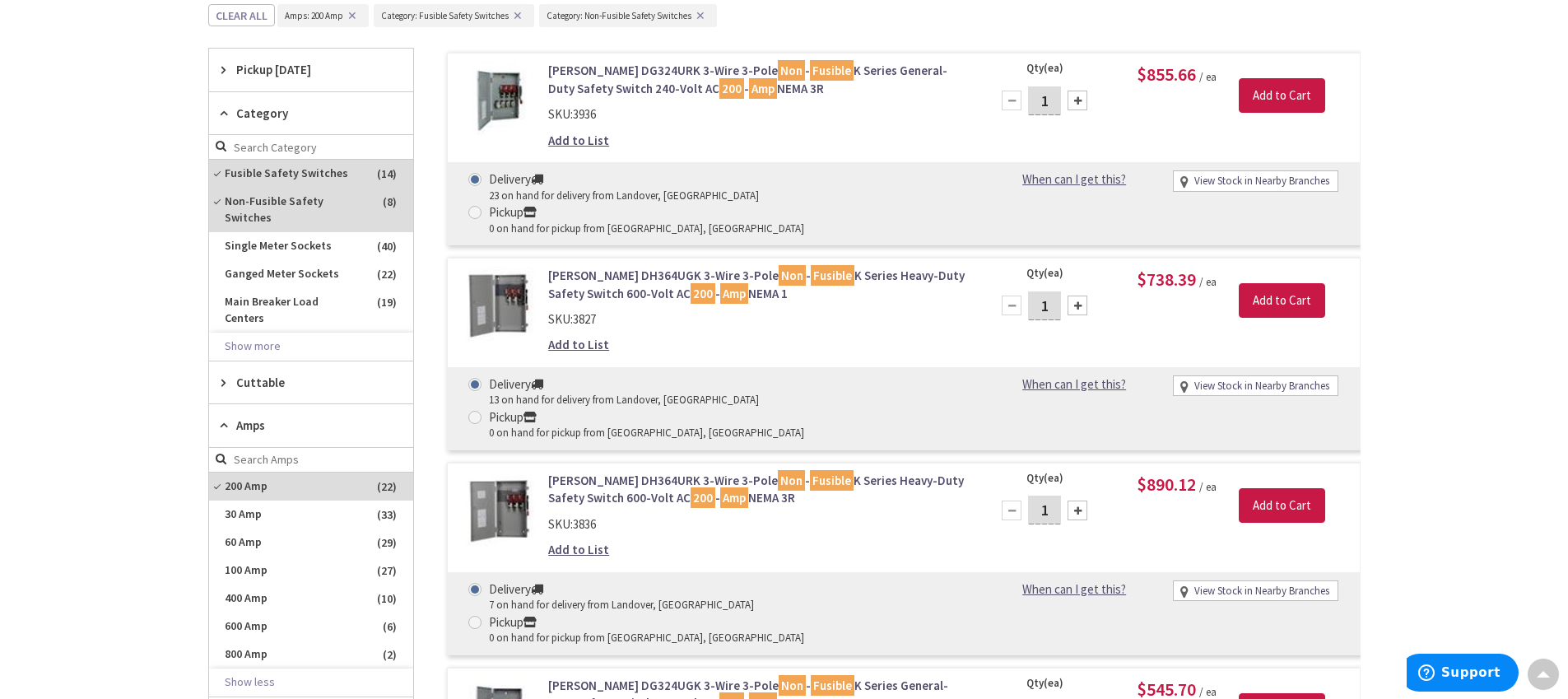
scroll to position [952, 0]
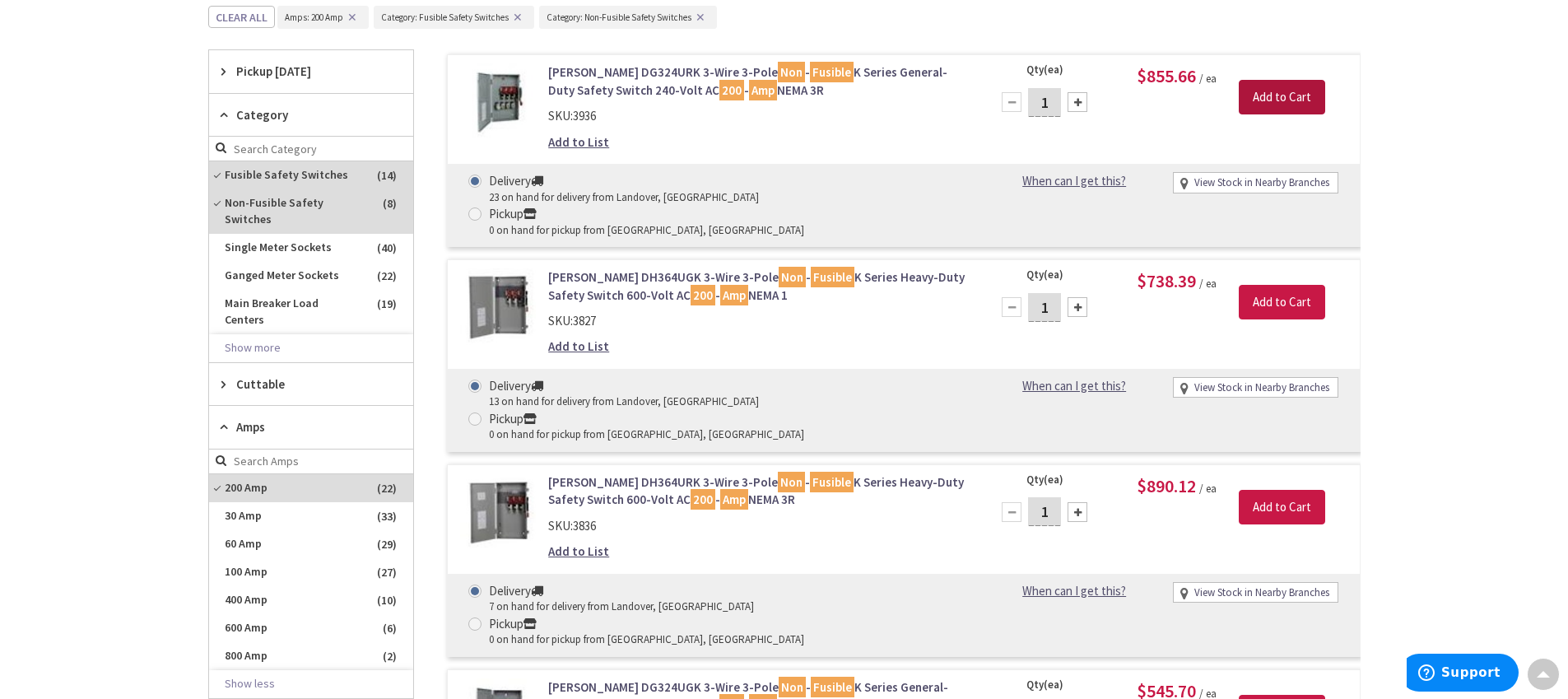
click at [1278, 95] on input "Add to Cart" at bounding box center [1281, 96] width 86 height 34
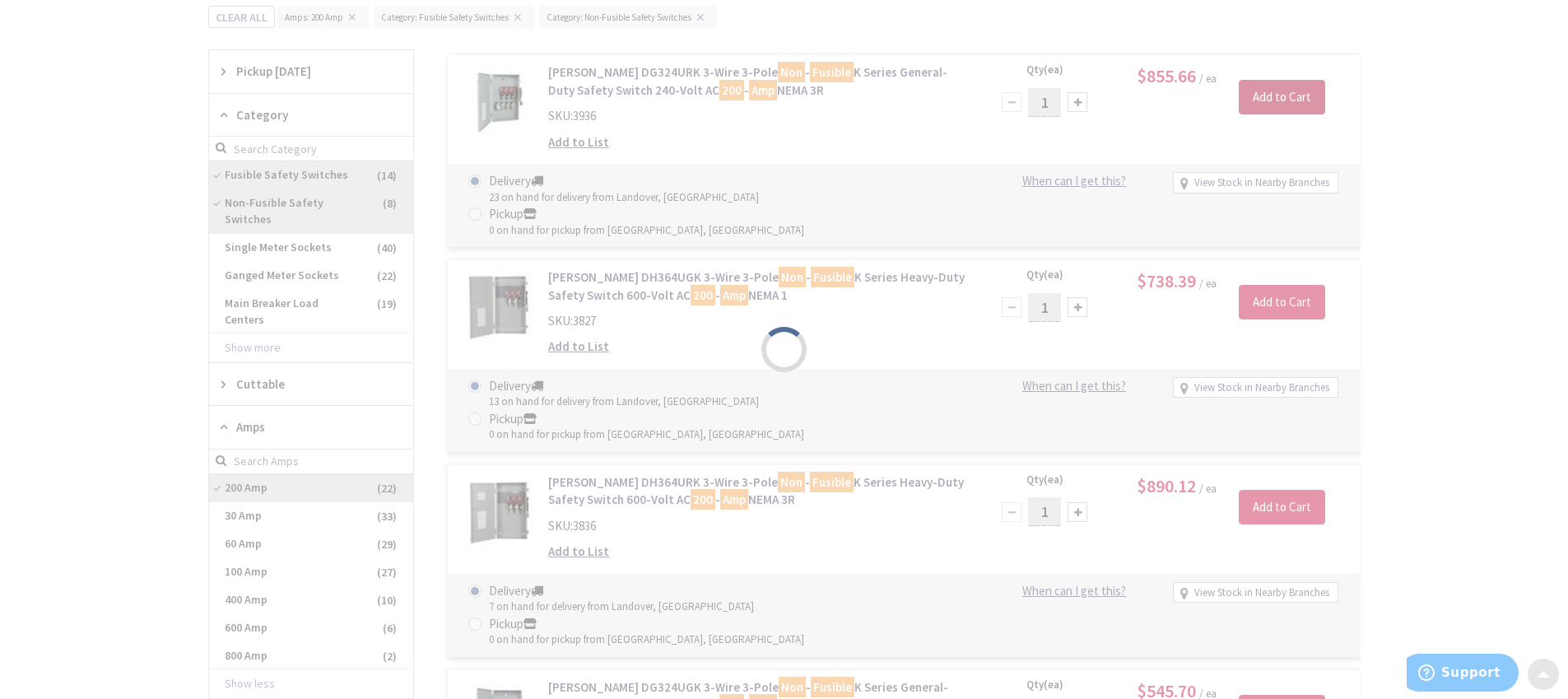
scroll to position [955, 0]
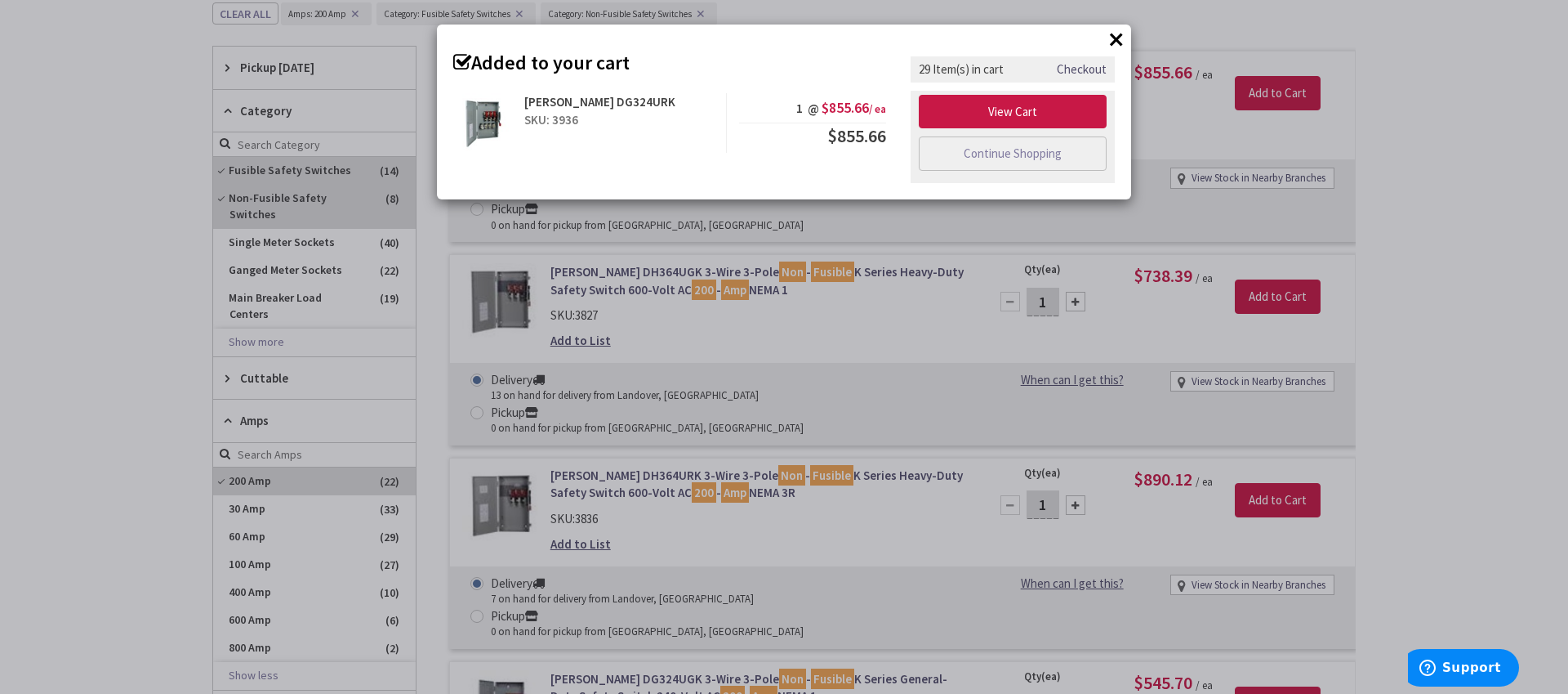
click at [1116, 36] on button "×" at bounding box center [1117, 39] width 25 height 25
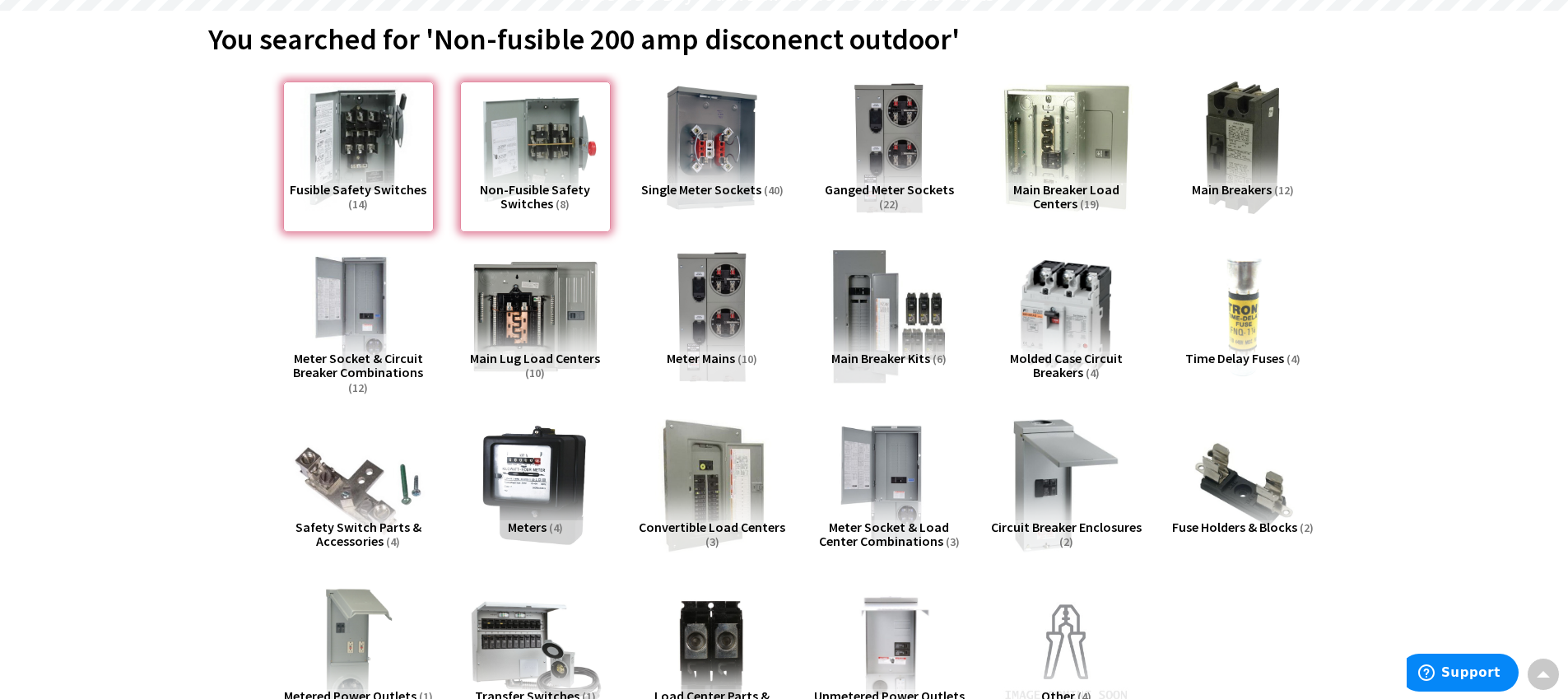
scroll to position [5, 0]
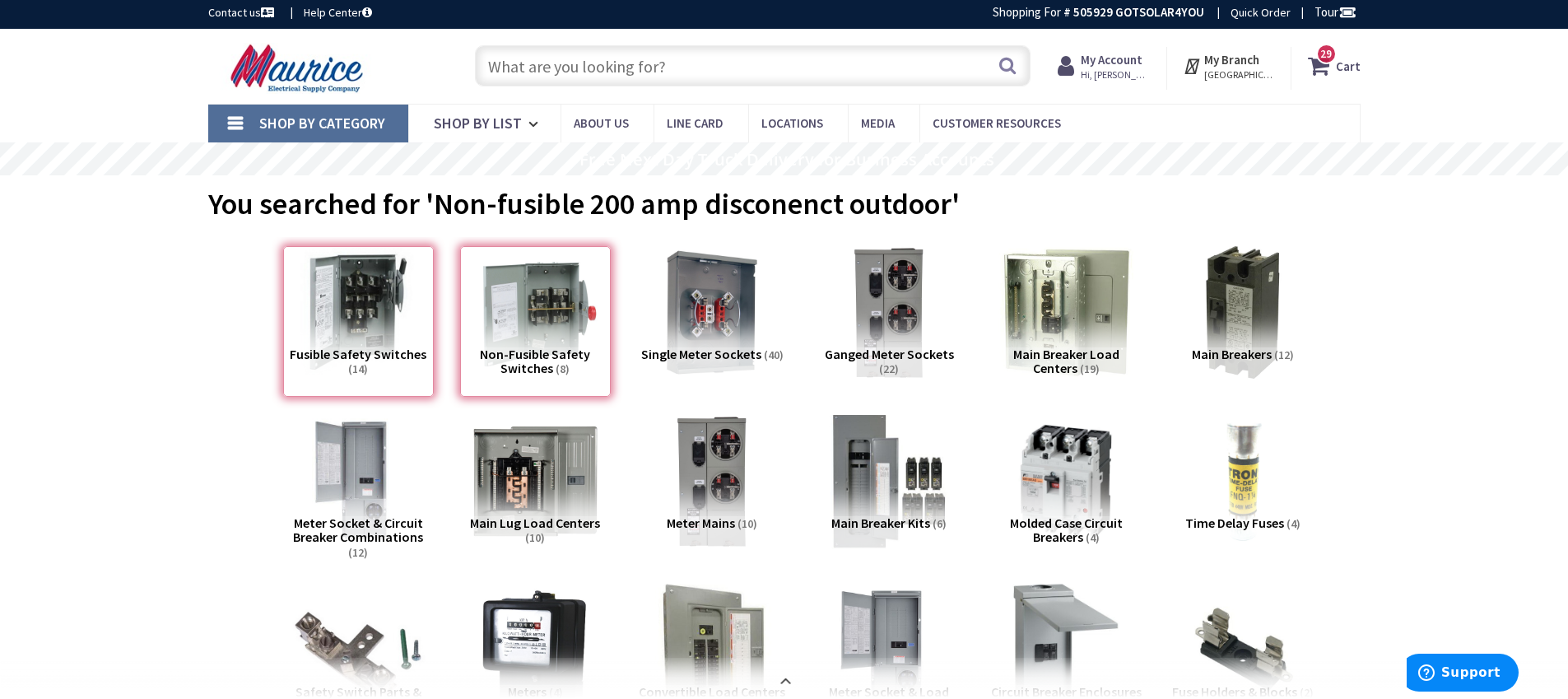
click at [337, 332] on div "Fusible Safety Switches (14)" at bounding box center [358, 321] width 151 height 151
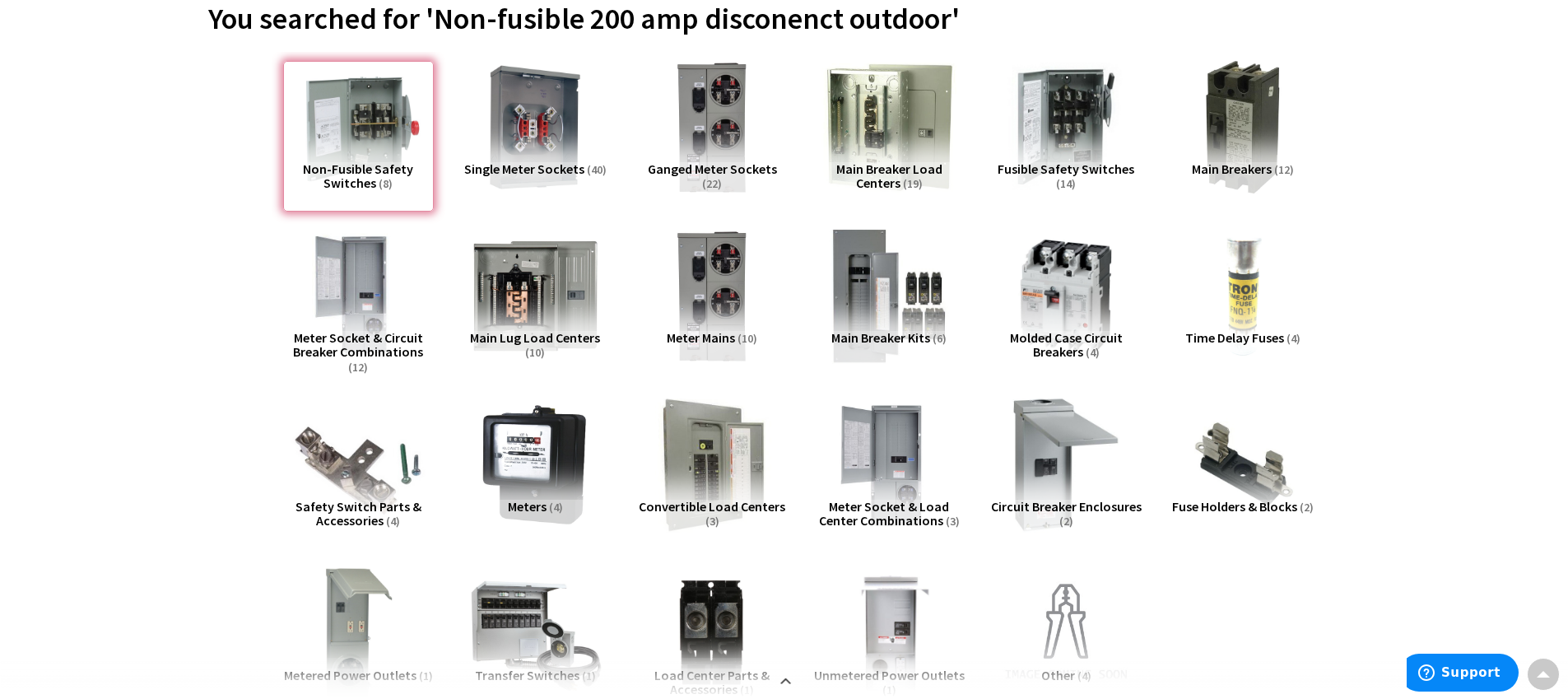
scroll to position [124, 0]
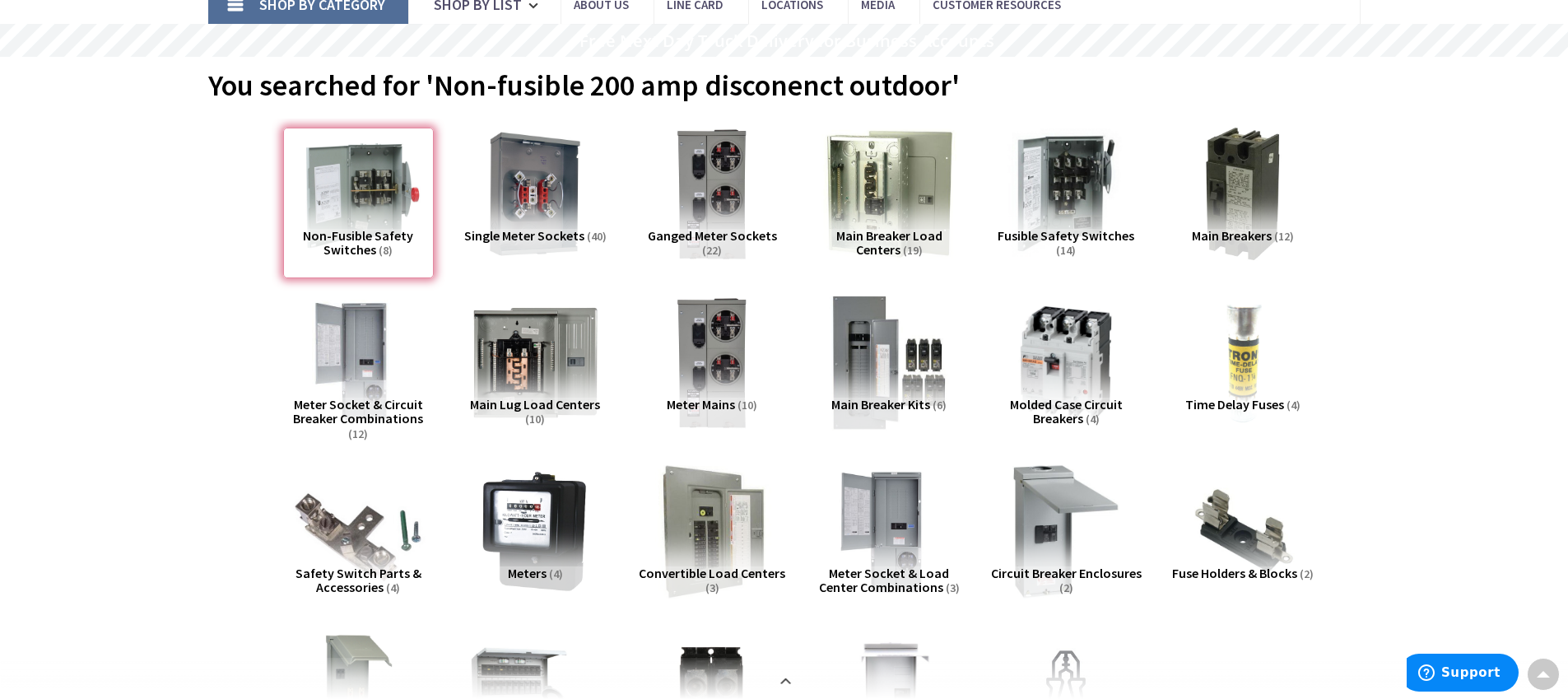
click at [1060, 243] on span "(14)" at bounding box center [1065, 251] width 19 height 15
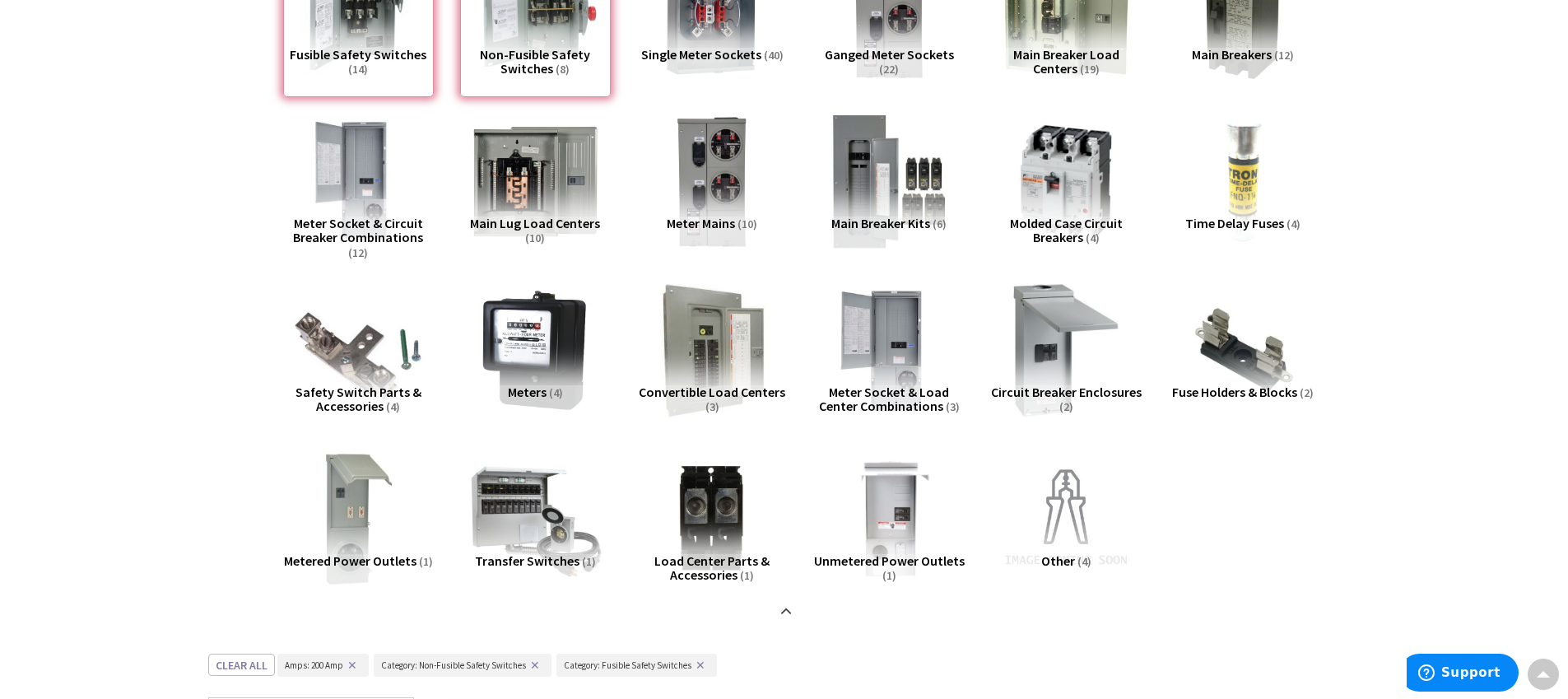
scroll to position [0, 0]
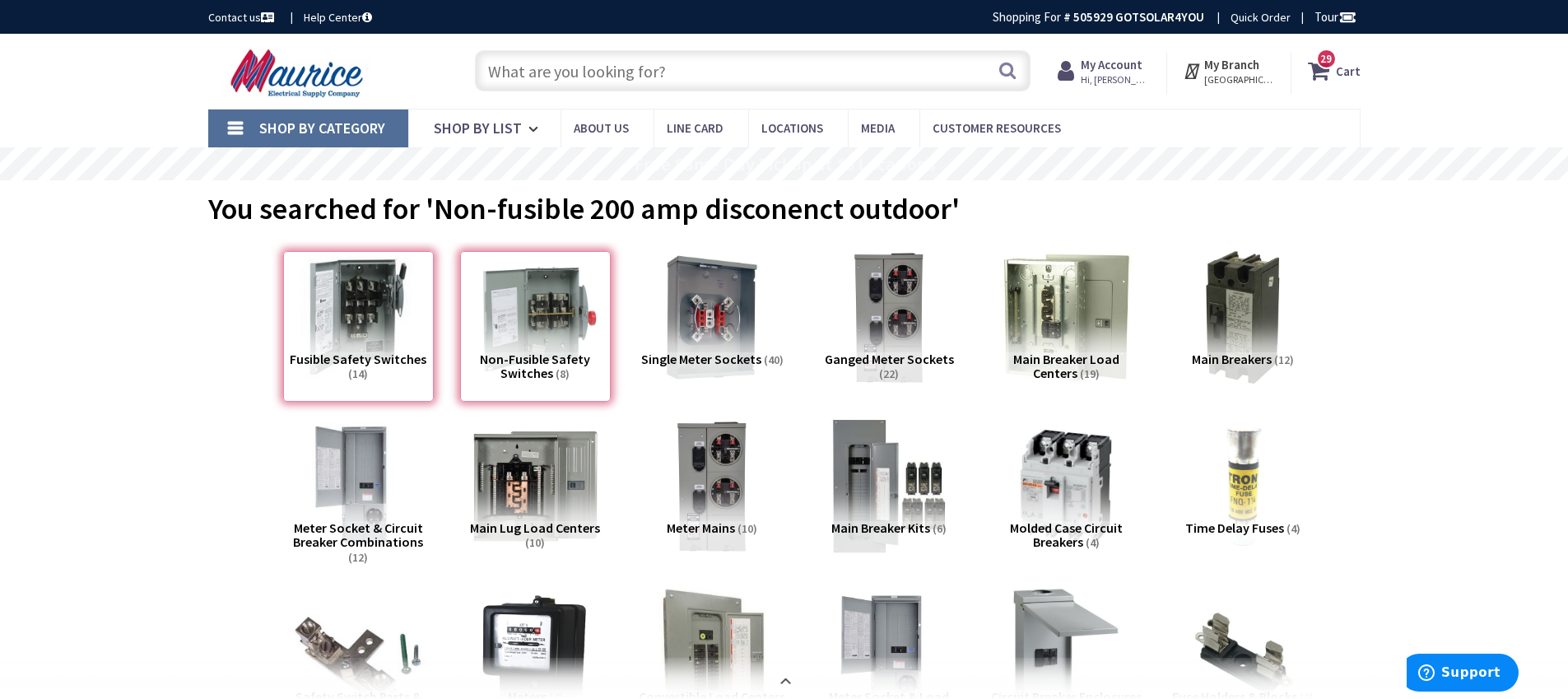
click at [392, 330] on div "Fusible Safety Switches (14)" at bounding box center [358, 326] width 151 height 151
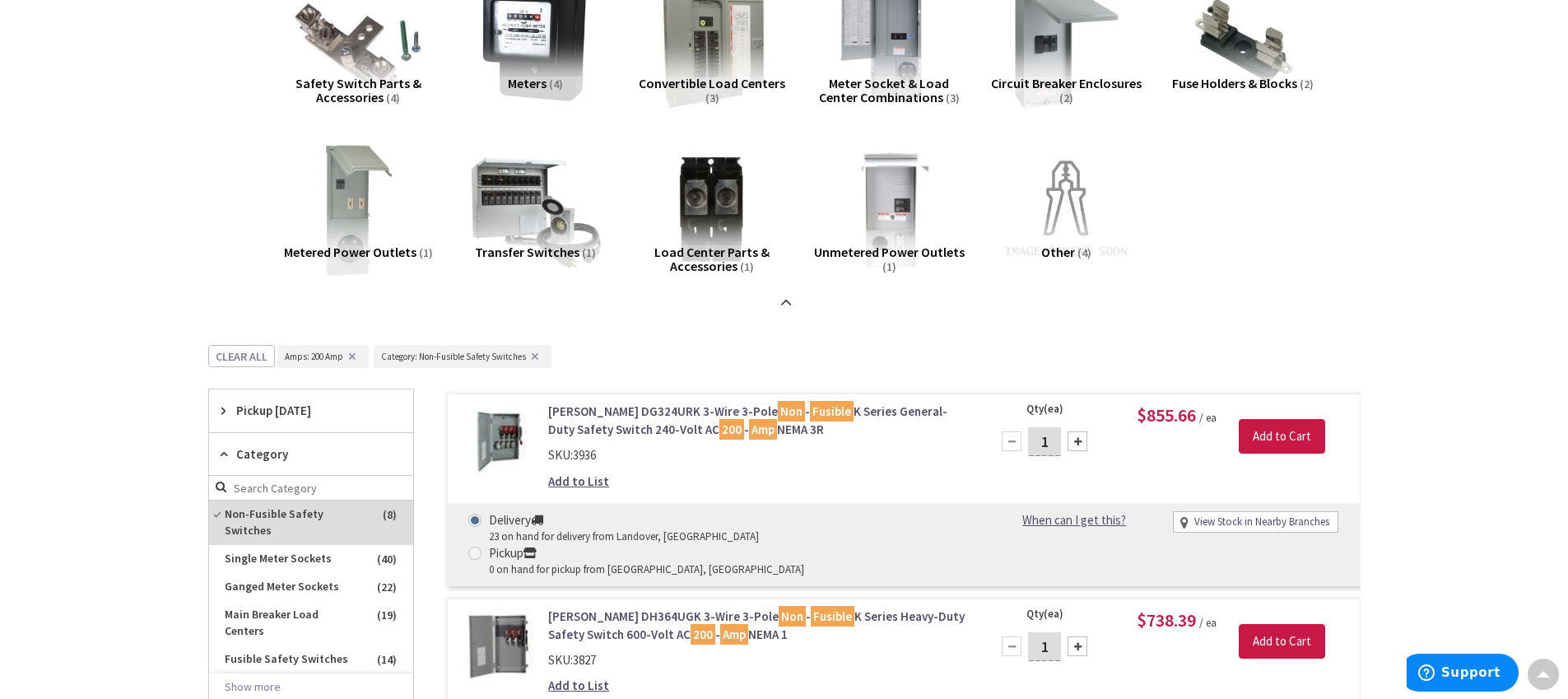
scroll to position [686, 0]
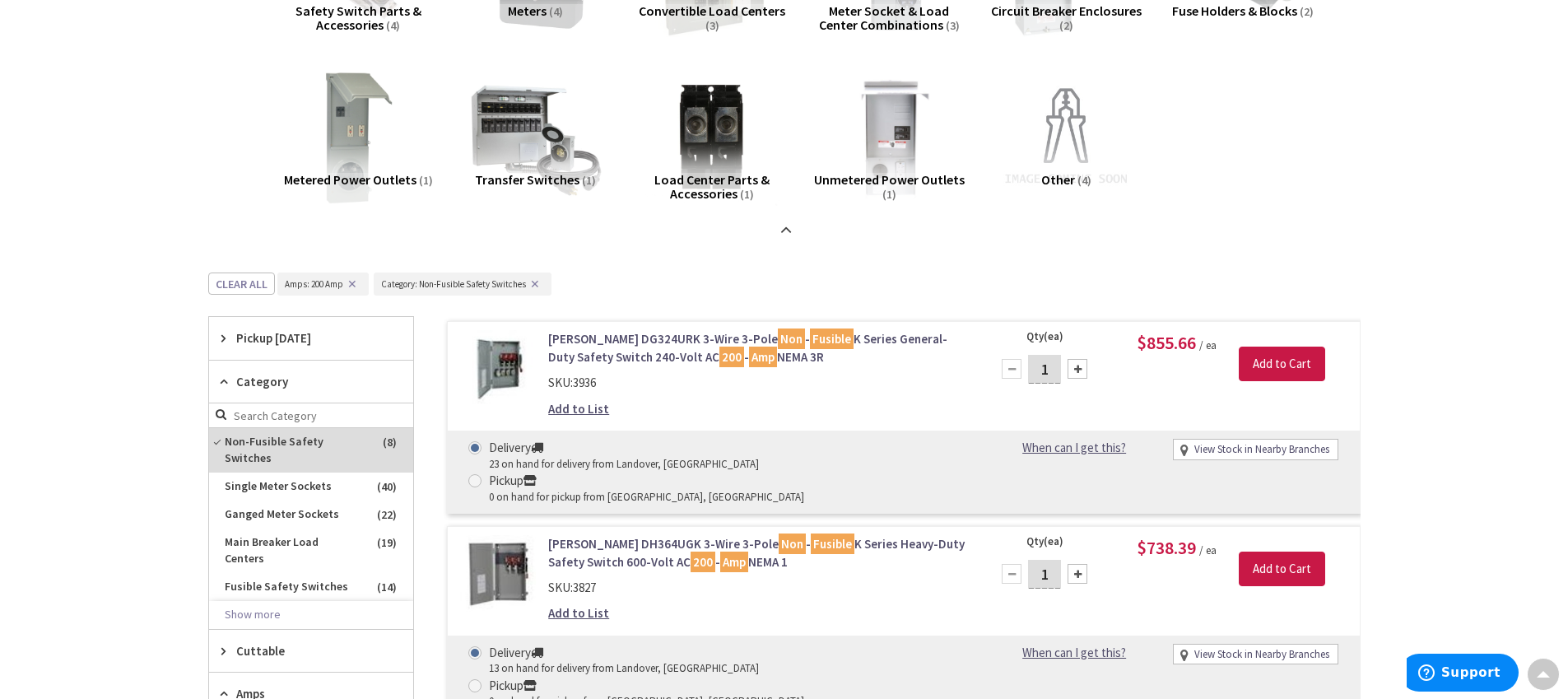
click at [536, 288] on button "✕" at bounding box center [535, 284] width 18 height 11
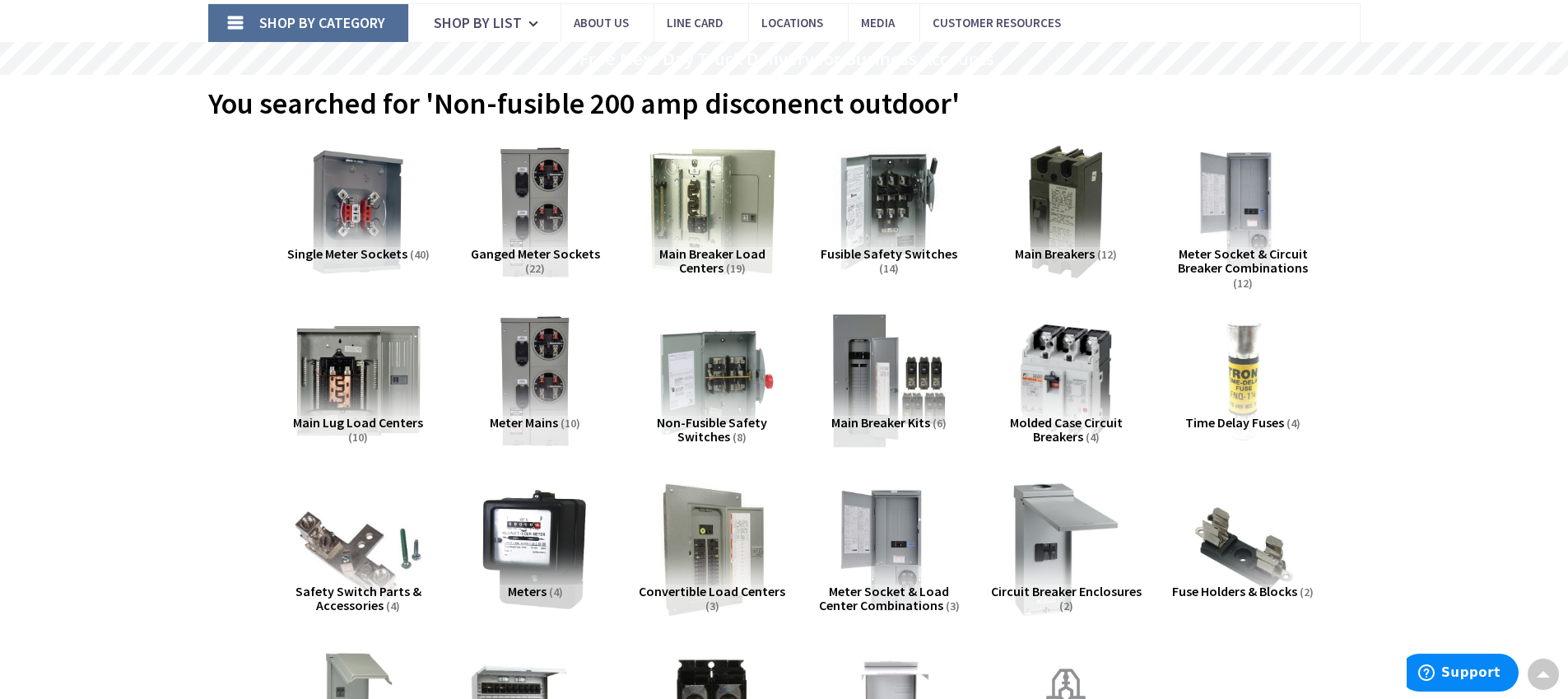
scroll to position [0, 0]
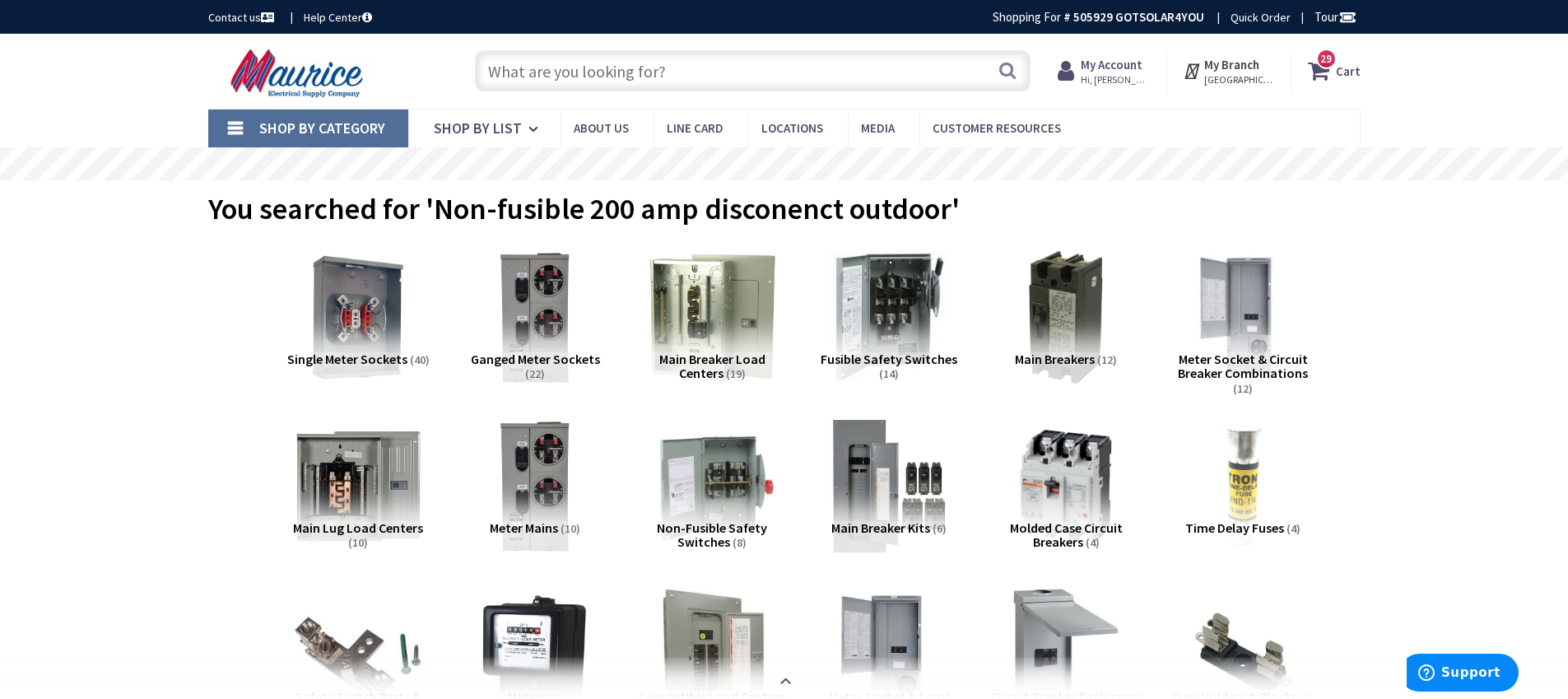
click at [904, 331] on img at bounding box center [888, 317] width 149 height 149
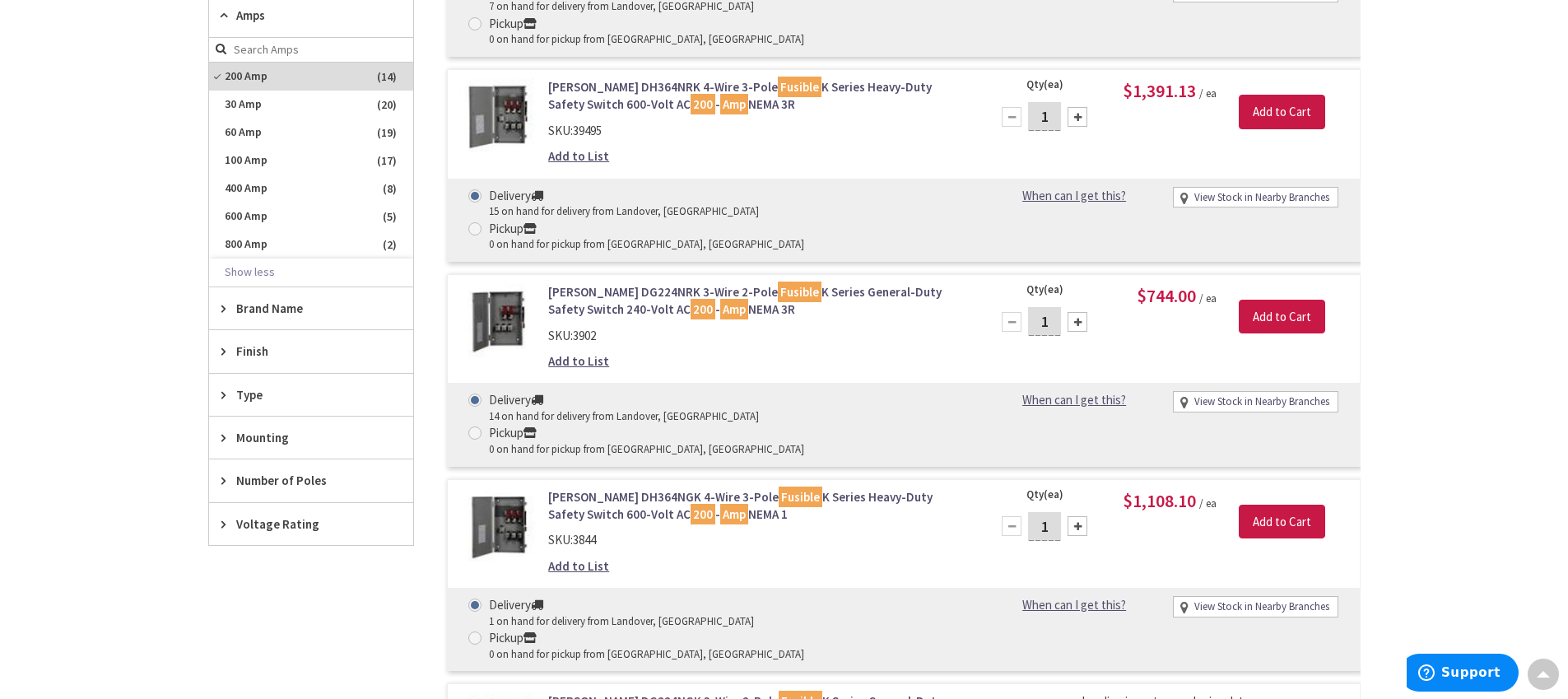
scroll to position [958, 0]
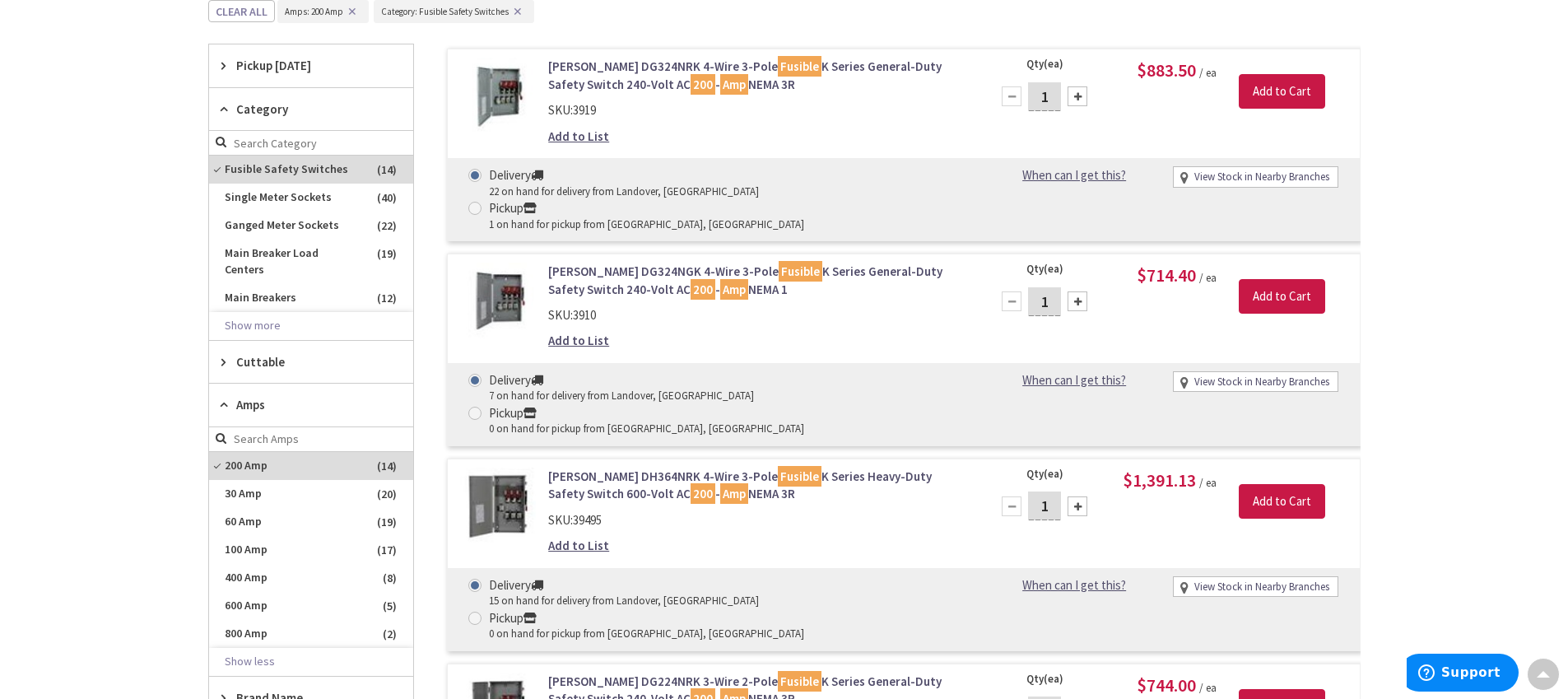
click at [799, 263] on link "Eaton DG324NGK 4-Wire 3-Pole Fusible K Series General-Duty Safety Switch 240-Vo…" at bounding box center [757, 280] width 419 height 35
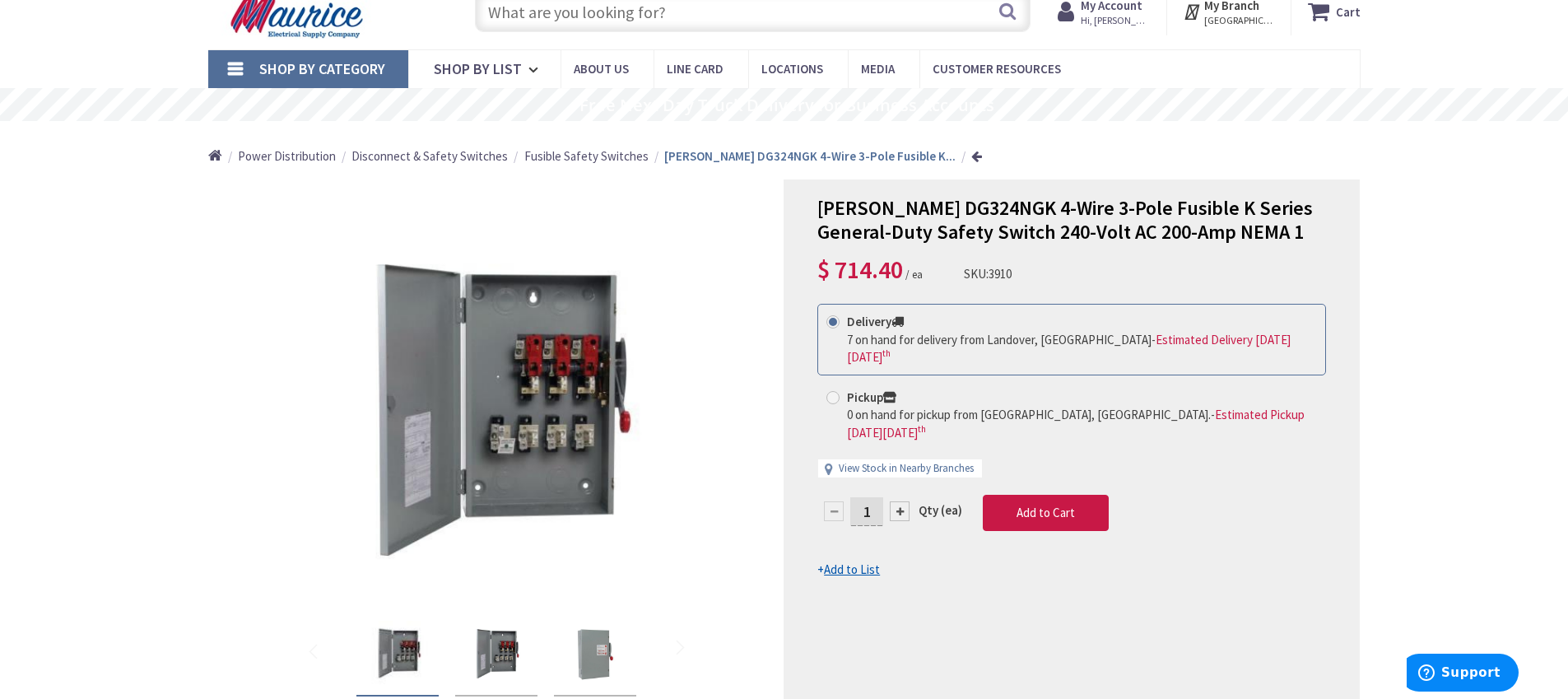
scroll to position [79, 0]
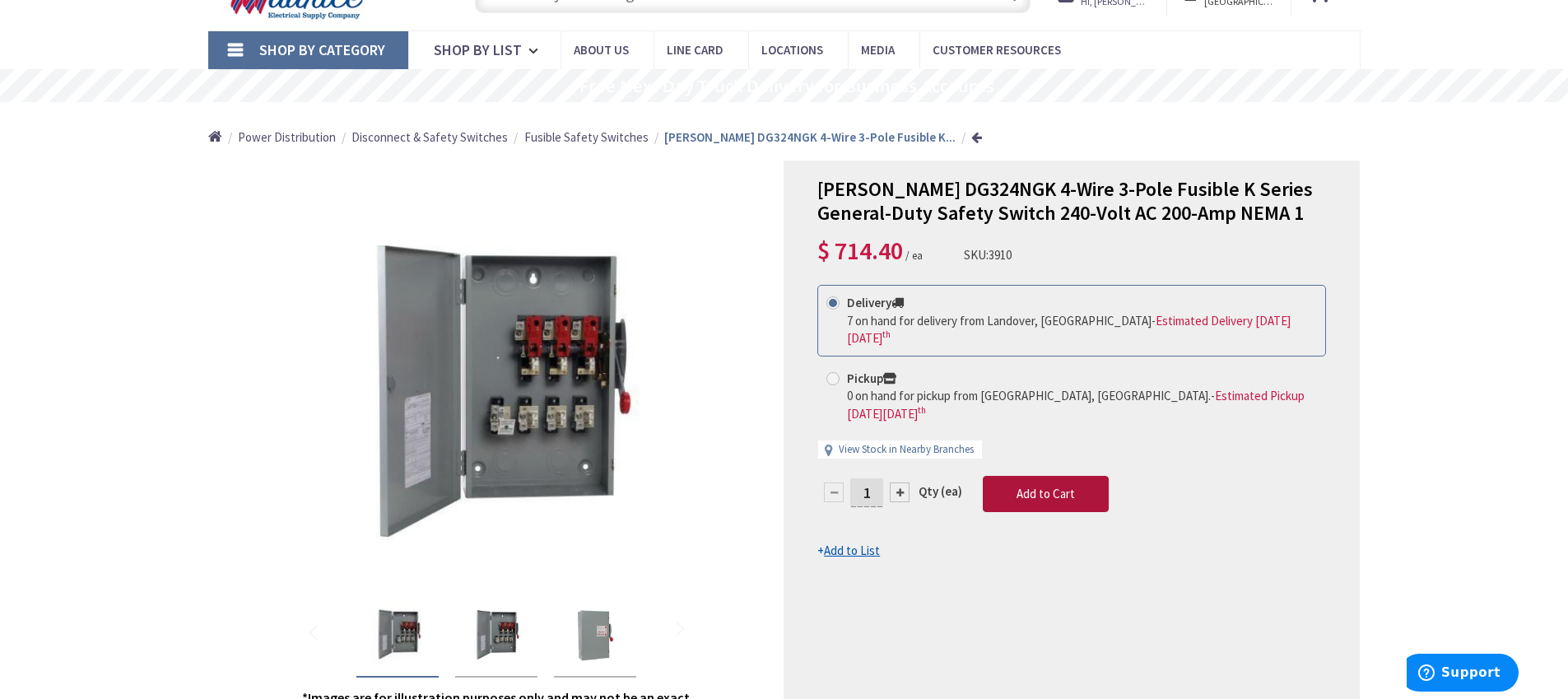
click at [1043, 485] on span "Add to Cart" at bounding box center [1045, 493] width 58 height 16
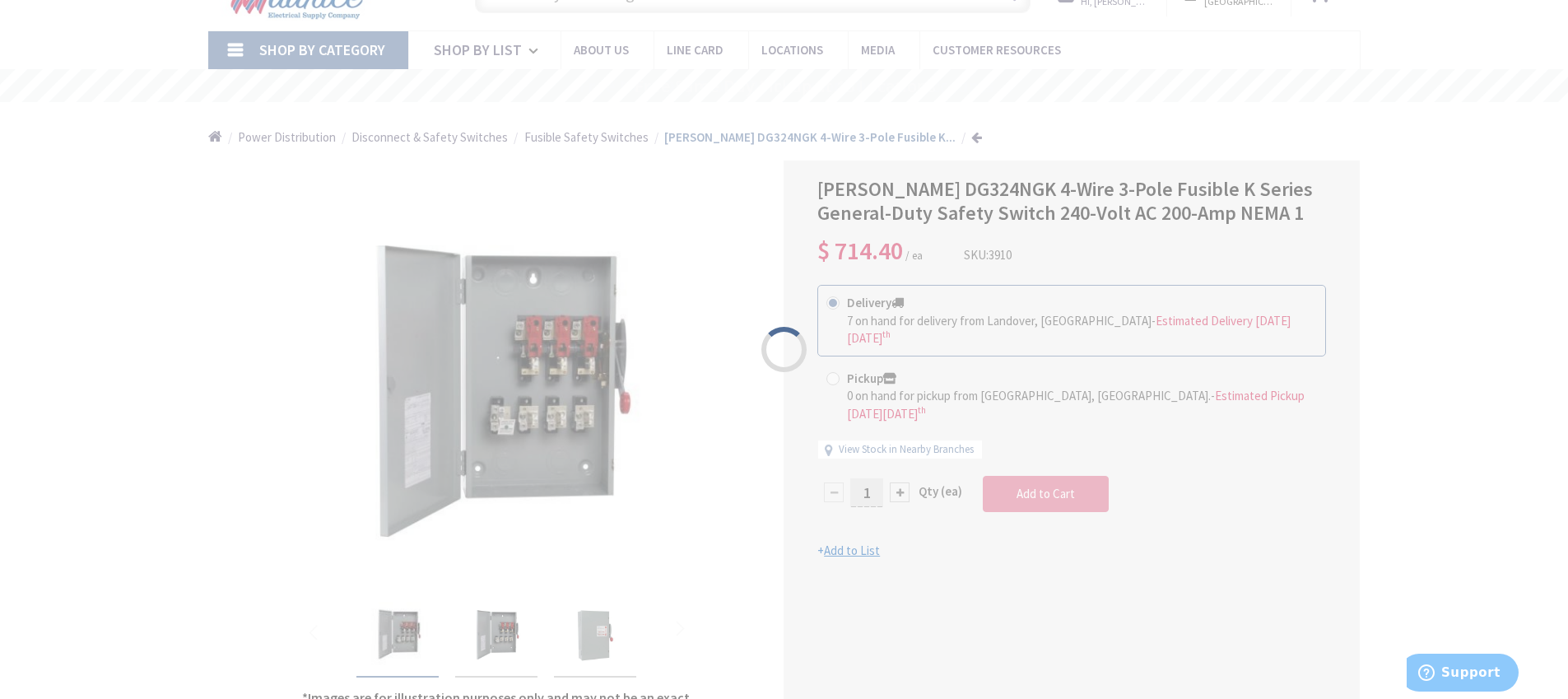
scroll to position [0, 0]
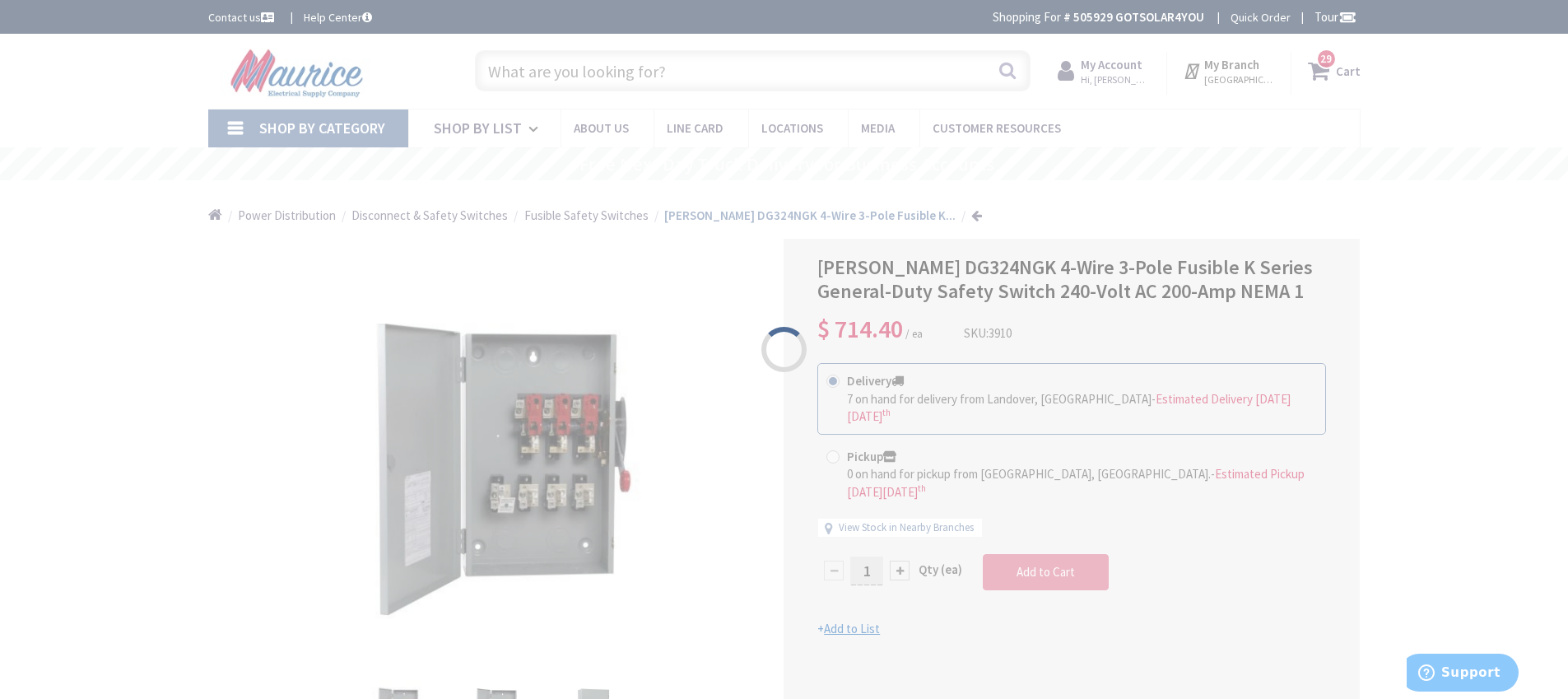
click at [1331, 67] on div "Please wait..." at bounding box center [784, 350] width 1568 height 699
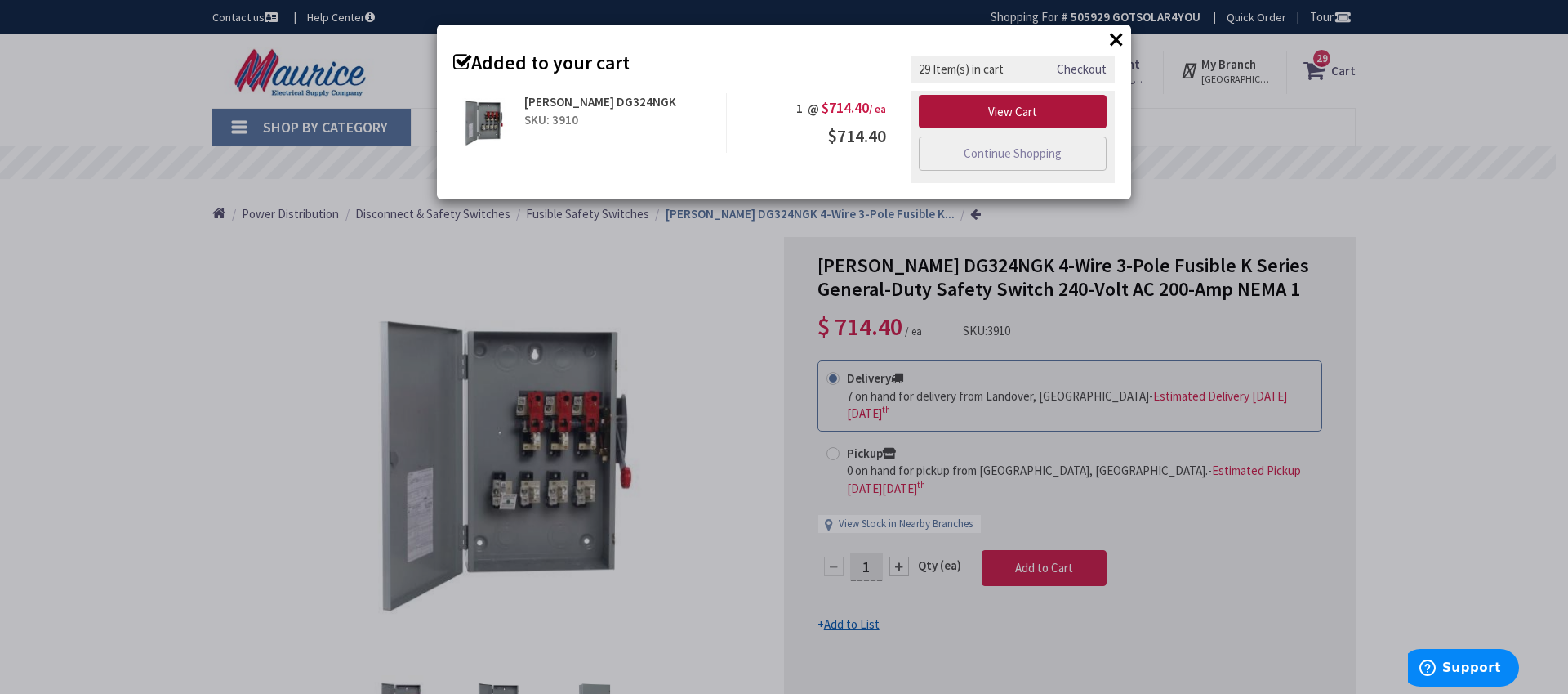
click at [1026, 107] on link "View Cart" at bounding box center [1012, 111] width 188 height 34
click at [1113, 42] on button "×" at bounding box center [1117, 39] width 25 height 25
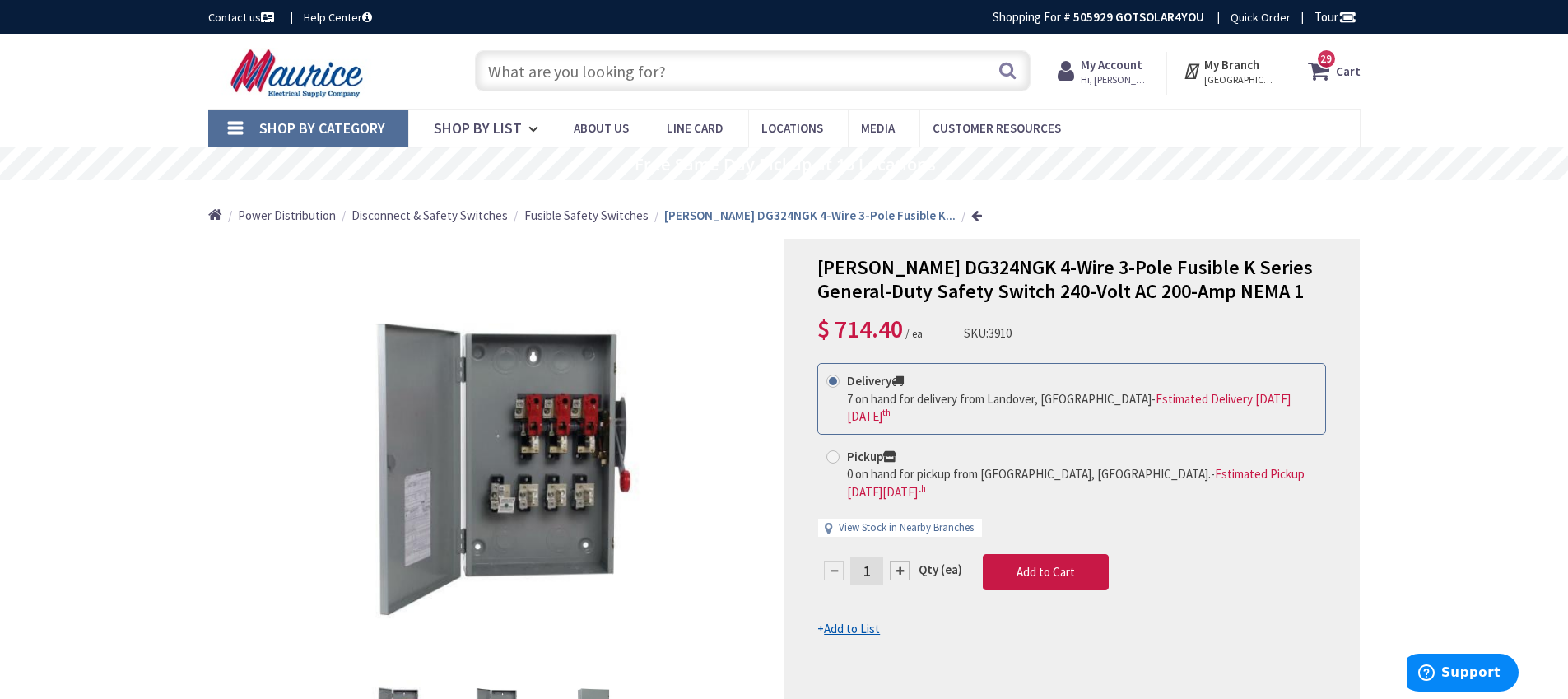
click at [1323, 64] on span "29" at bounding box center [1326, 58] width 11 height 14
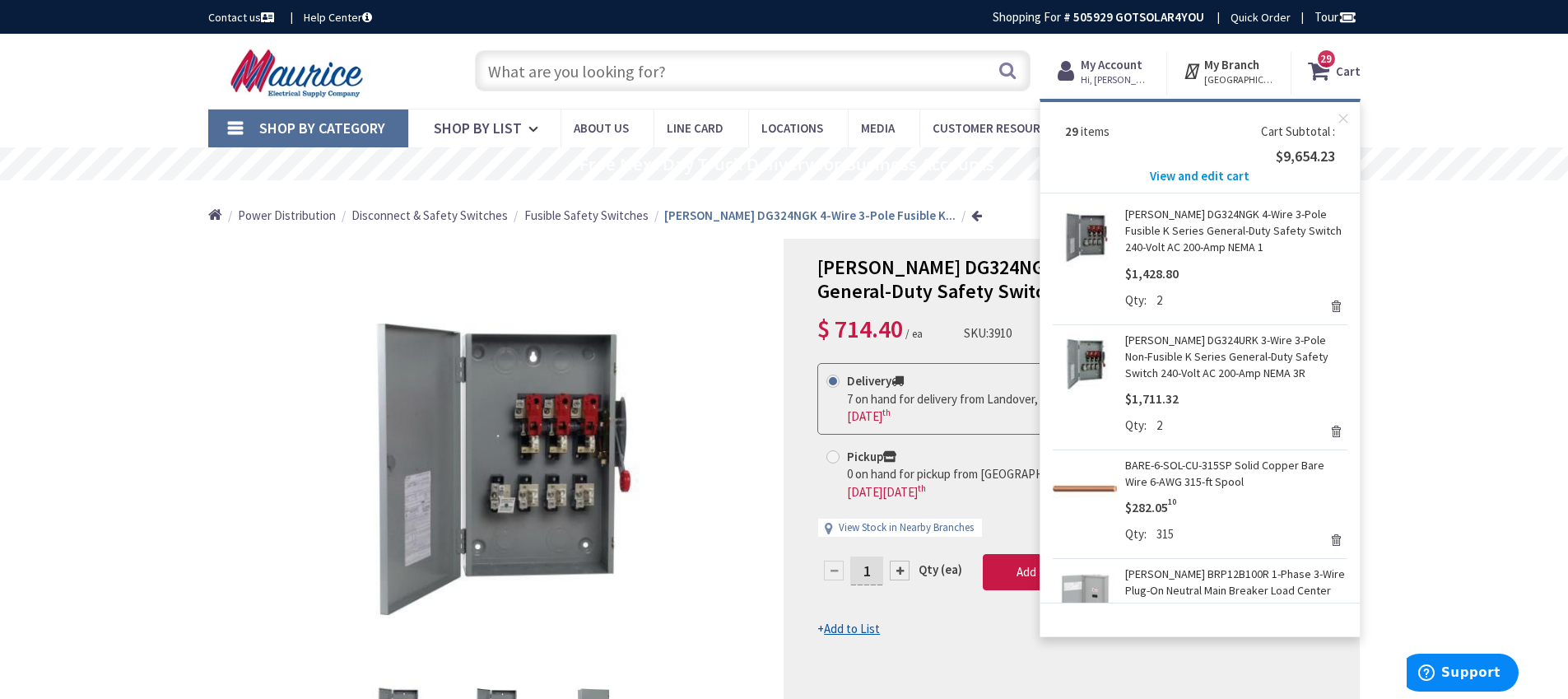
click at [1190, 177] on span "View and edit cart" at bounding box center [1200, 176] width 100 height 16
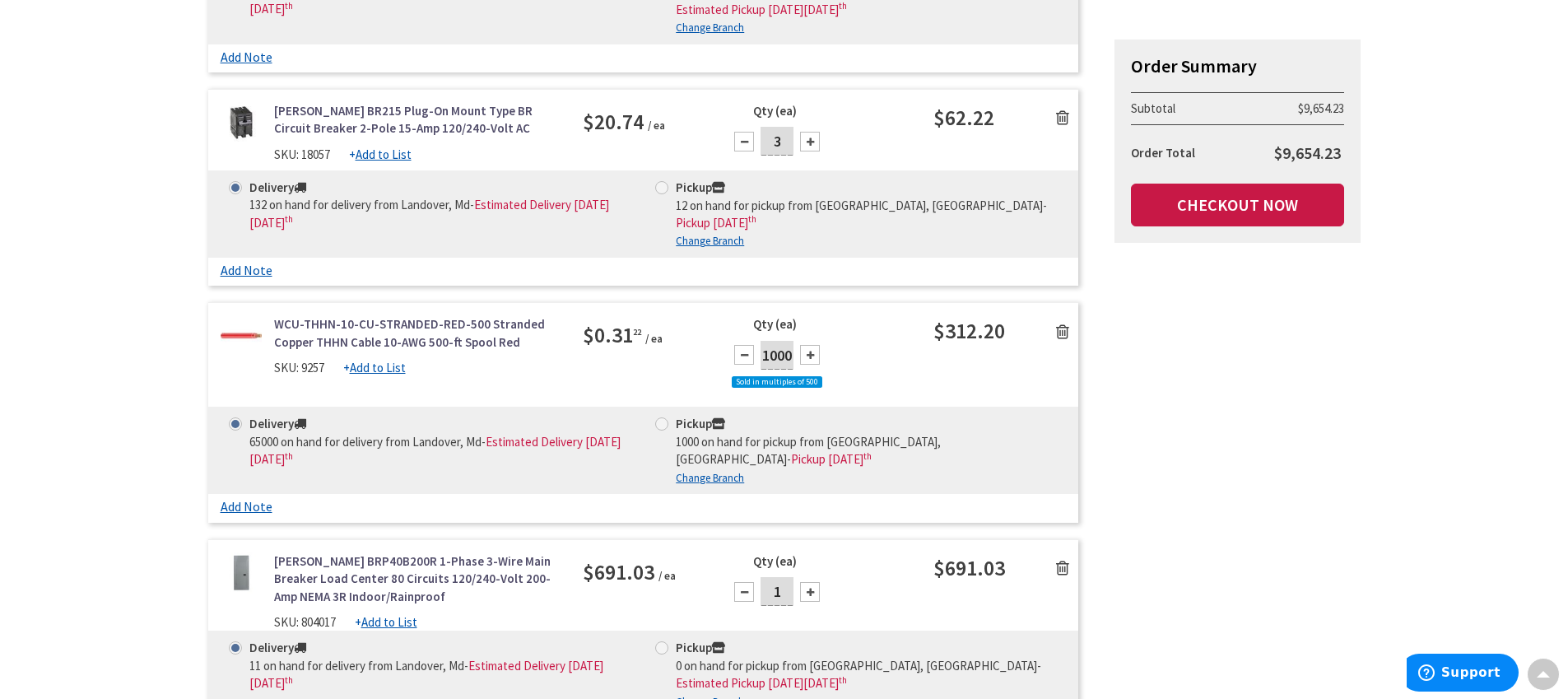
scroll to position [5297, 0]
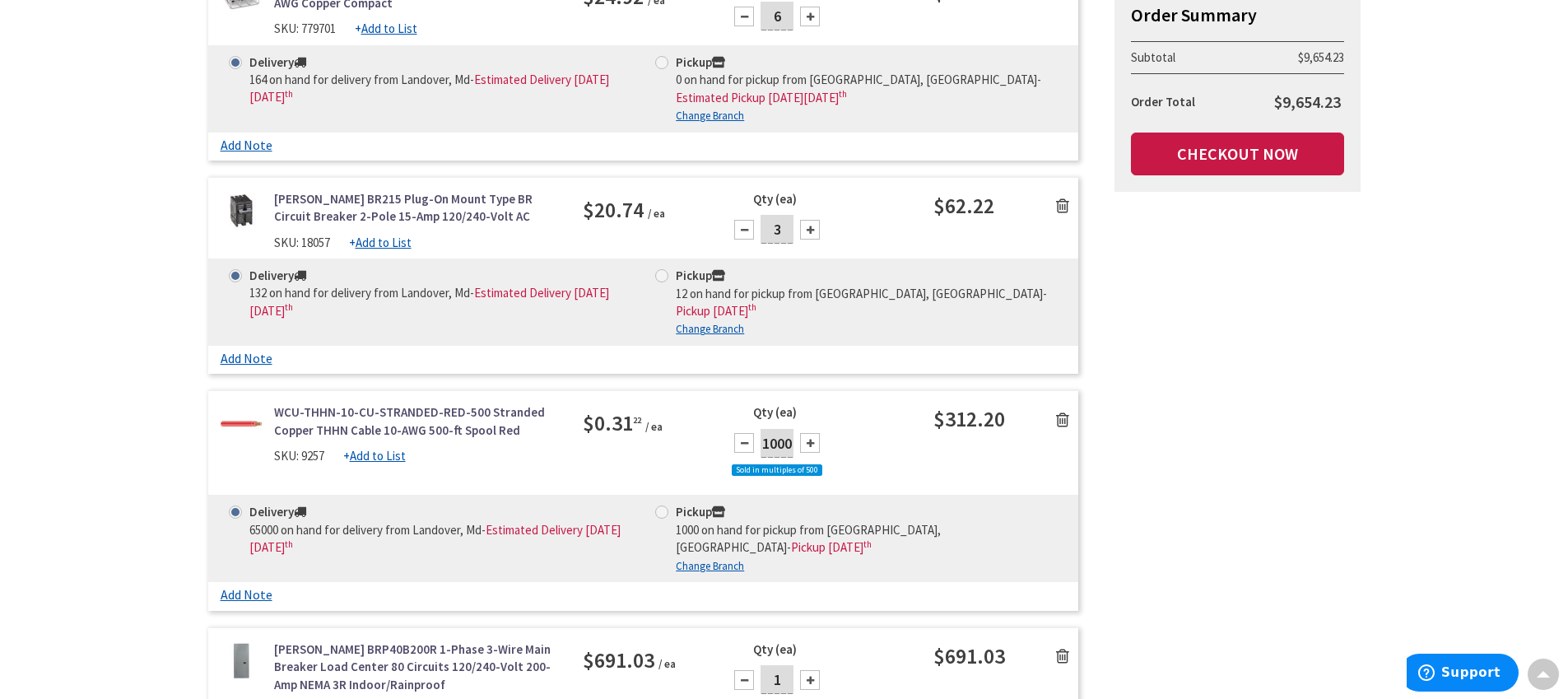
click at [385, 698] on u "Add to List" at bounding box center [389, 709] width 56 height 16
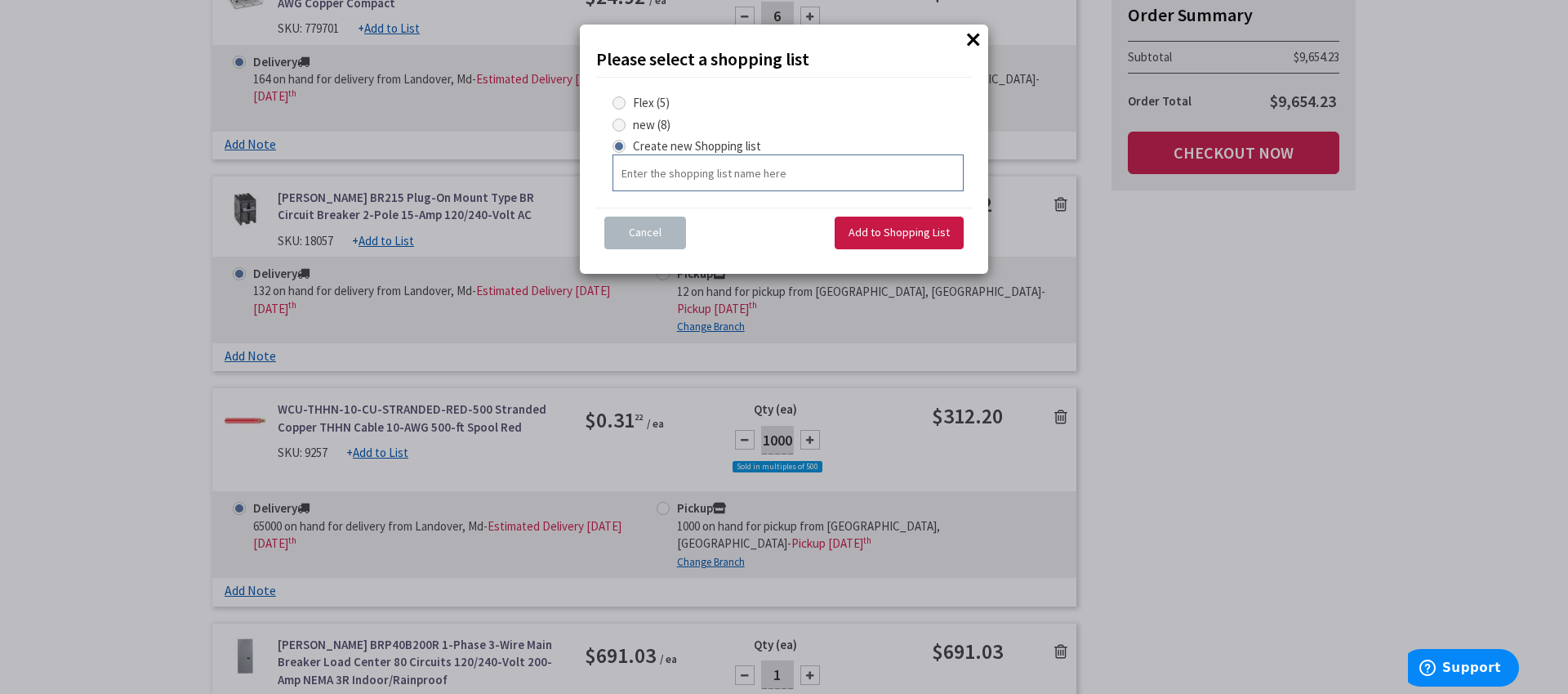
click at [727, 172] on input "text" at bounding box center [788, 173] width 351 height 37
click at [655, 123] on span "new (8)" at bounding box center [651, 124] width 38 height 16
click at [628, 123] on input "new (8)" at bounding box center [622, 125] width 11 height 11
radio input "true"
click at [892, 234] on span "Add to Shopping List" at bounding box center [899, 232] width 101 height 15
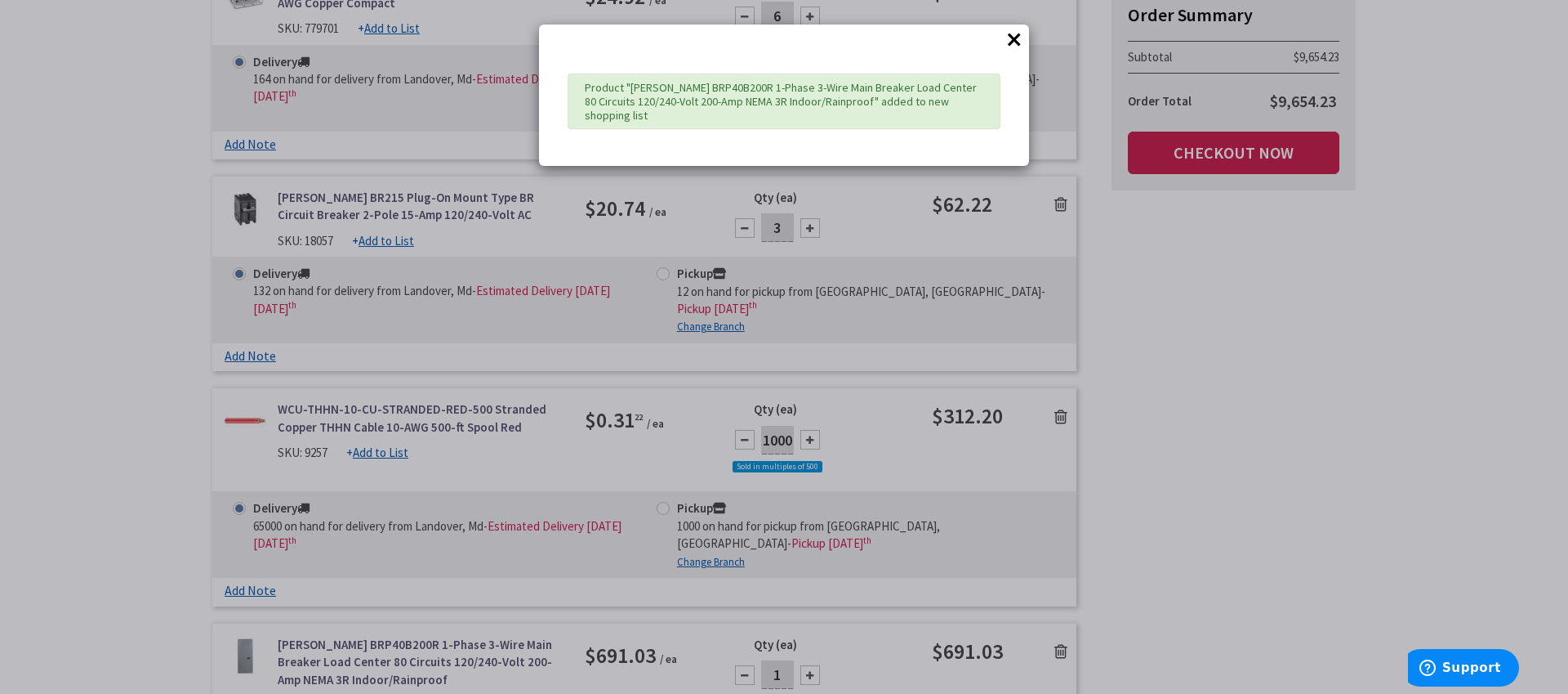
click at [1062, 459] on div "× Product "[PERSON_NAME] BRP40B200R 1-Phase 3-Wire Main Breaker Load Center 80 …" at bounding box center [784, 347] width 1568 height 694
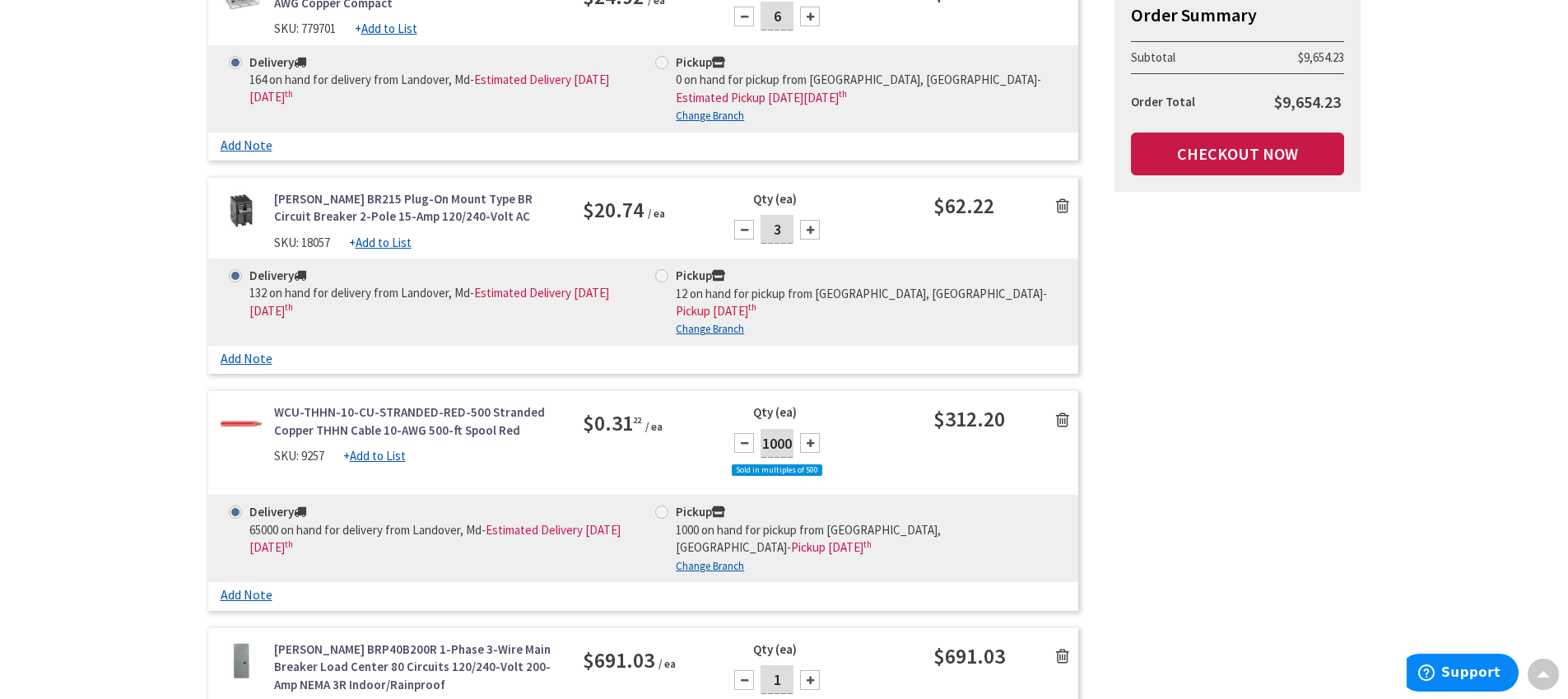
click at [1069, 643] on link at bounding box center [1062, 655] width 31 height 25
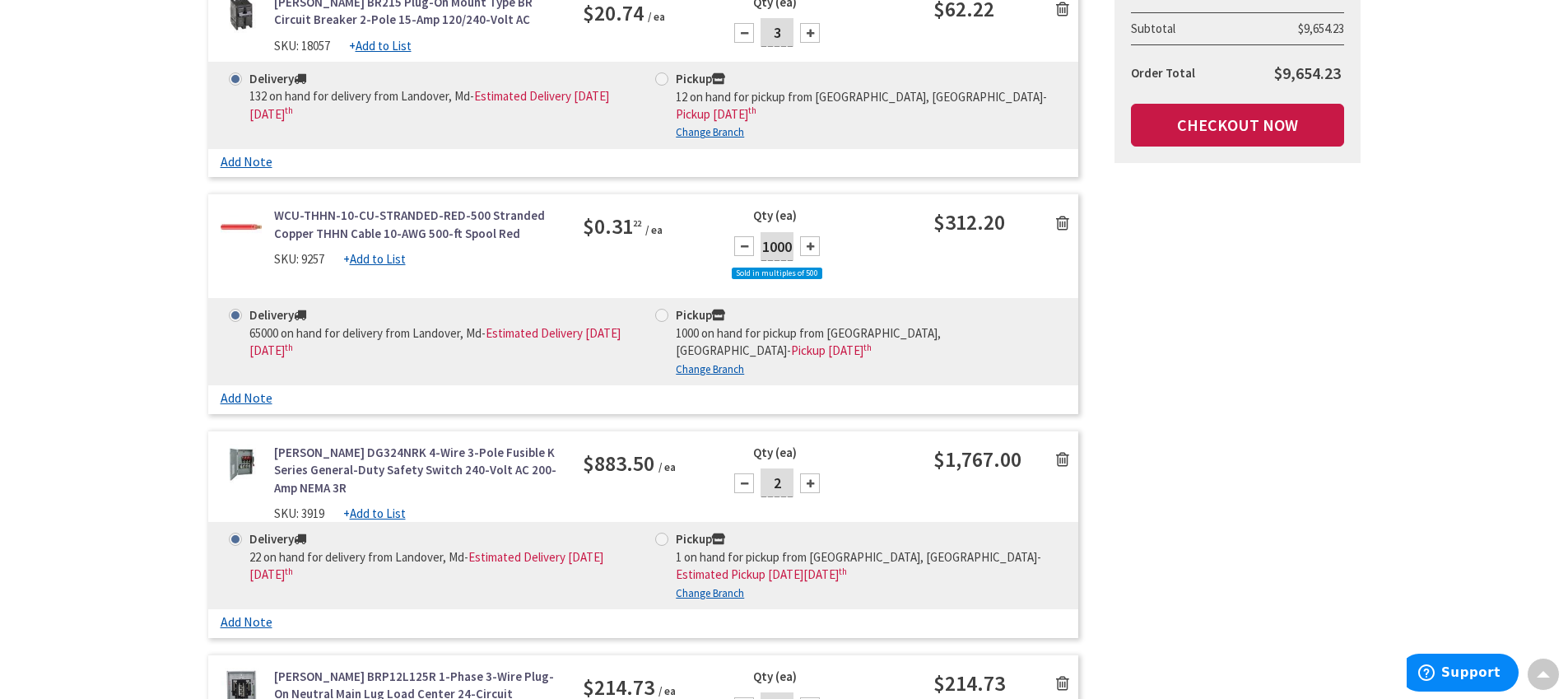
scroll to position [5497, 0]
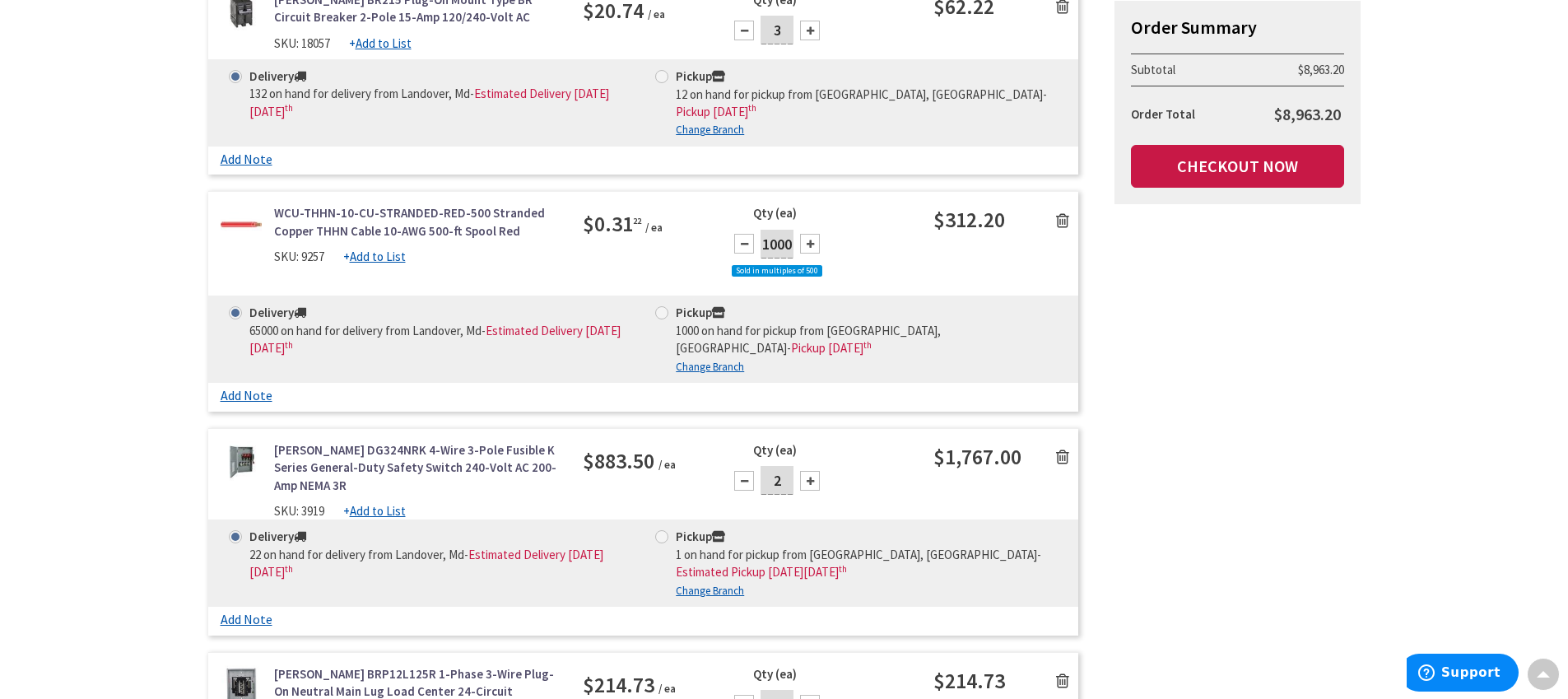
click at [365, 503] on u "Add to List" at bounding box center [377, 510] width 56 height 16
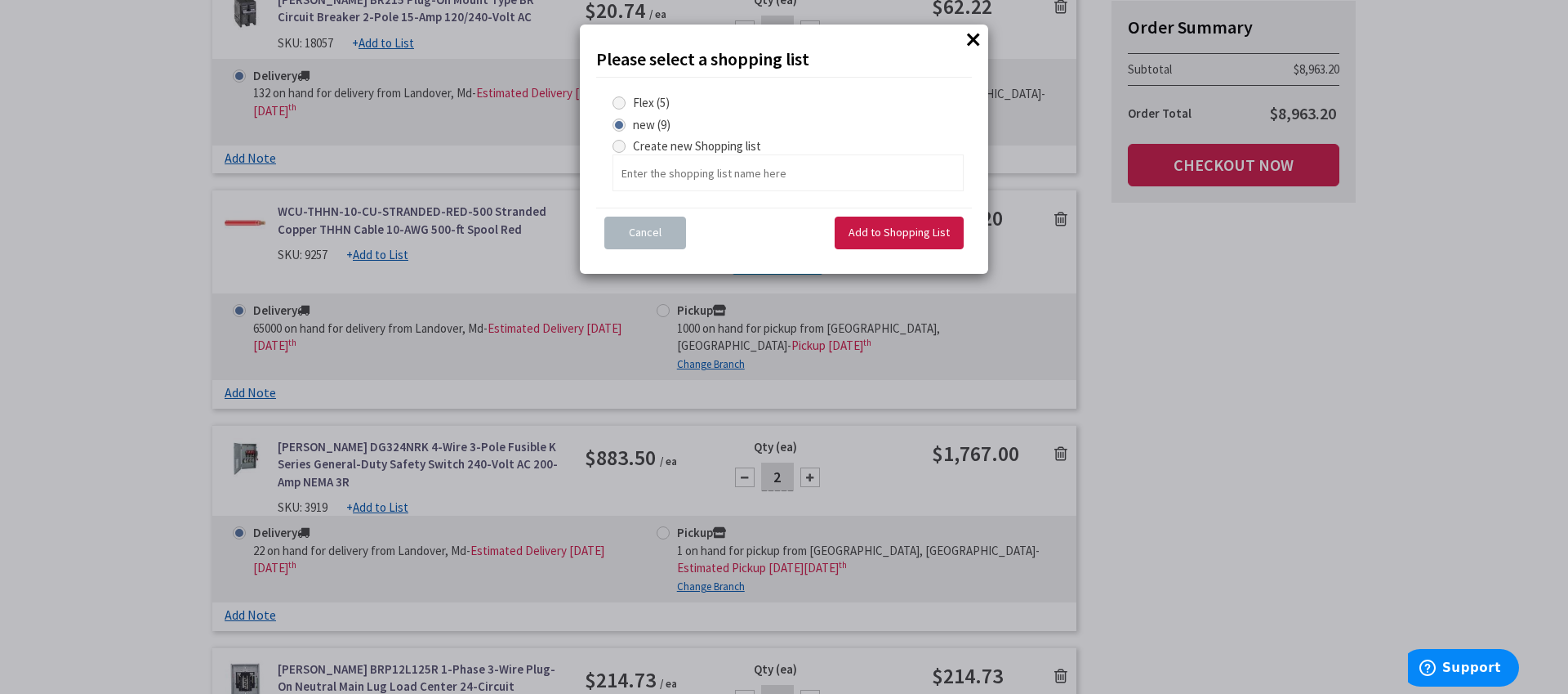
click at [655, 126] on span "new (9)" at bounding box center [651, 124] width 38 height 16
click at [628, 126] on input "new (9)" at bounding box center [622, 125] width 11 height 11
click at [882, 229] on span "Add to Shopping List" at bounding box center [899, 232] width 101 height 15
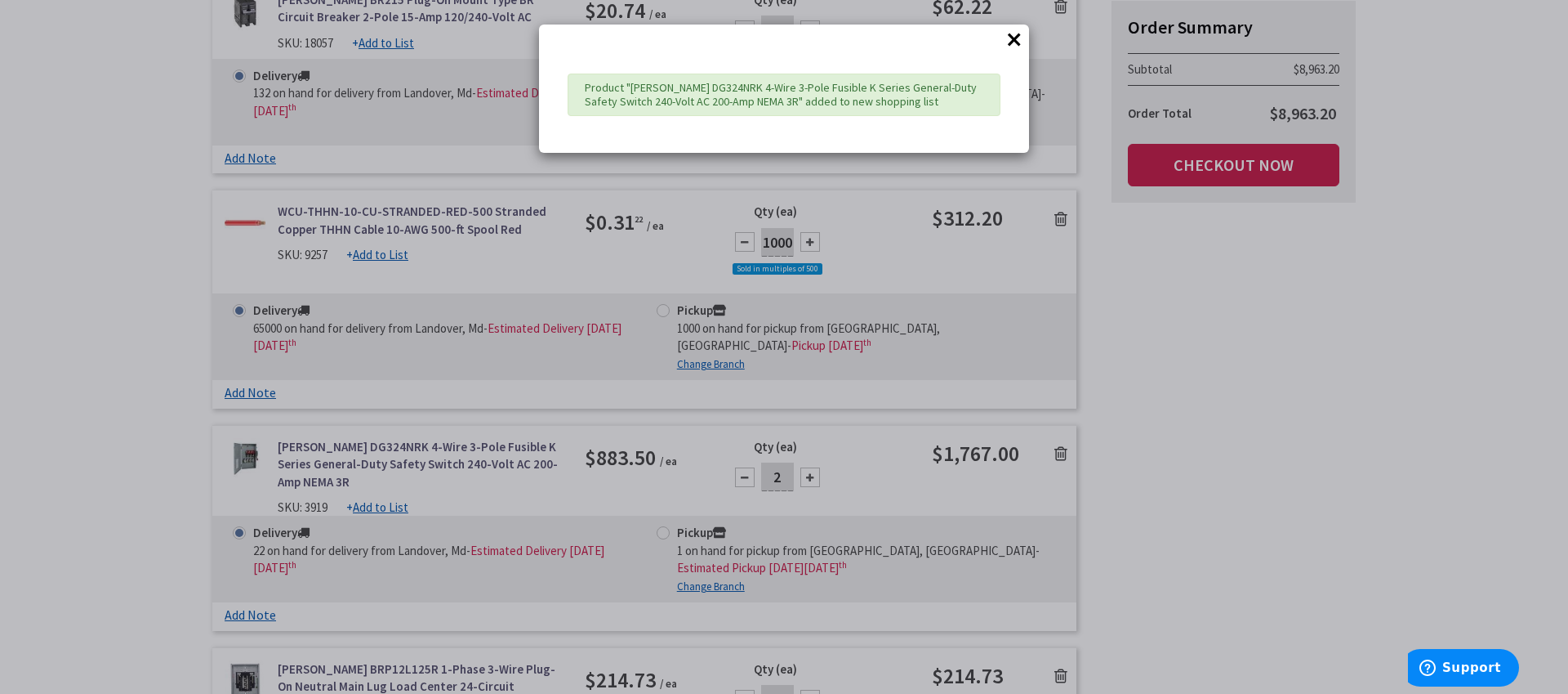
click at [1054, 260] on div "× Product "[PERSON_NAME] DG324NRK 4-Wire 3-Pole Fusible K Series General-Duty S…" at bounding box center [784, 347] width 1568 height 694
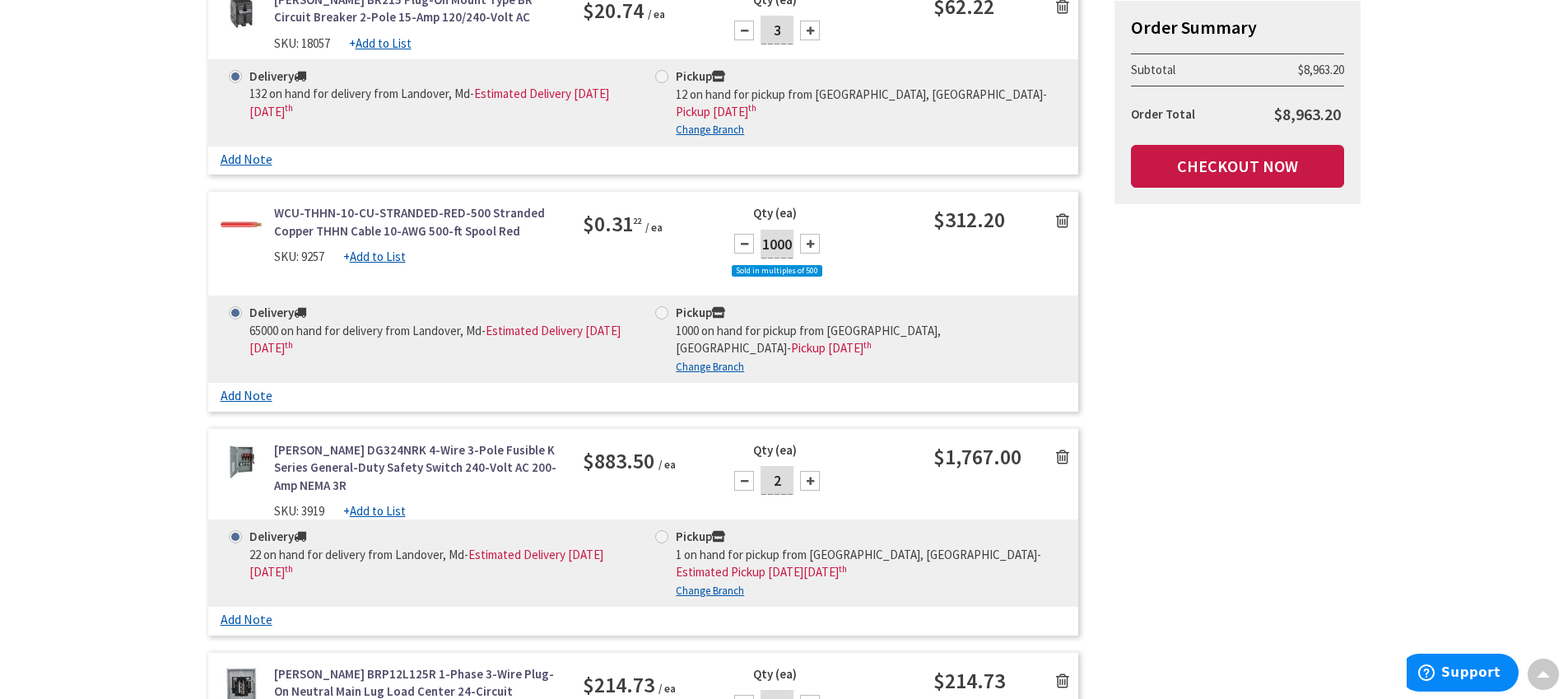
click at [1068, 448] on icon at bounding box center [1062, 457] width 13 height 17
click at [1062, 448] on icon at bounding box center [1062, 457] width 13 height 17
click at [1054, 444] on link at bounding box center [1062, 456] width 31 height 25
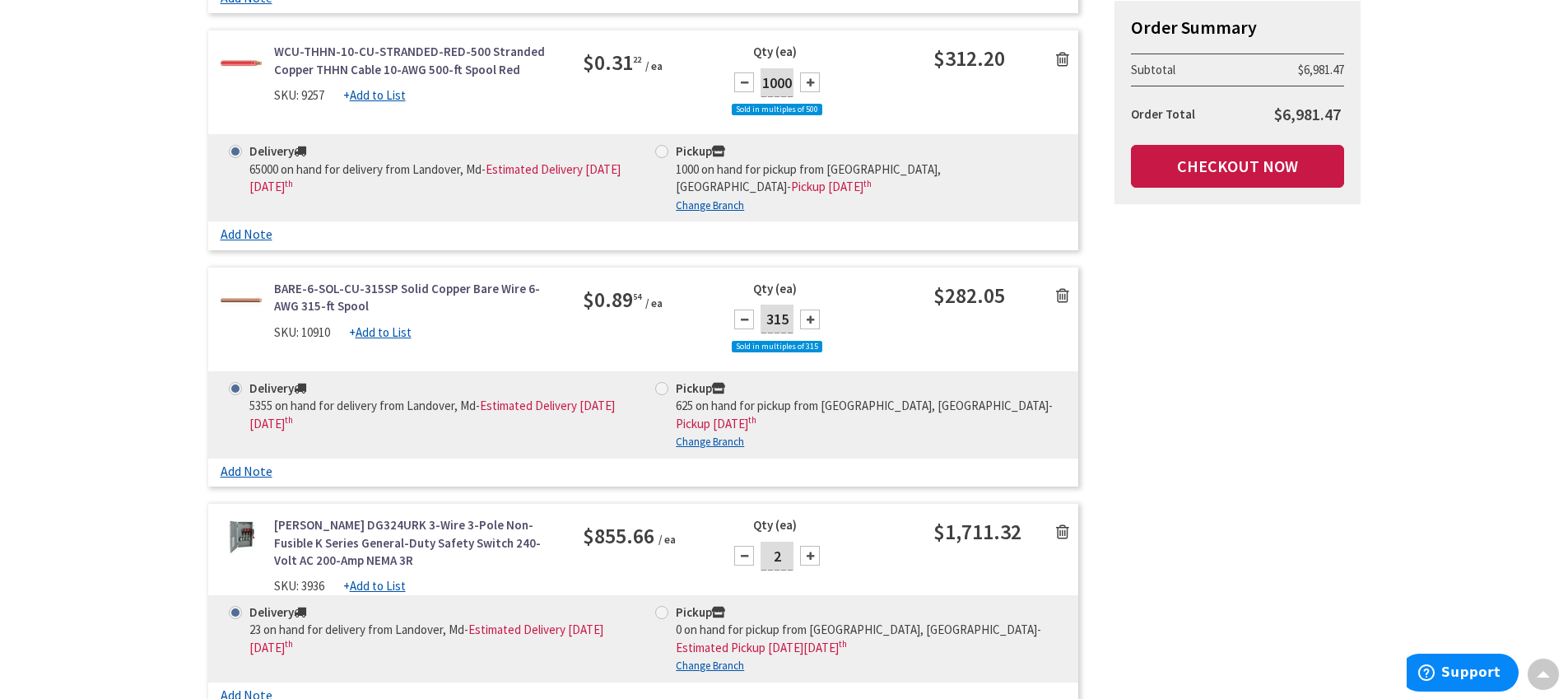
scroll to position [5645, 0]
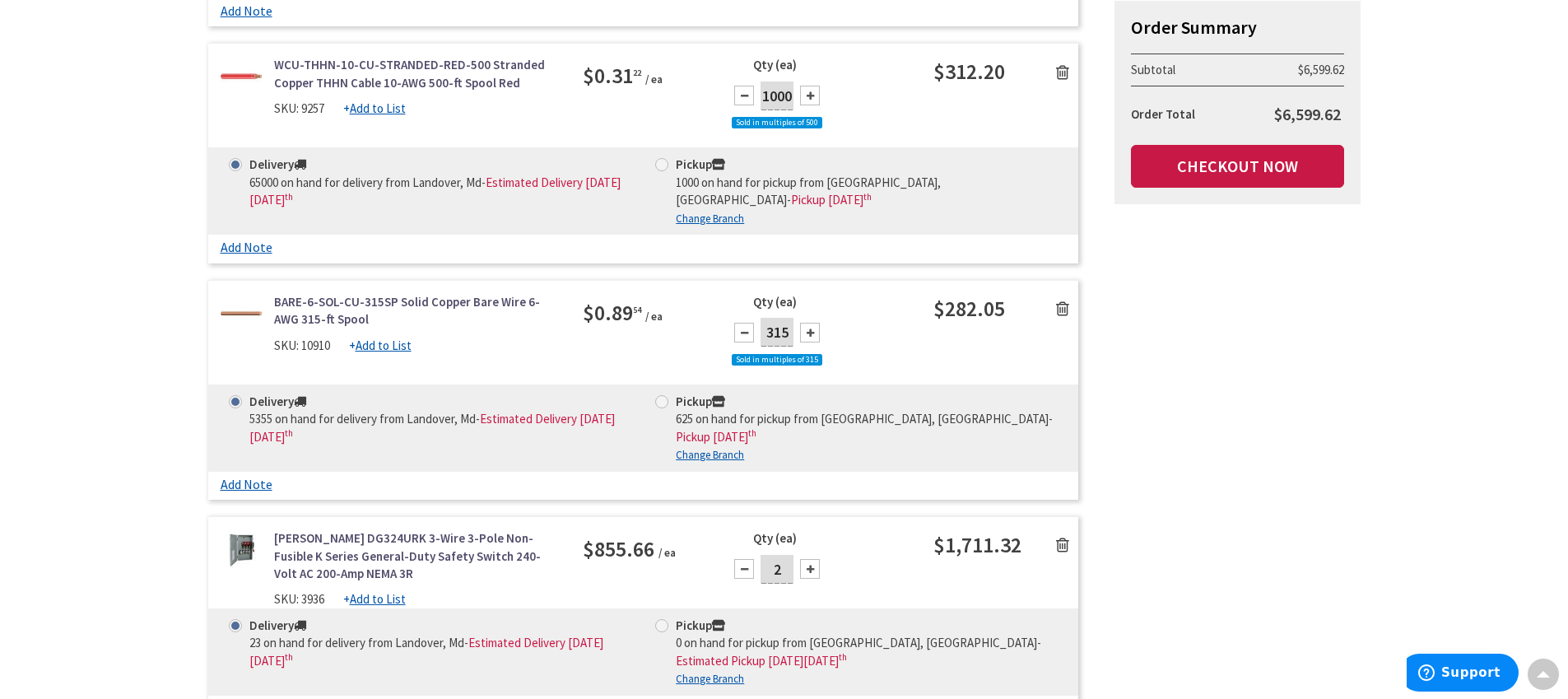
click at [746, 558] on div at bounding box center [743, 568] width 19 height 19
type input "1"
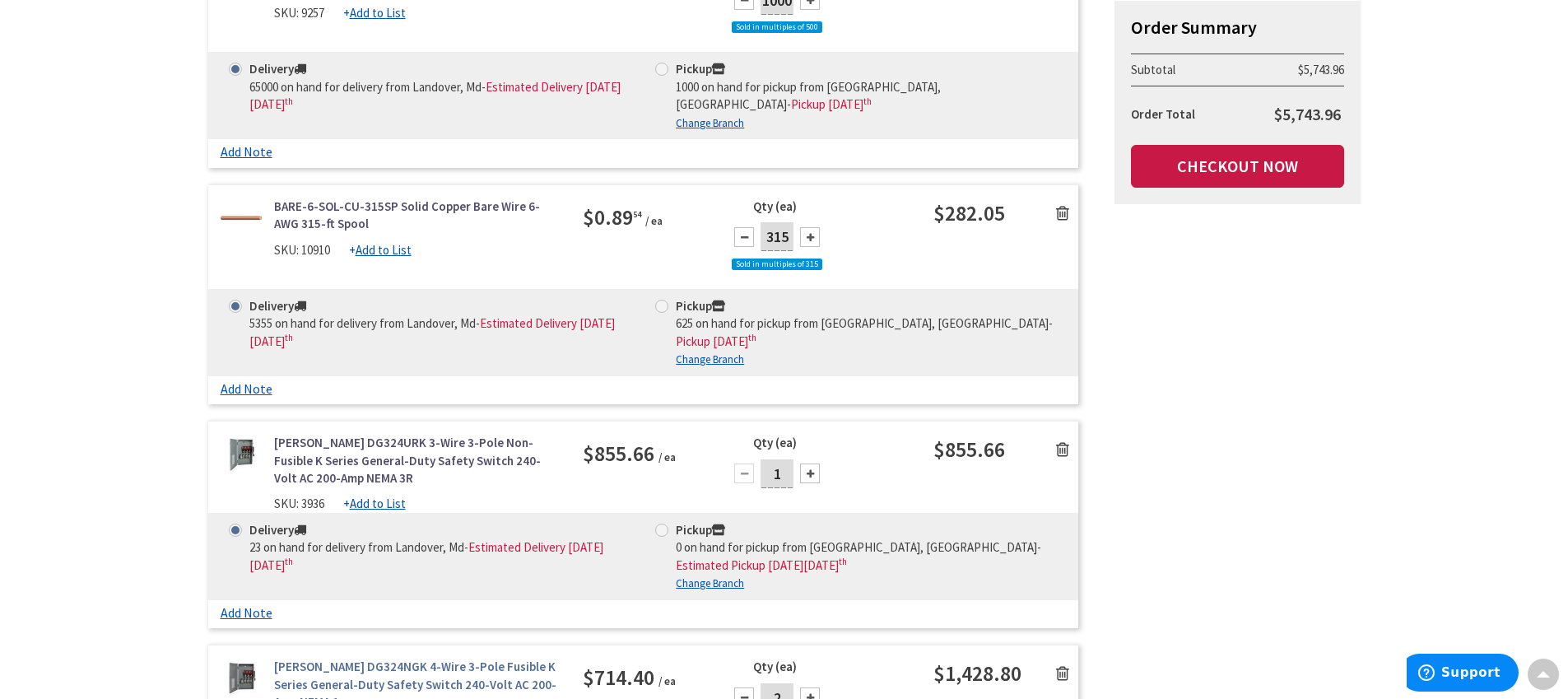
scroll to position [5753, 0]
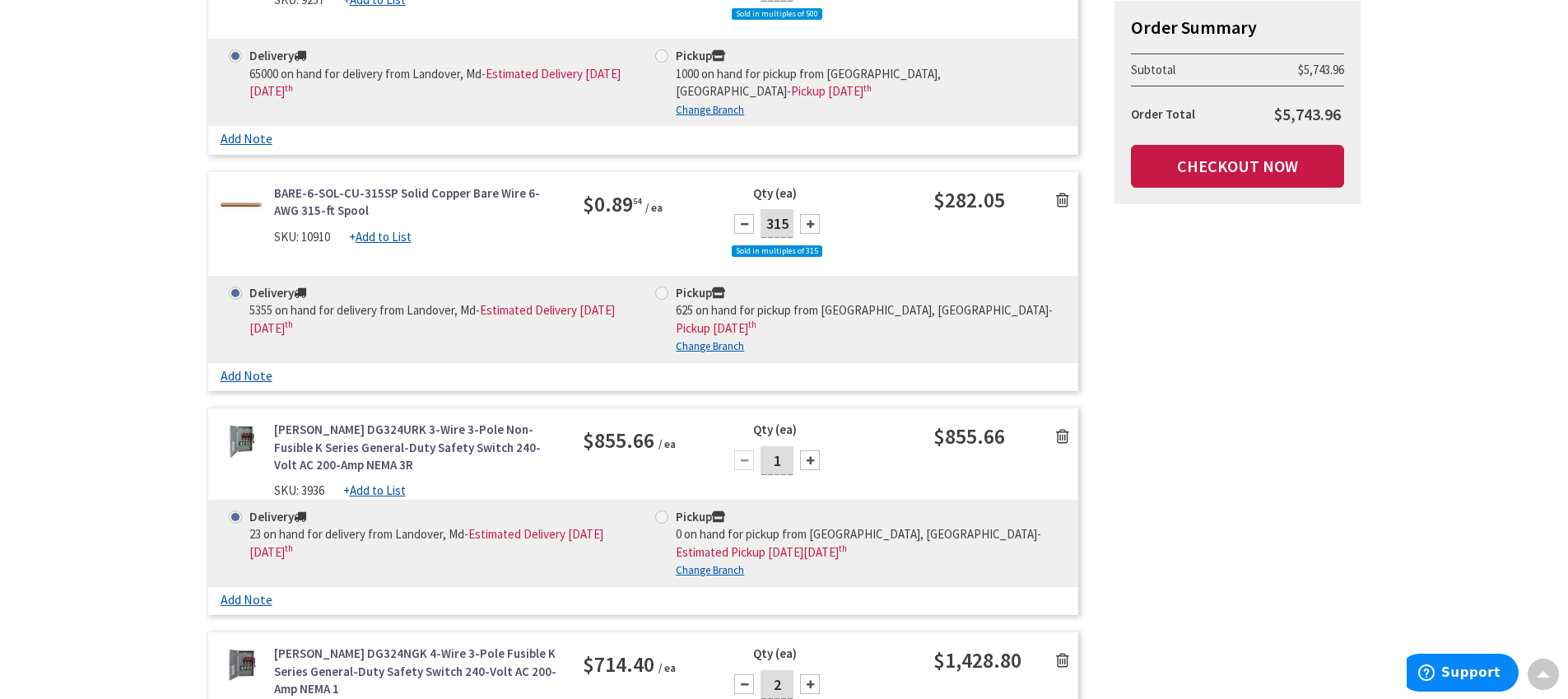
click at [743, 674] on div at bounding box center [743, 683] width 19 height 19
type input "1"
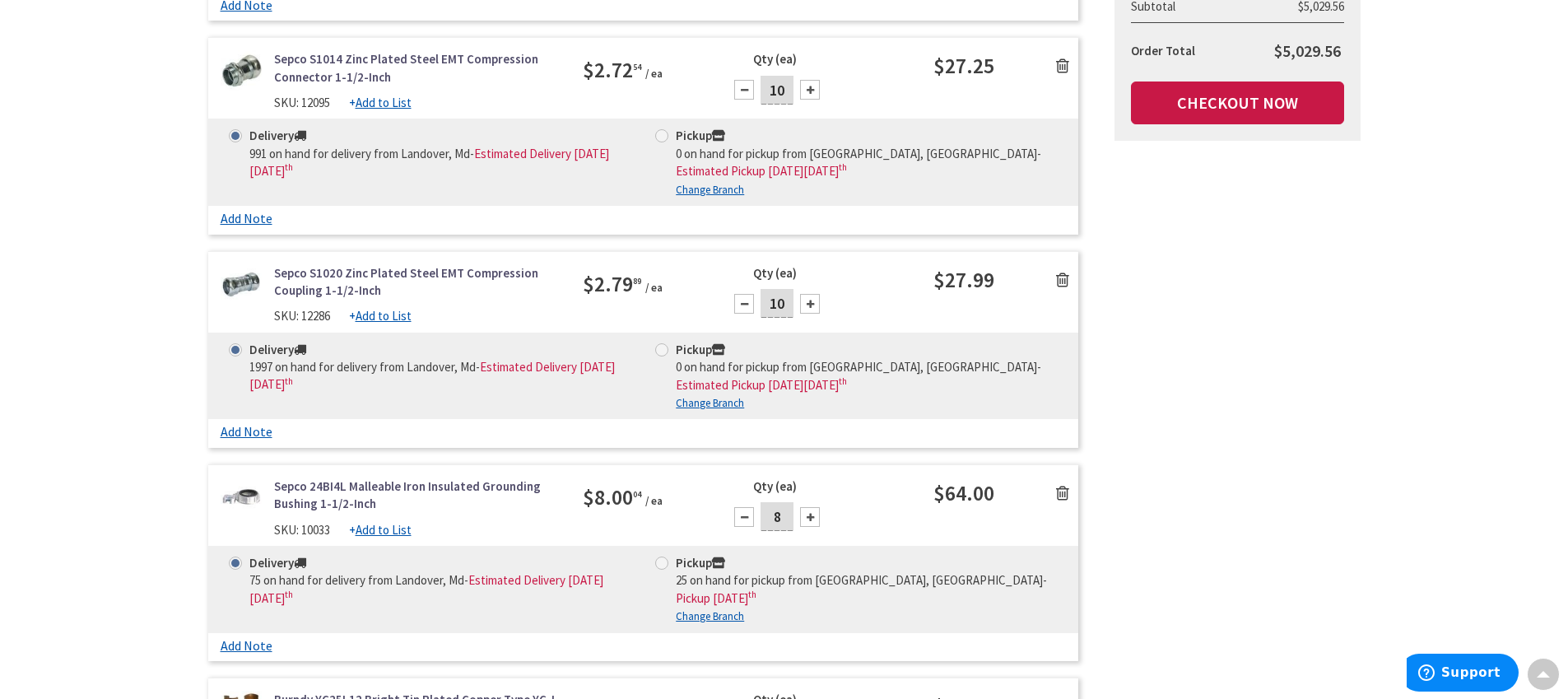
scroll to position [3805, 0]
